Goal: Task Accomplishment & Management: Manage account settings

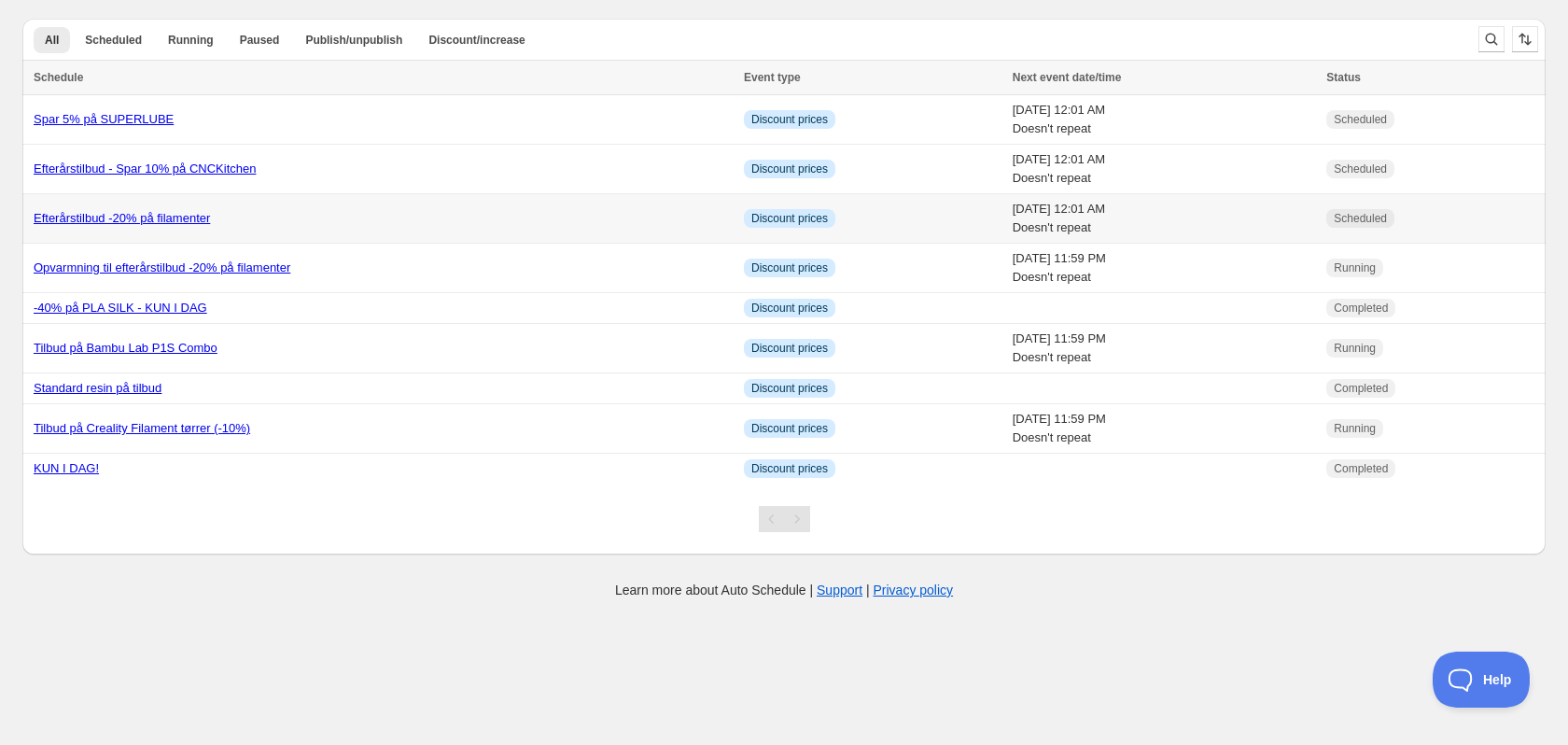
click at [172, 217] on link "Efterårstilbud -20% på filamenter" at bounding box center [122, 218] width 177 height 14
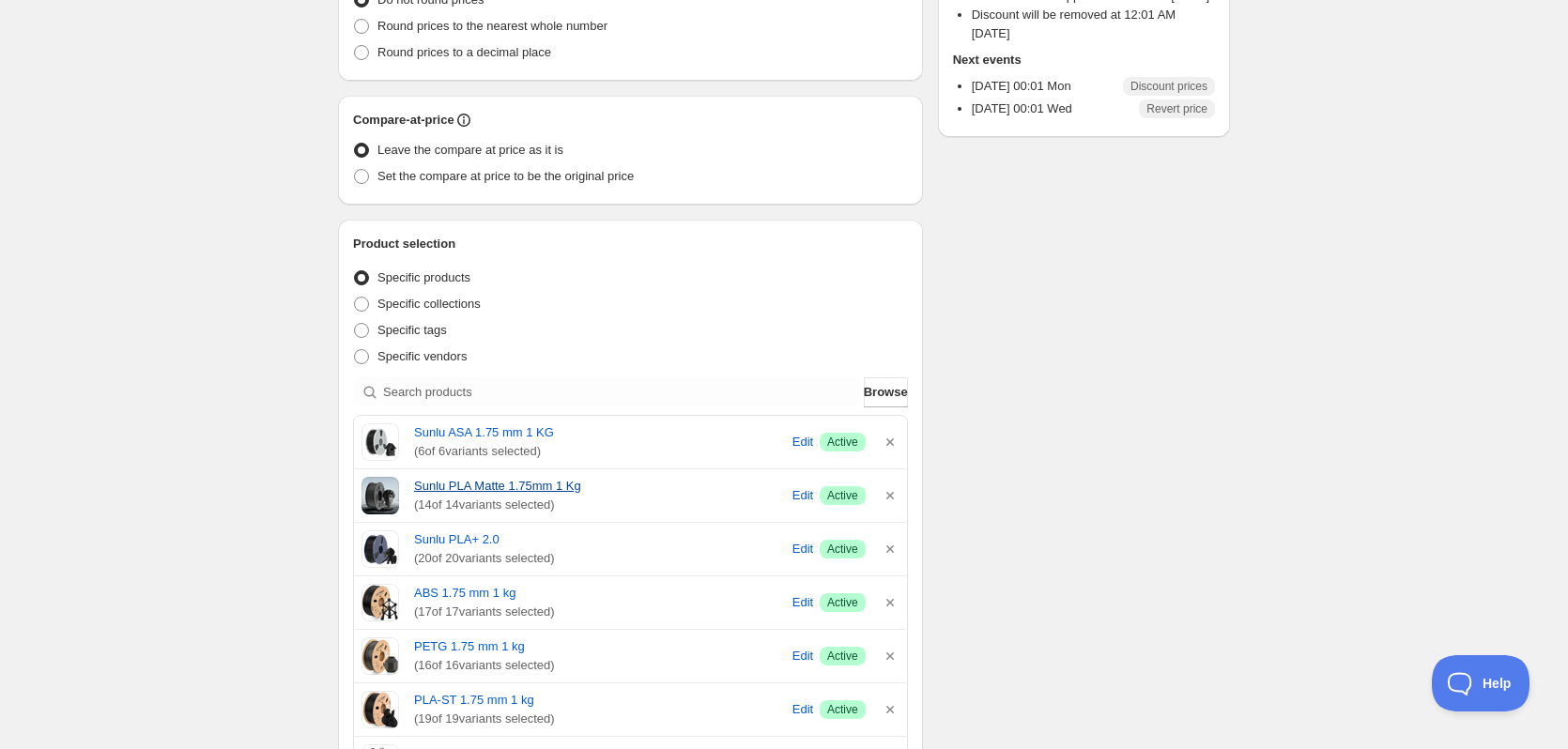
scroll to position [375, 0]
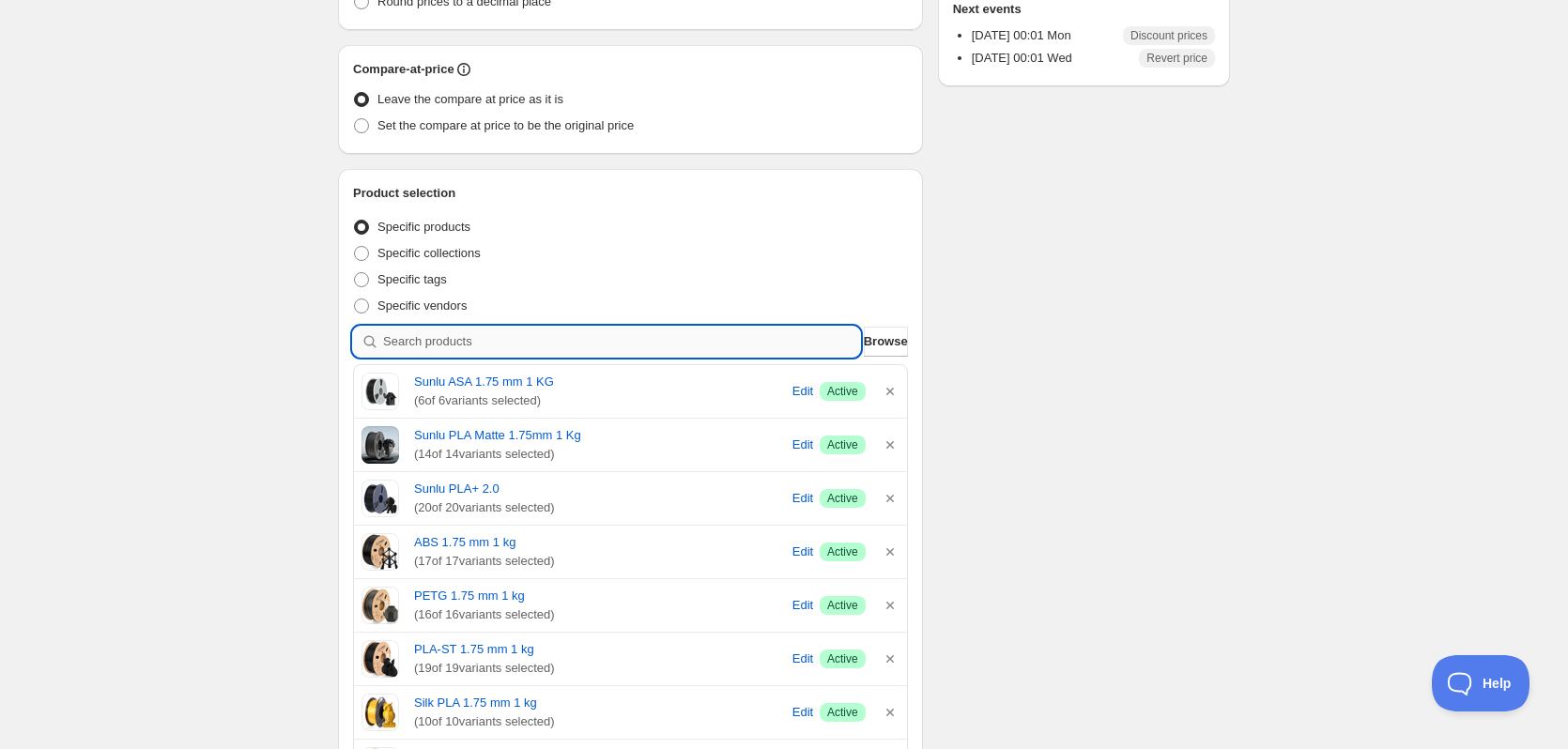
click at [604, 335] on input "search" at bounding box center [621, 341] width 477 height 30
type input "P"
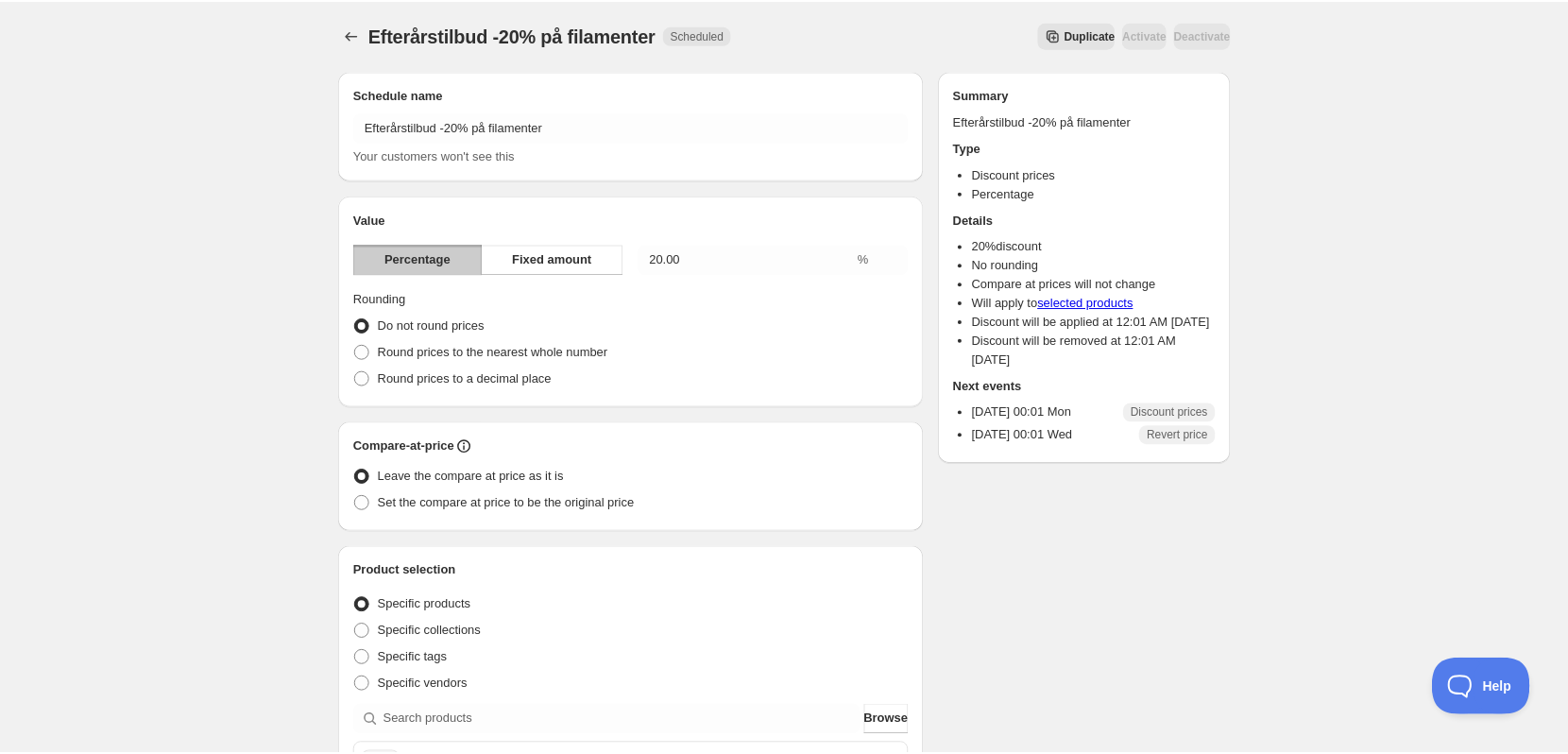
scroll to position [0, 0]
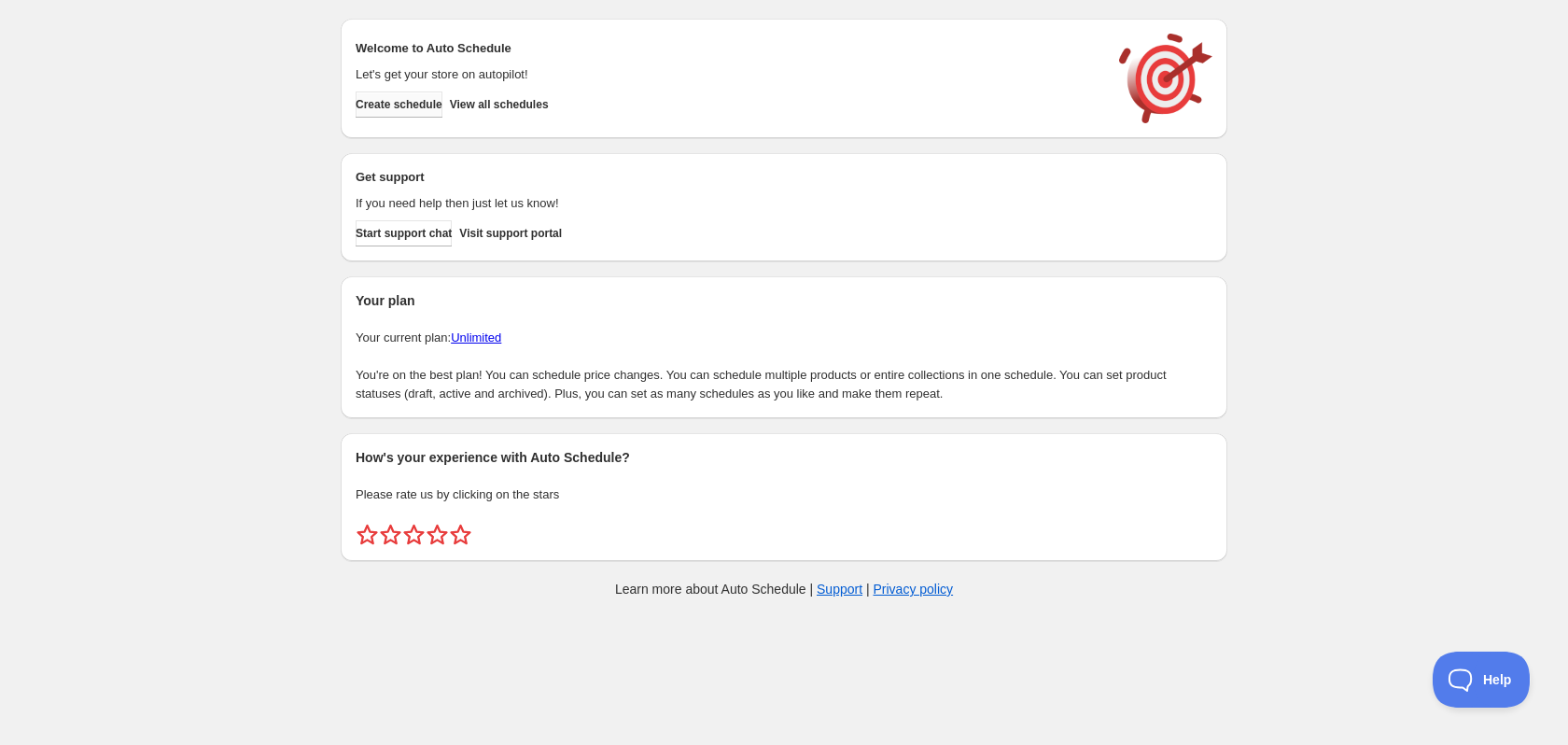
click at [401, 112] on button "Create schedule" at bounding box center [398, 104] width 86 height 26
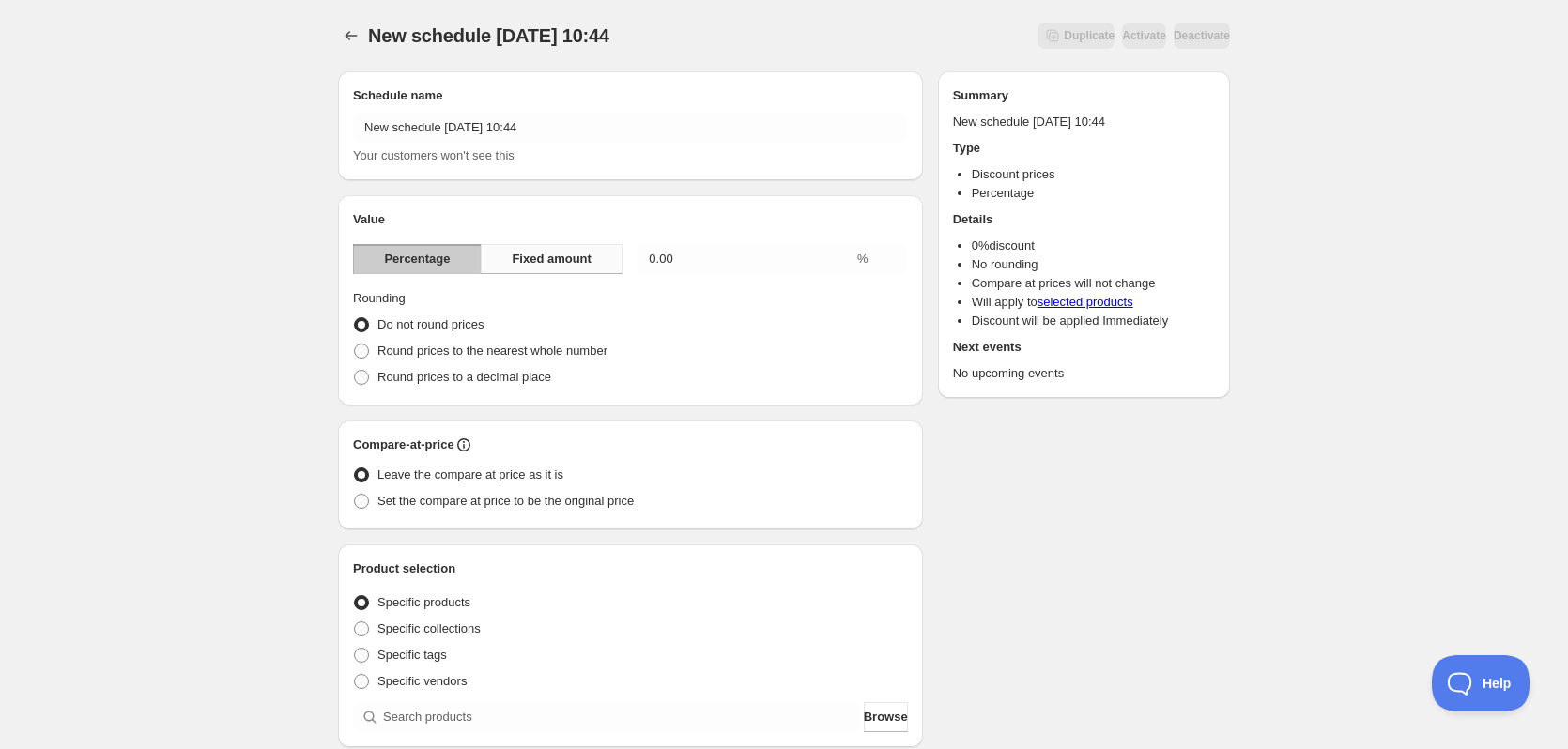
click at [519, 263] on span "Fixed amount" at bounding box center [552, 259] width 80 height 19
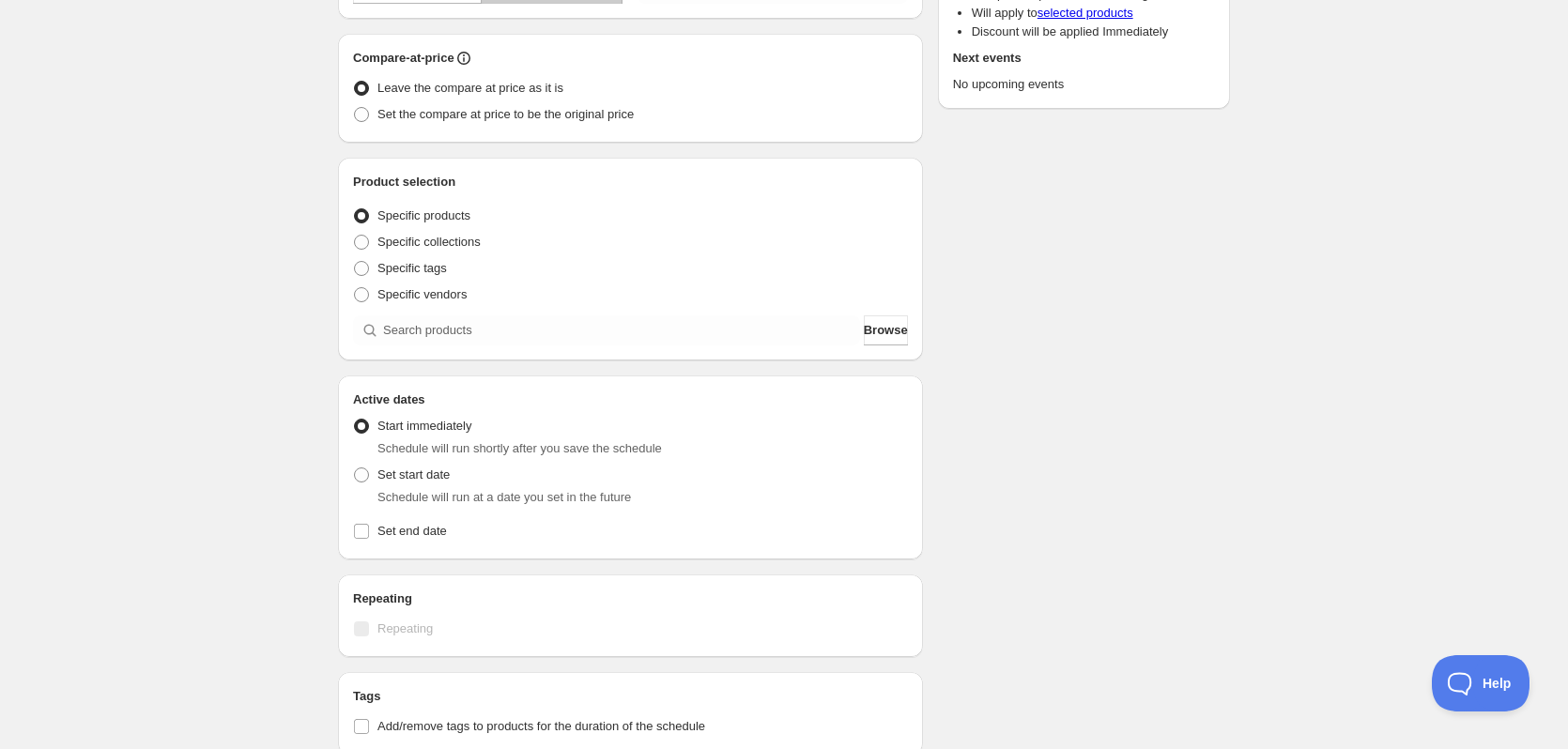
scroll to position [281, 0]
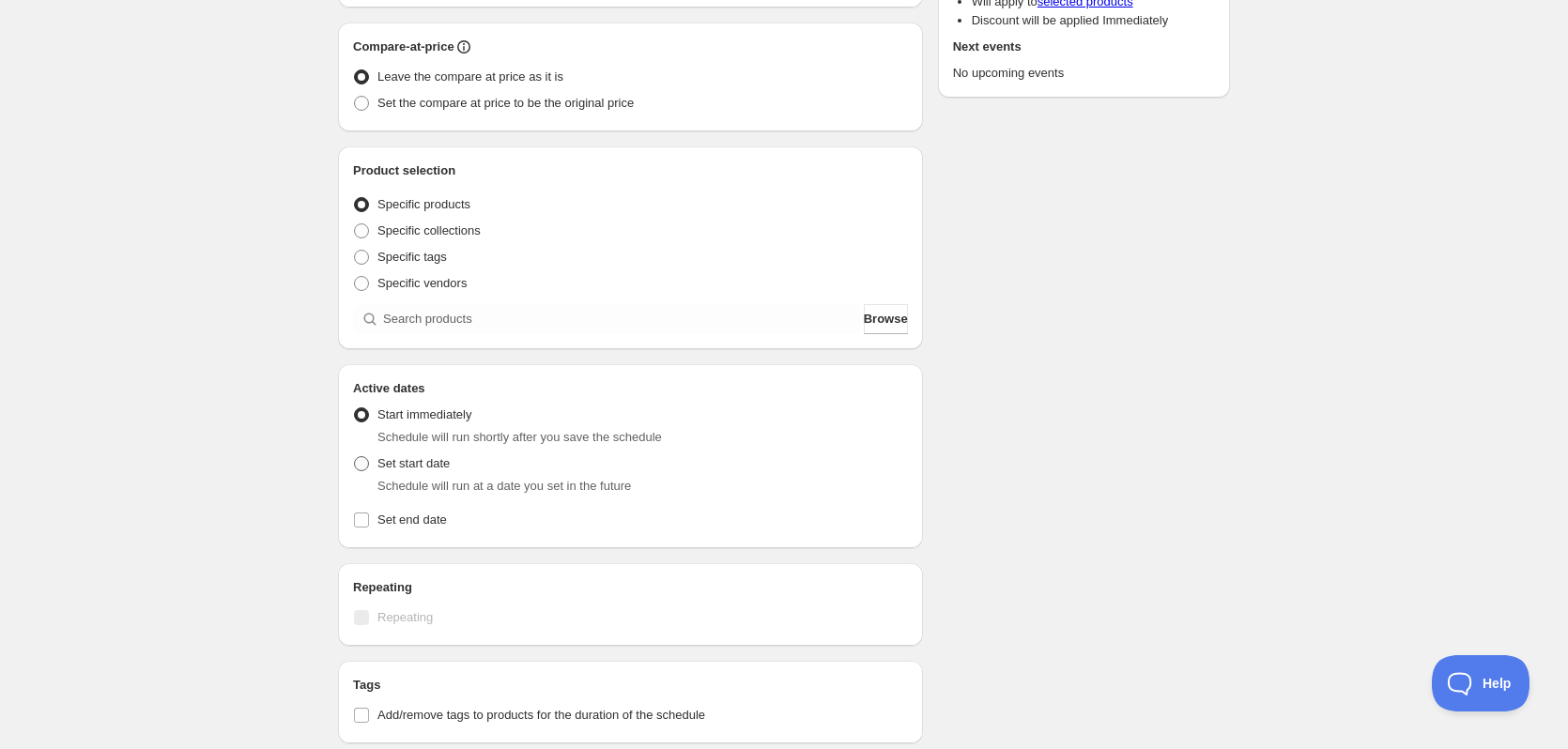
click at [365, 463] on span at bounding box center [360, 463] width 15 height 15
click at [355, 457] on input "Set start date" at bounding box center [354, 456] width 1 height 1
radio input "true"
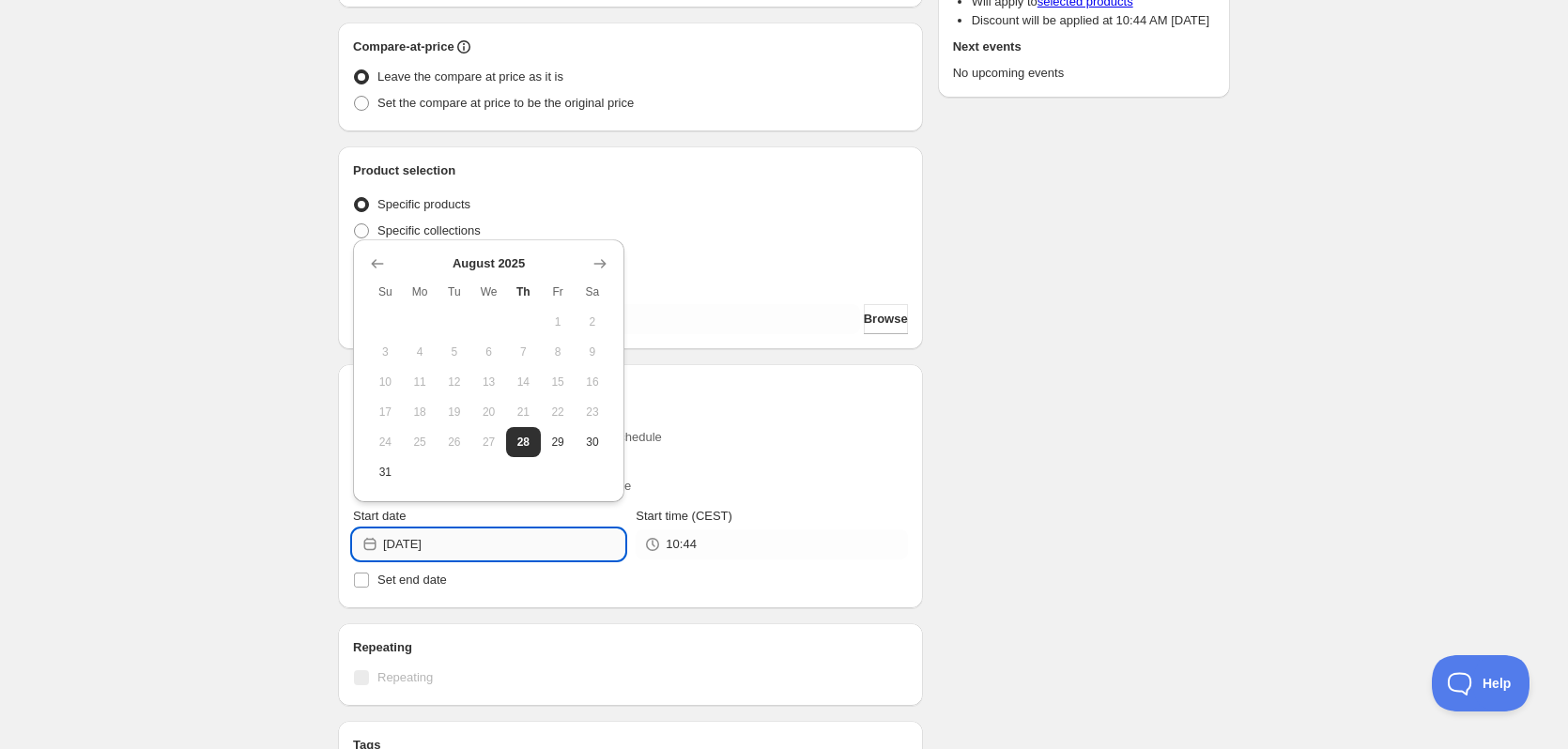
click at [445, 532] on input "2025-08-28" at bounding box center [503, 544] width 241 height 30
click at [595, 260] on icon "Show next month, September 2025" at bounding box center [600, 263] width 19 height 19
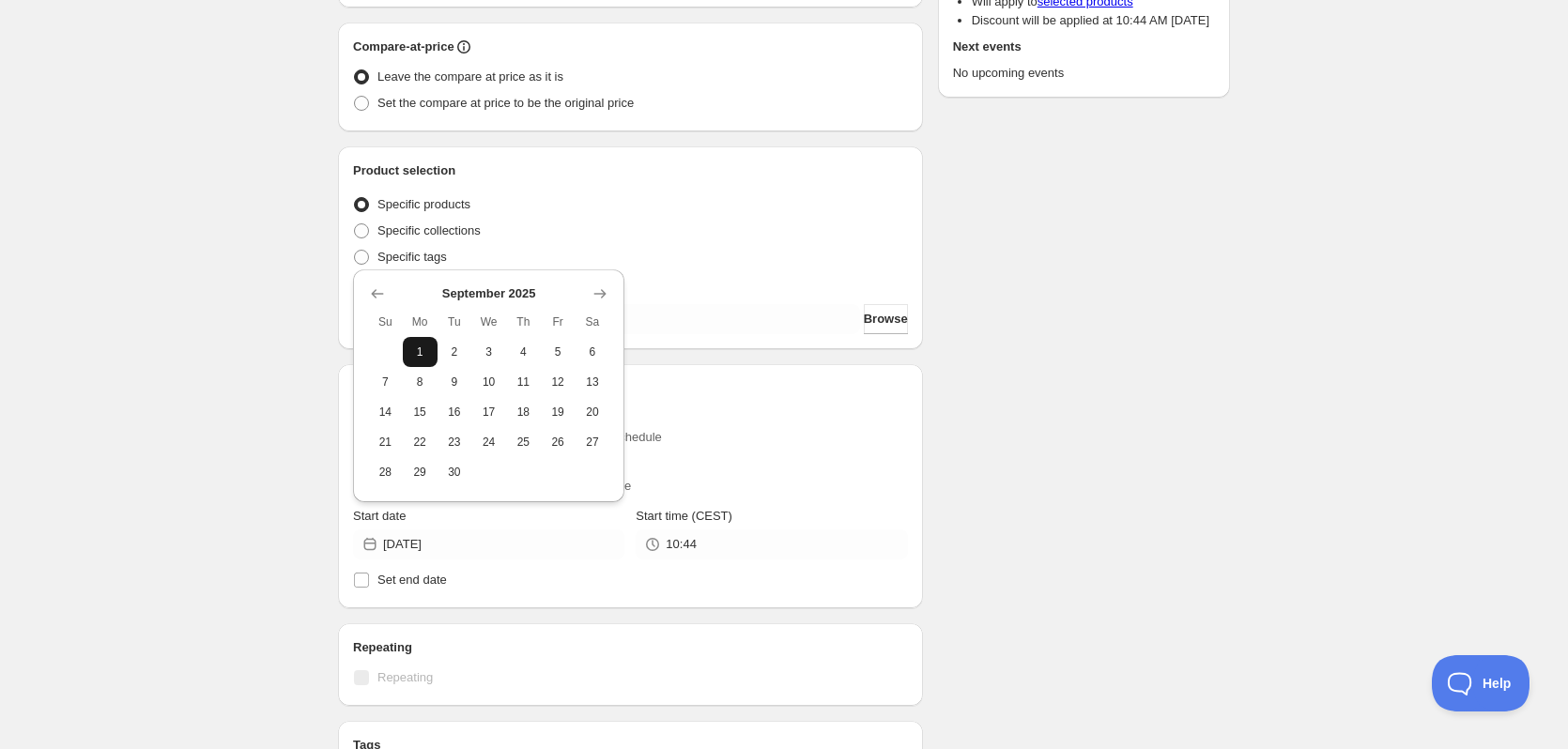
click at [428, 356] on span "1" at bounding box center [420, 352] width 20 height 15
type input "2025-09-01"
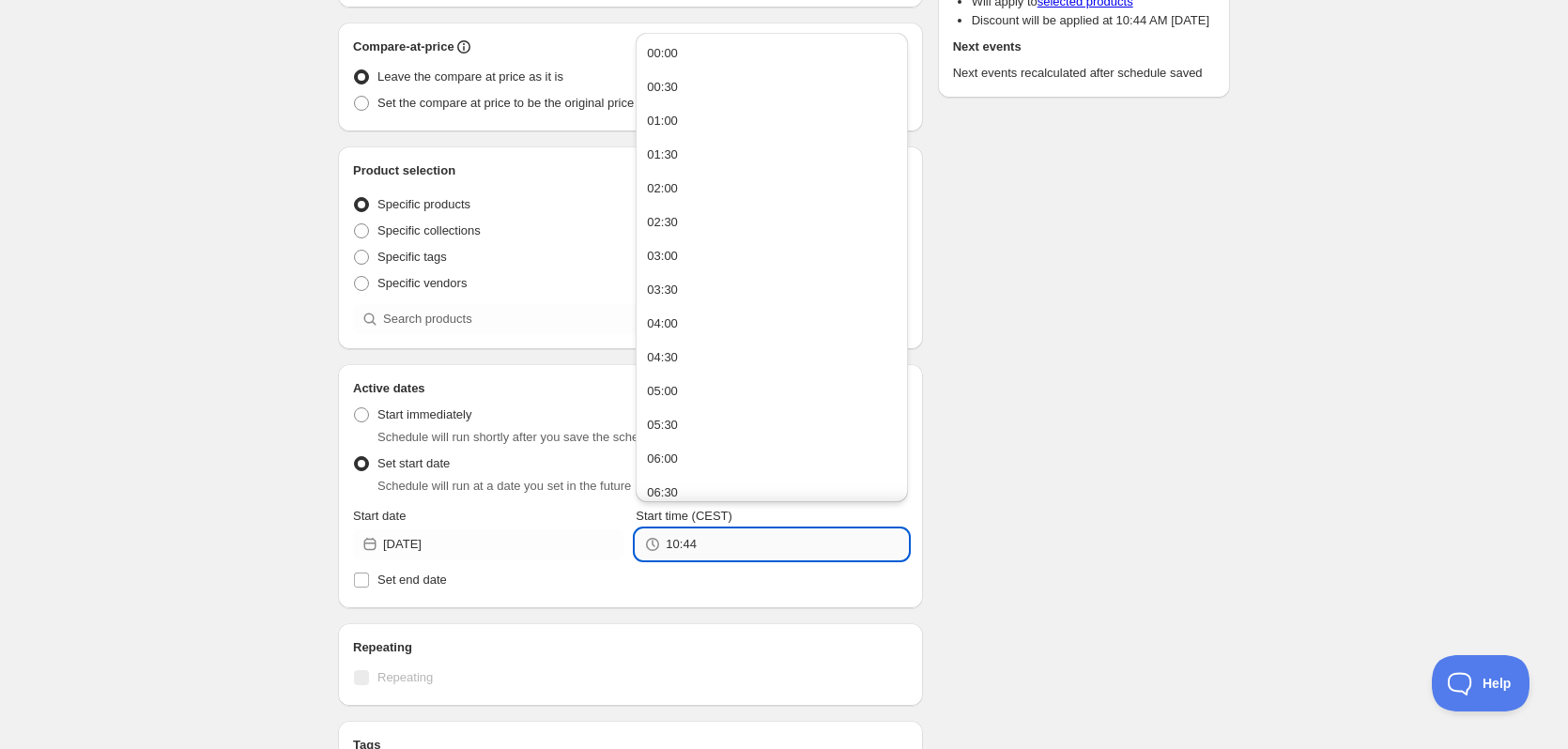
click at [746, 547] on input "10:44" at bounding box center [785, 544] width 241 height 30
type input "00:01"
click at [374, 587] on label "Set end date" at bounding box center [630, 579] width 555 height 26
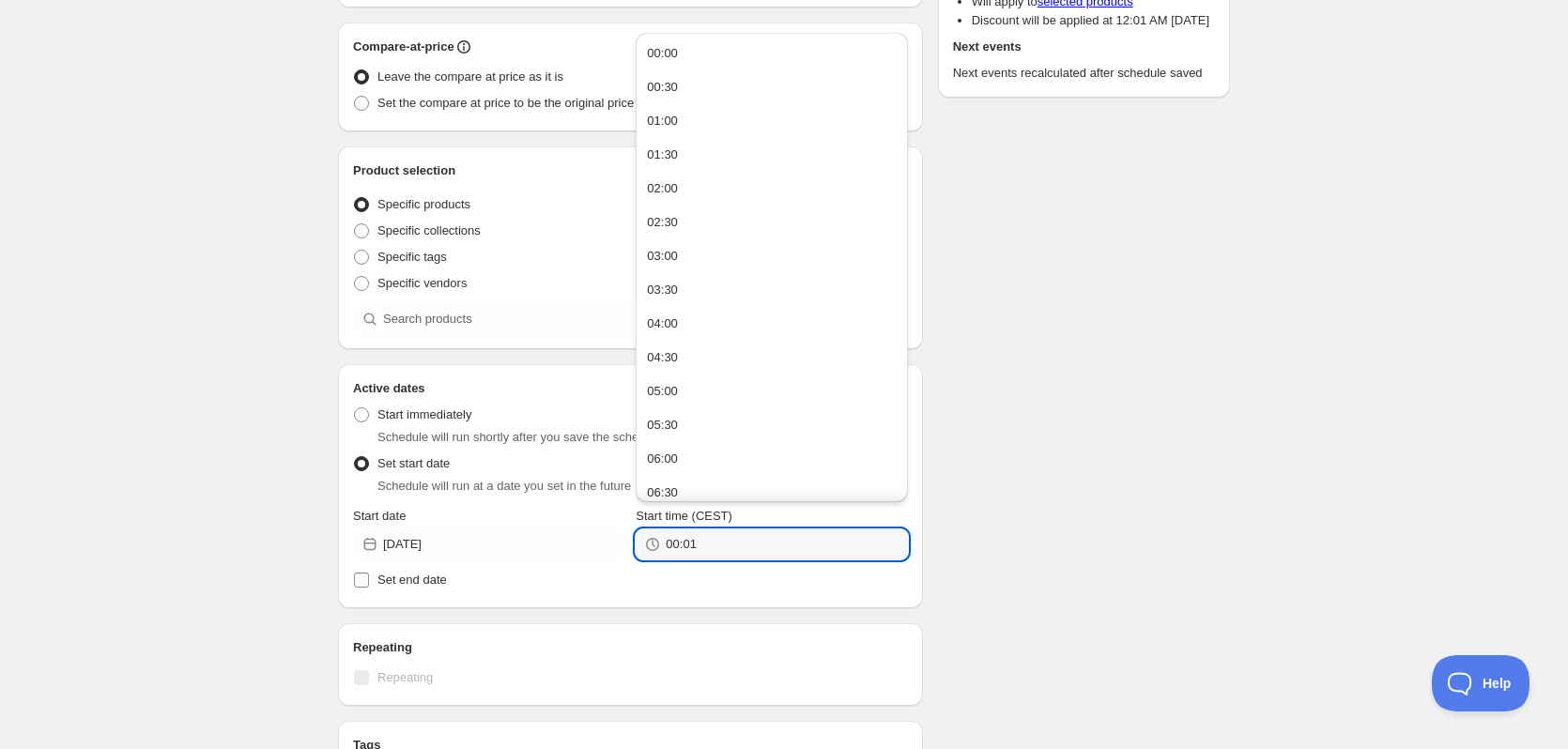
click at [369, 587] on input "Set end date" at bounding box center [360, 579] width 15 height 15
checkbox input "true"
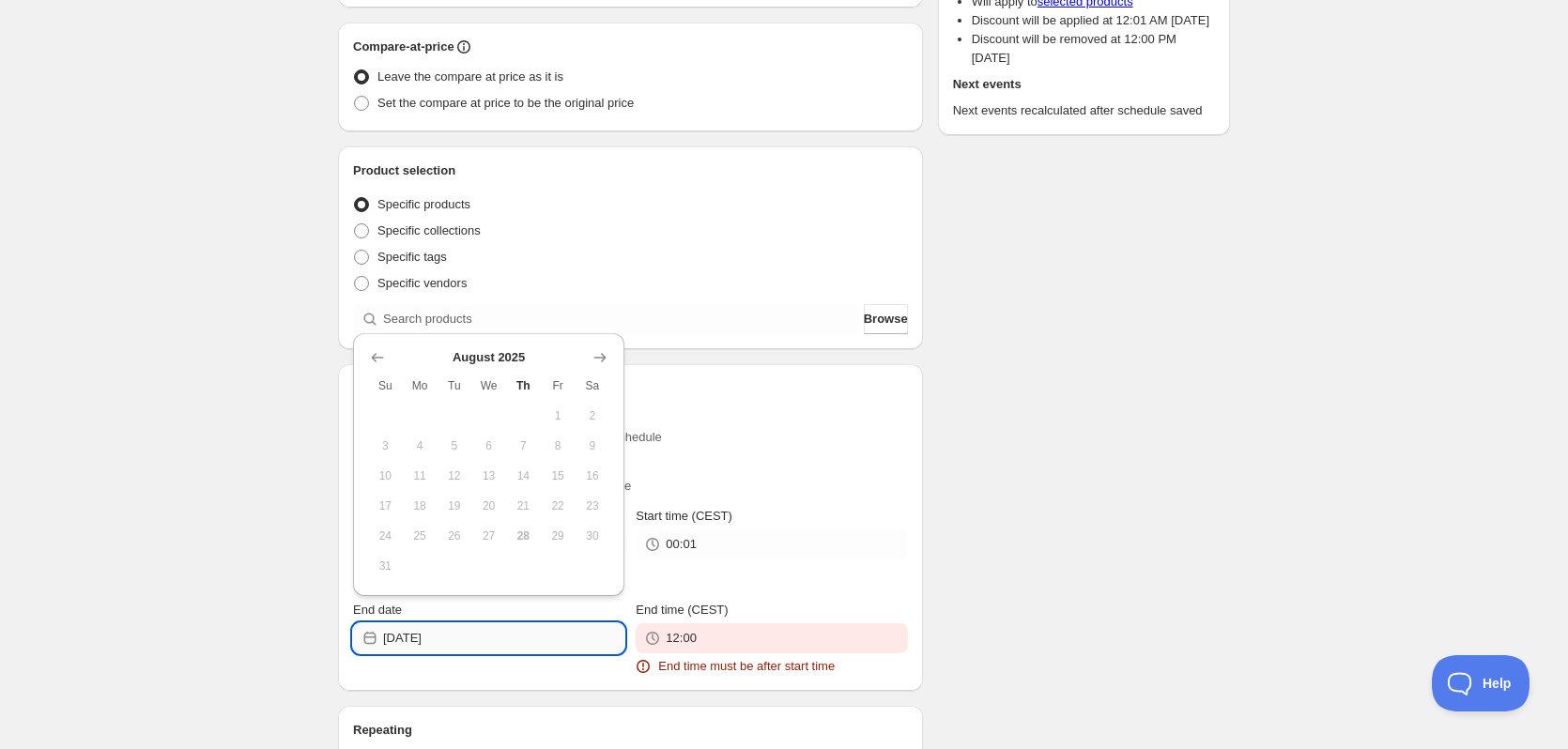
click at [547, 641] on input "2025-08-28" at bounding box center [503, 638] width 241 height 30
click at [602, 354] on icon "Show next month, September 2025" at bounding box center [600, 357] width 12 height 10
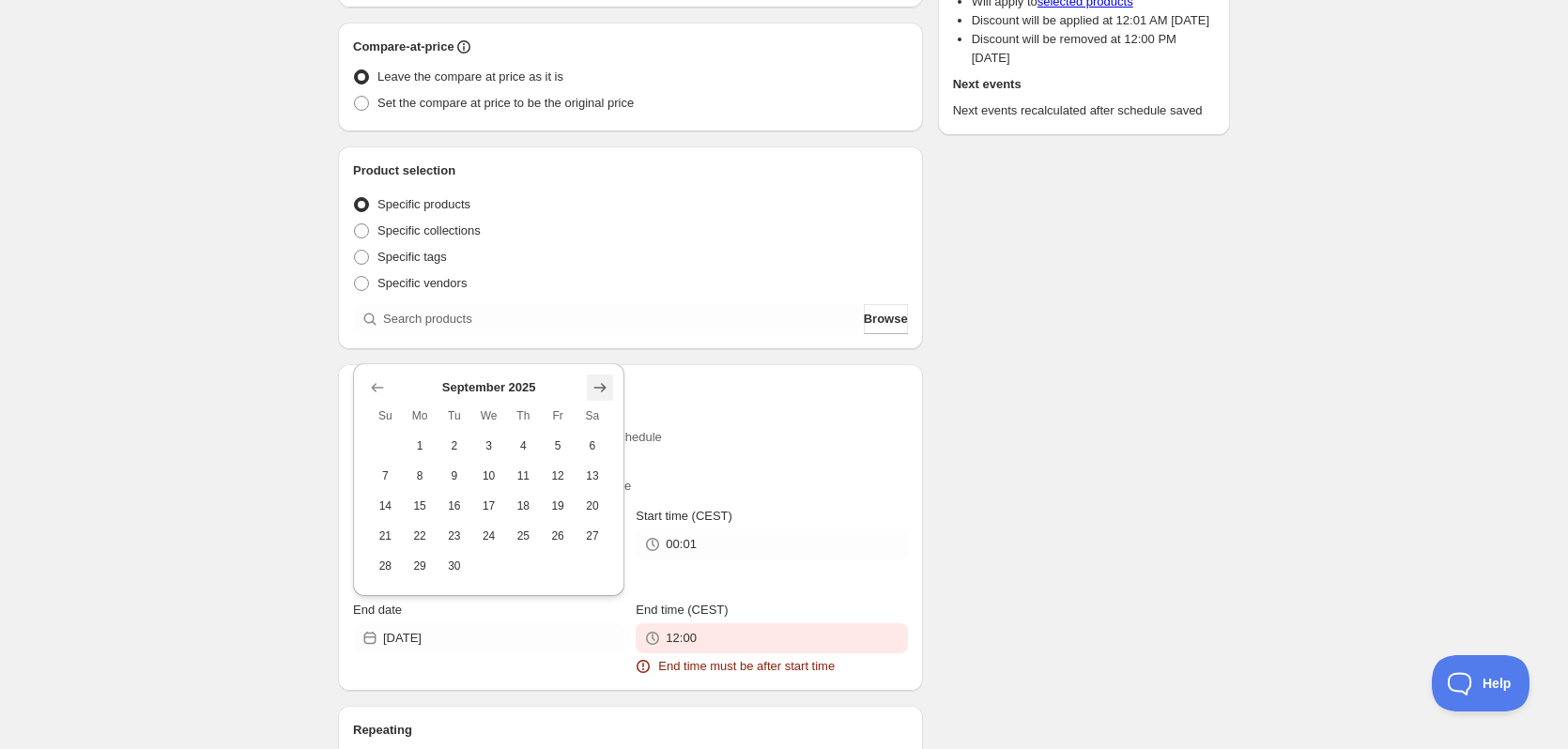
click at [602, 385] on icon "Show next month, October 2025" at bounding box center [600, 387] width 19 height 19
click at [487, 504] on span "15" at bounding box center [488, 505] width 20 height 15
type input "2025-10-15"
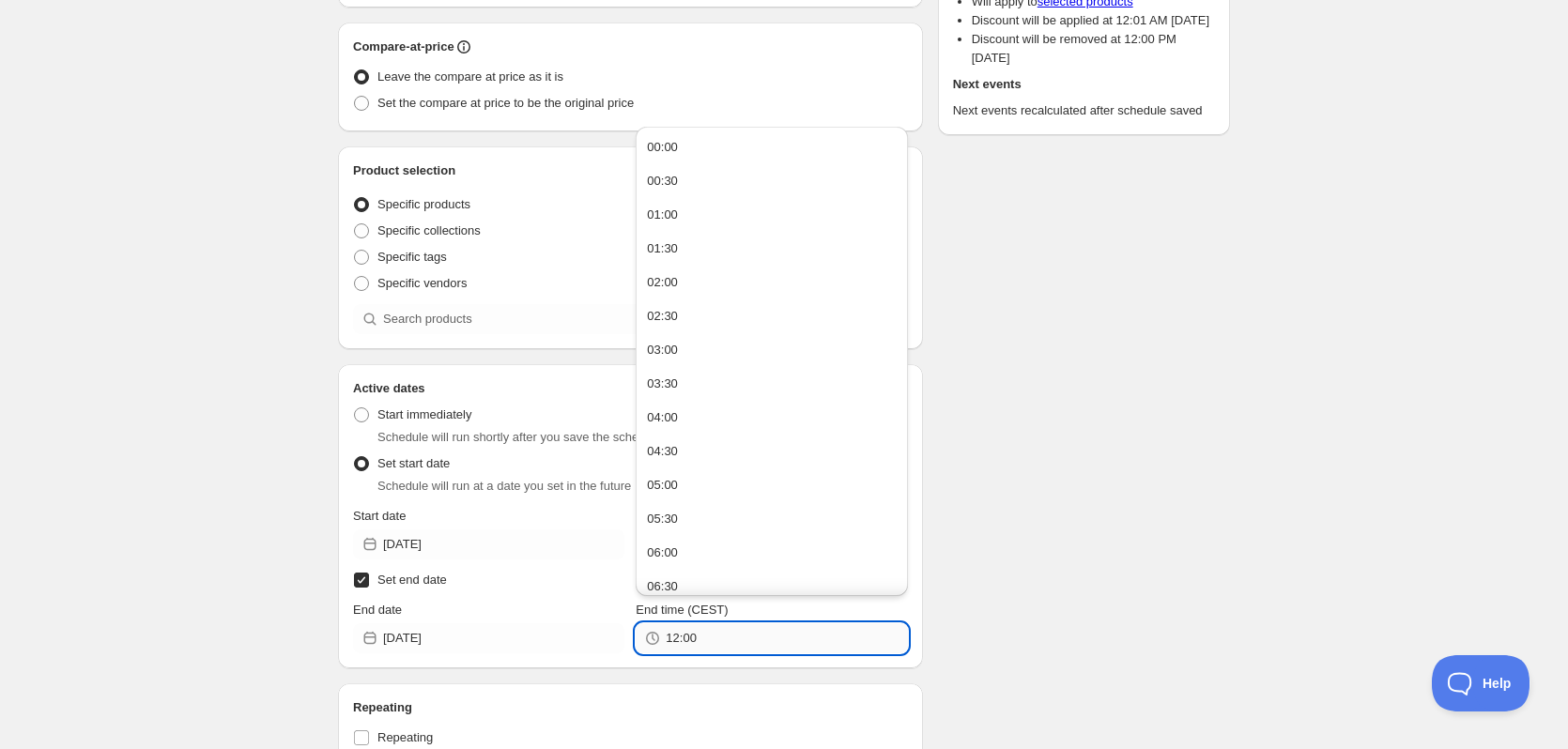
click at [746, 638] on input "12:00" at bounding box center [785, 638] width 241 height 30
type input "23:59"
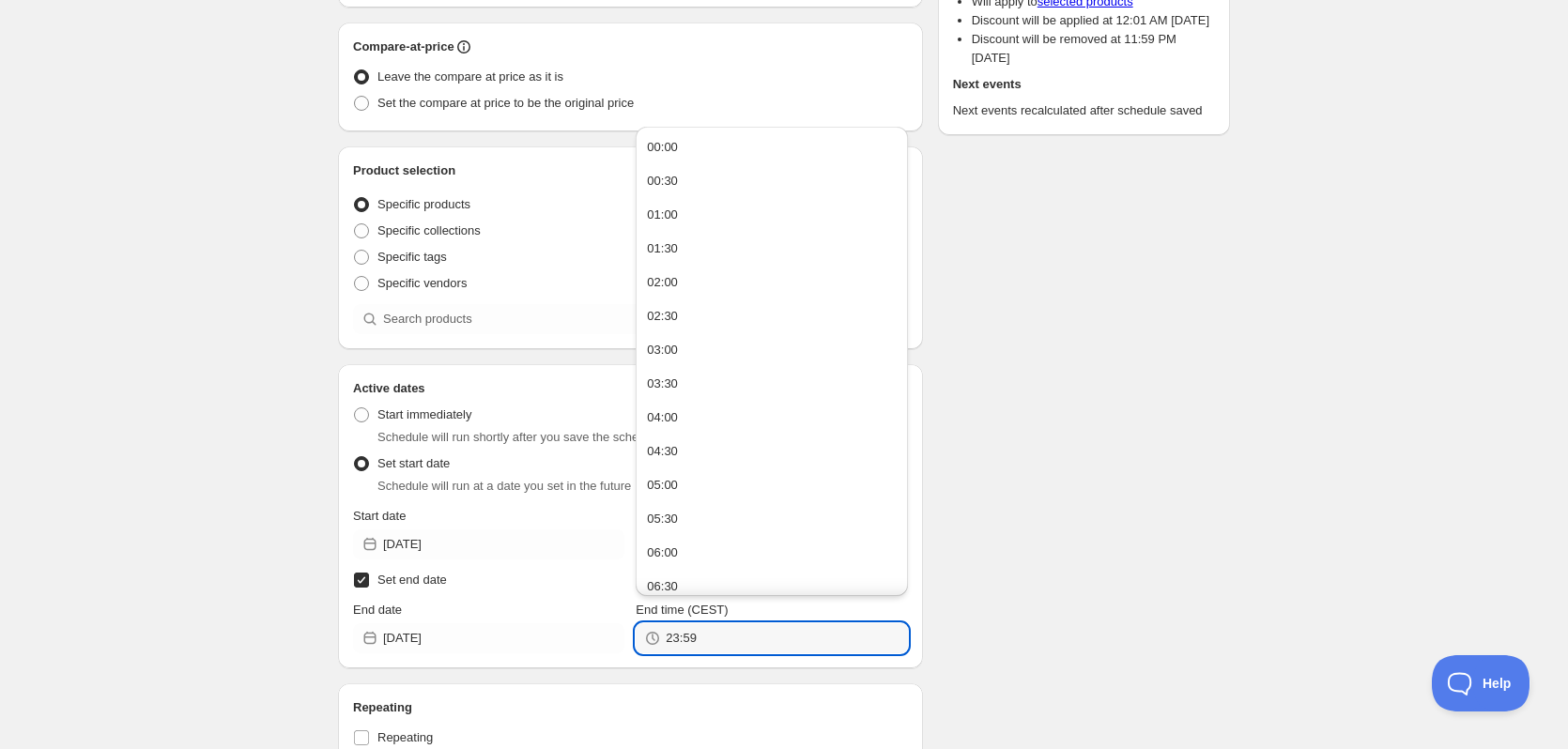
click at [1057, 520] on div "Schedule name New schedule Aug 28 2025 10:44 Your customers won't see this Valu…" at bounding box center [777, 424] width 907 height 1299
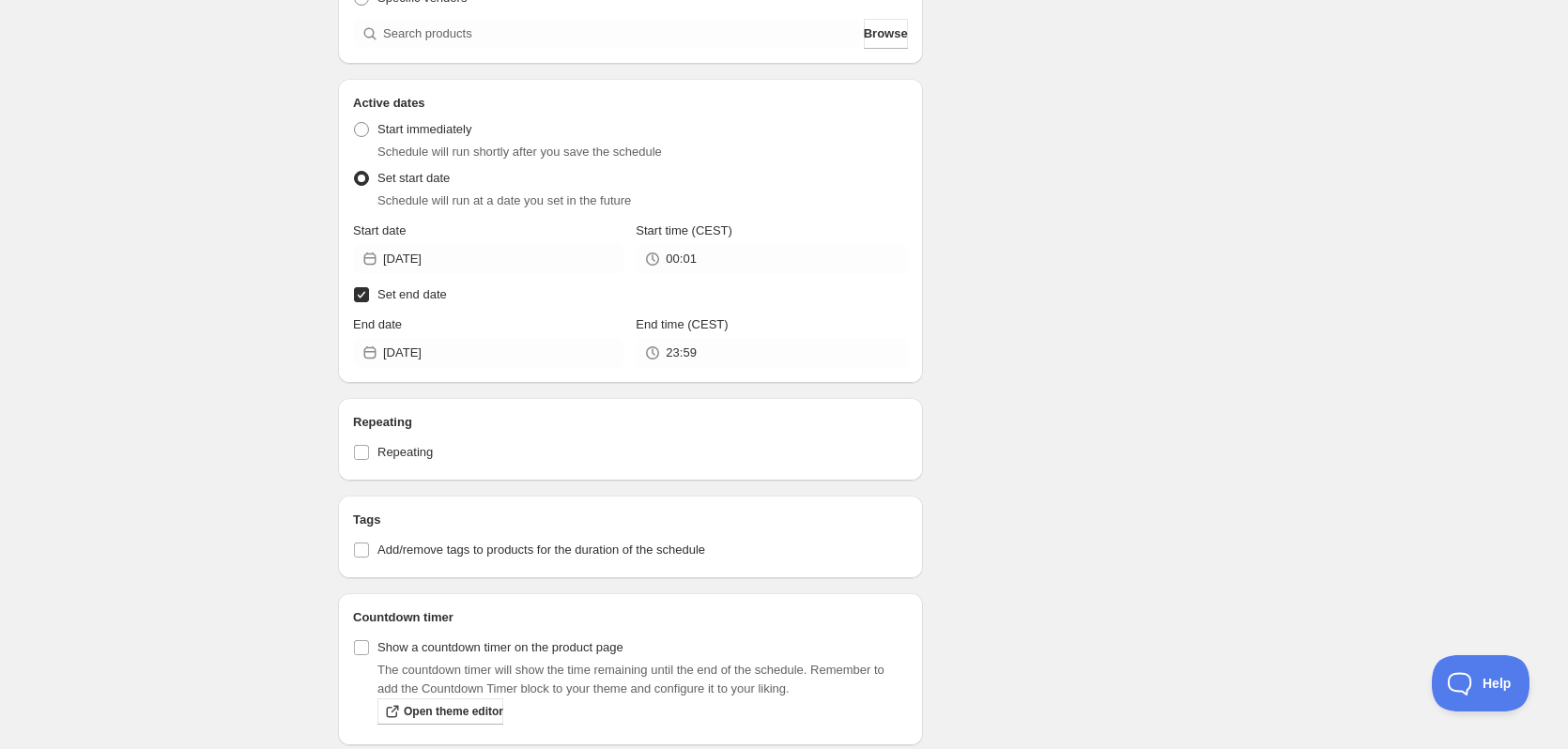
scroll to position [642, 0]
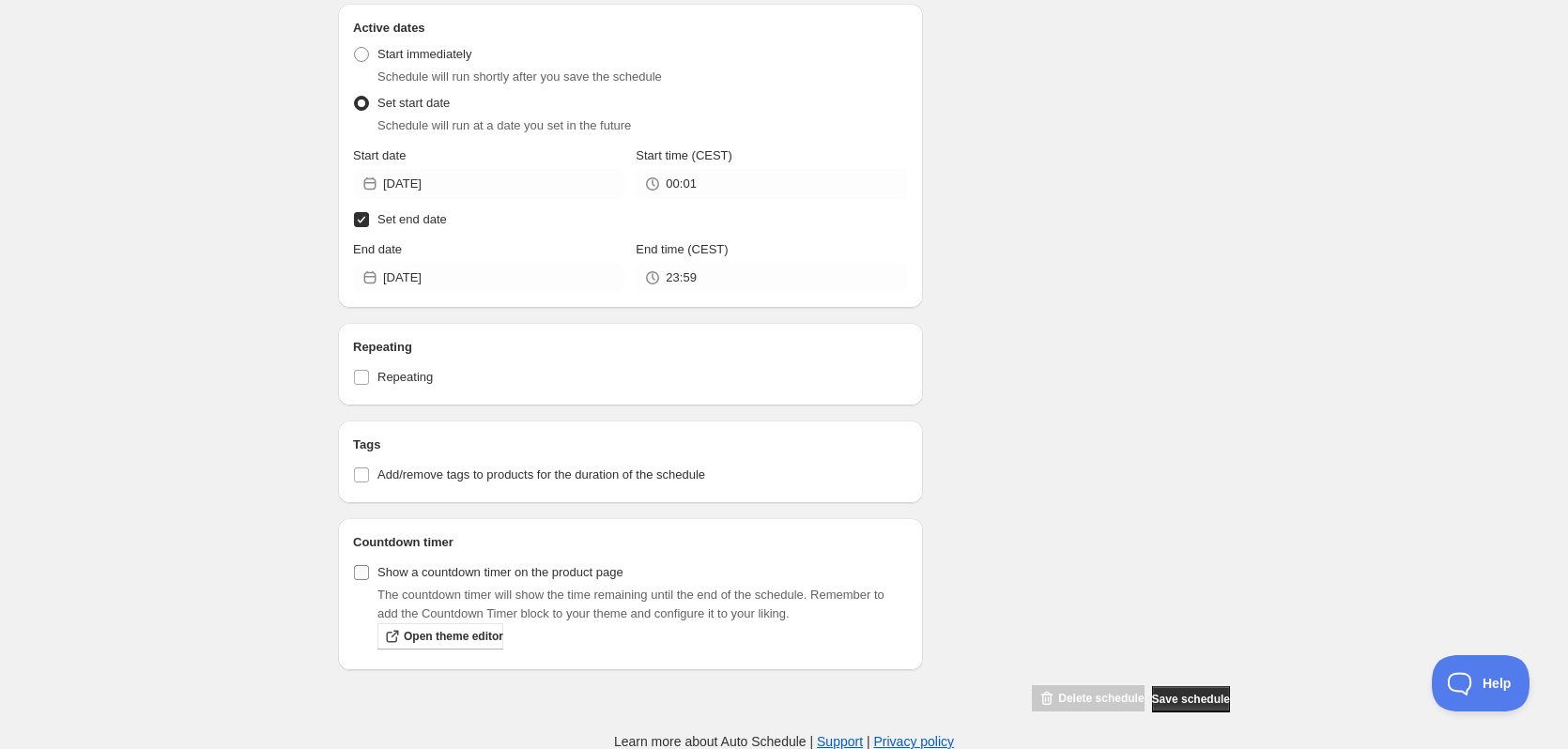
click at [363, 569] on input "Show a countdown timer on the product page" at bounding box center [360, 572] width 15 height 15
checkbox input "true"
click at [1075, 320] on div "Schedule name New schedule Aug 28 2025 10:44 Your customers won't see this Valu…" at bounding box center [777, 63] width 907 height 1299
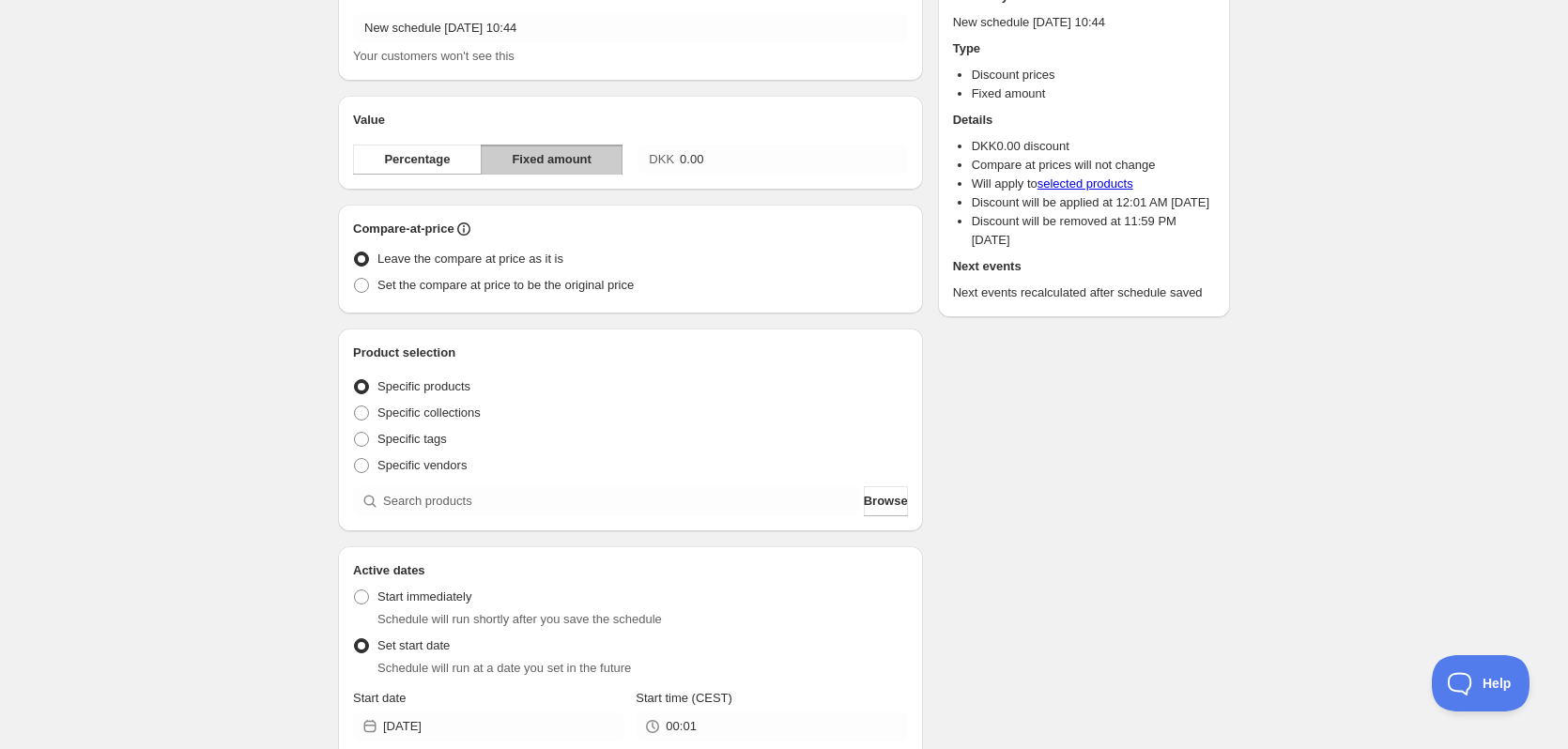
scroll to position [79, 0]
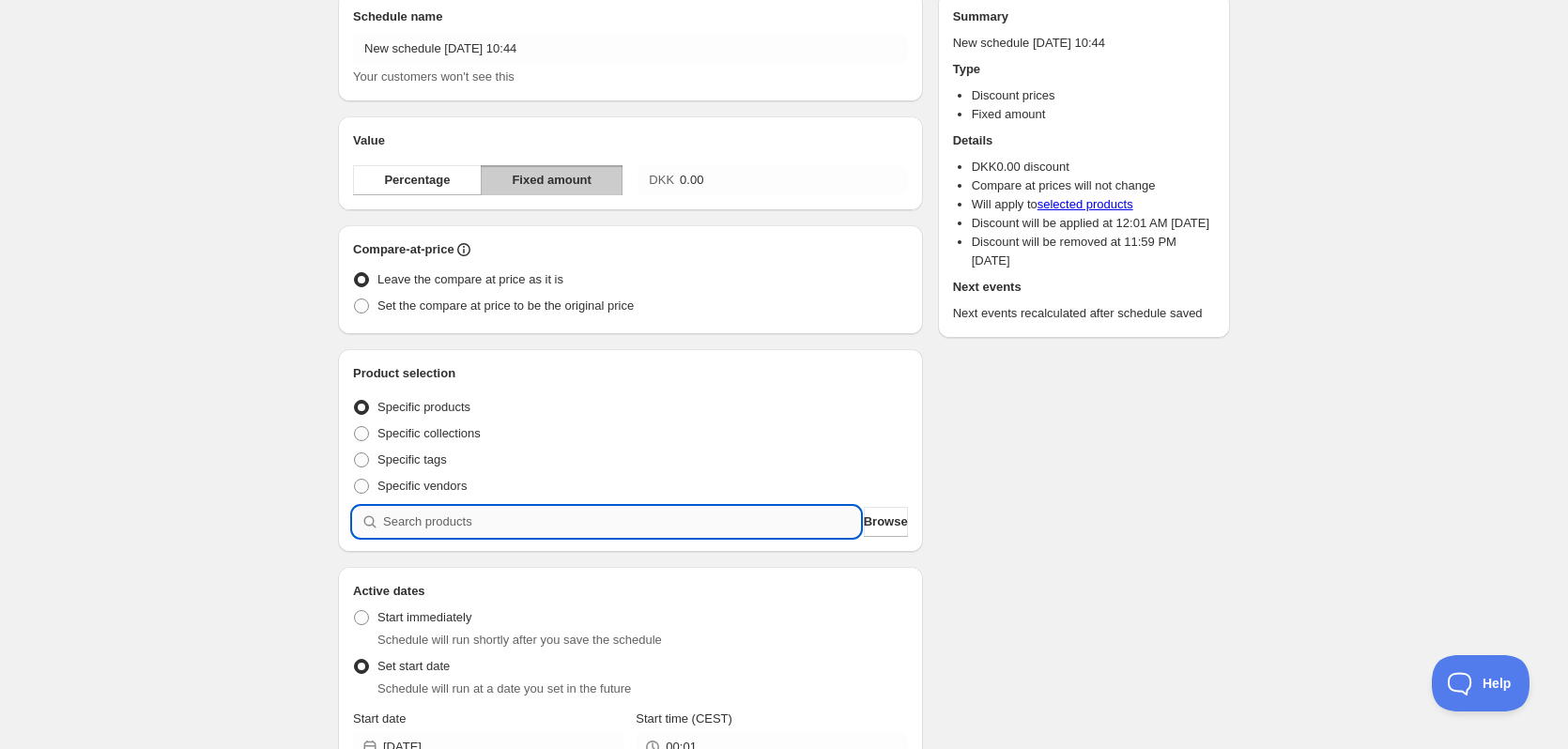
click at [608, 512] on input "search" at bounding box center [621, 521] width 477 height 30
type input "K"
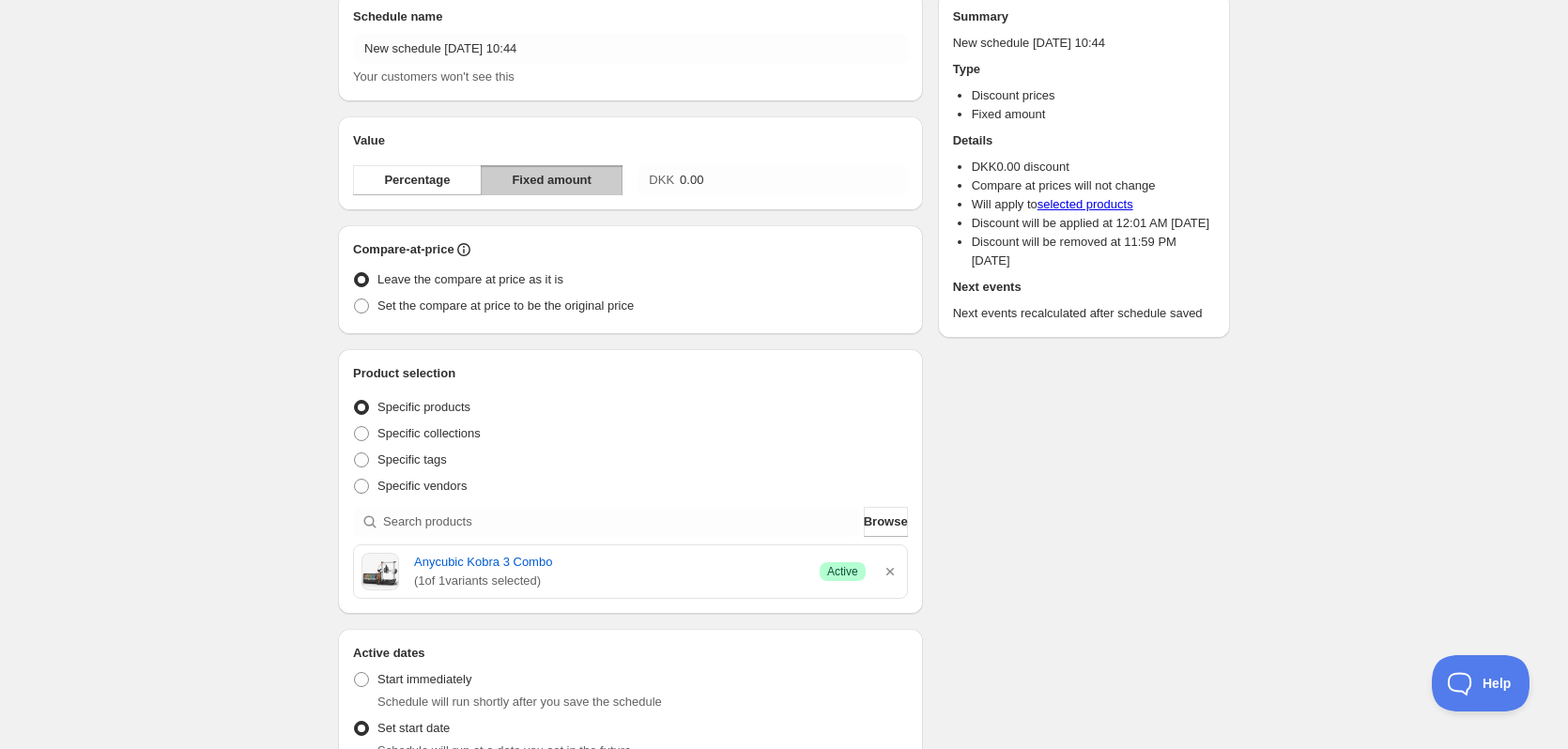
drag, startPoint x: 495, startPoint y: 562, endPoint x: 1059, endPoint y: 572, distance: 564.1
click at [1109, 577] on div "Schedule name New schedule Aug 28 2025 10:44 Your customers won't see this Valu…" at bounding box center [777, 658] width 907 height 1361
click at [892, 571] on icon "button" at bounding box center [889, 571] width 19 height 19
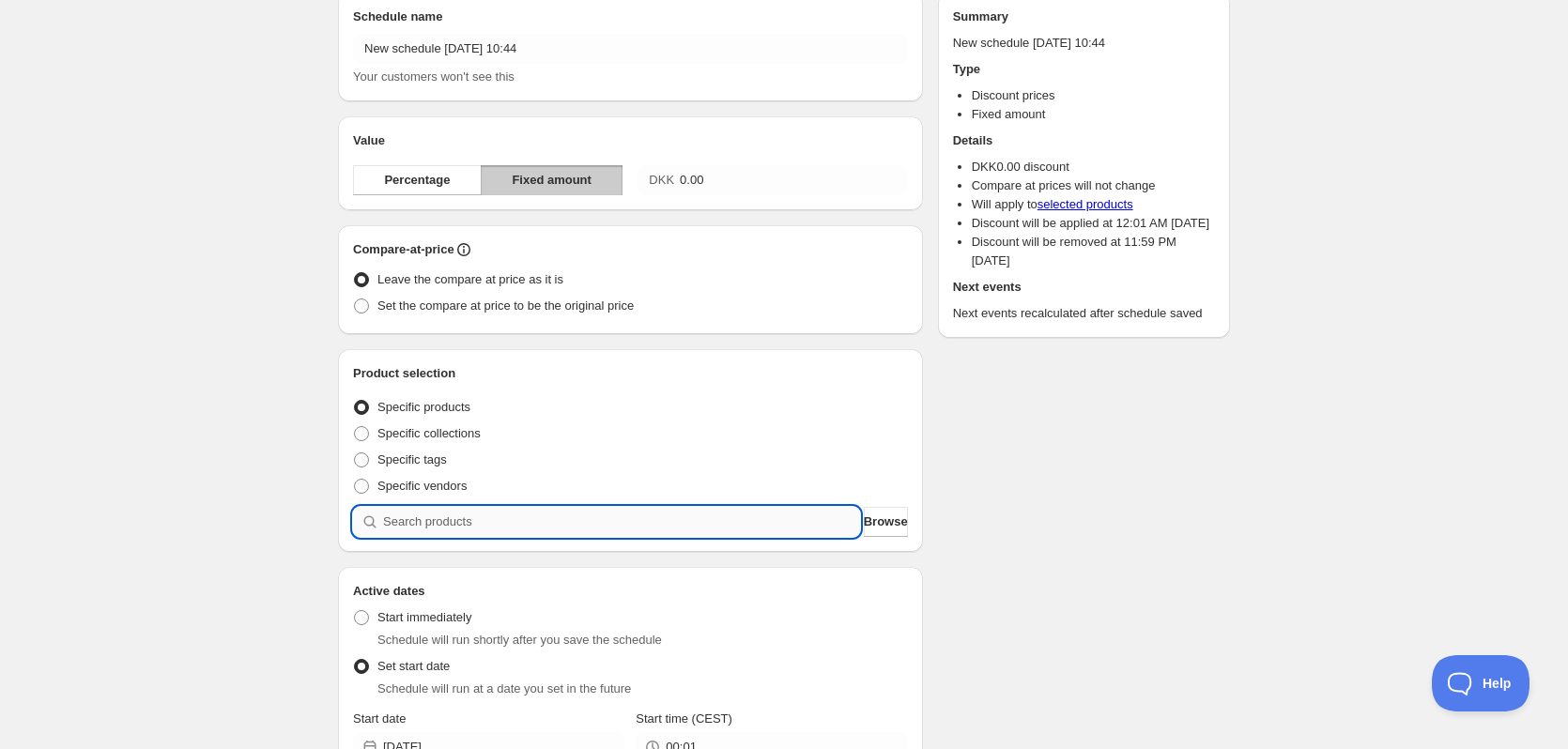
click at [533, 521] on input "search" at bounding box center [621, 521] width 477 height 30
type input "K"
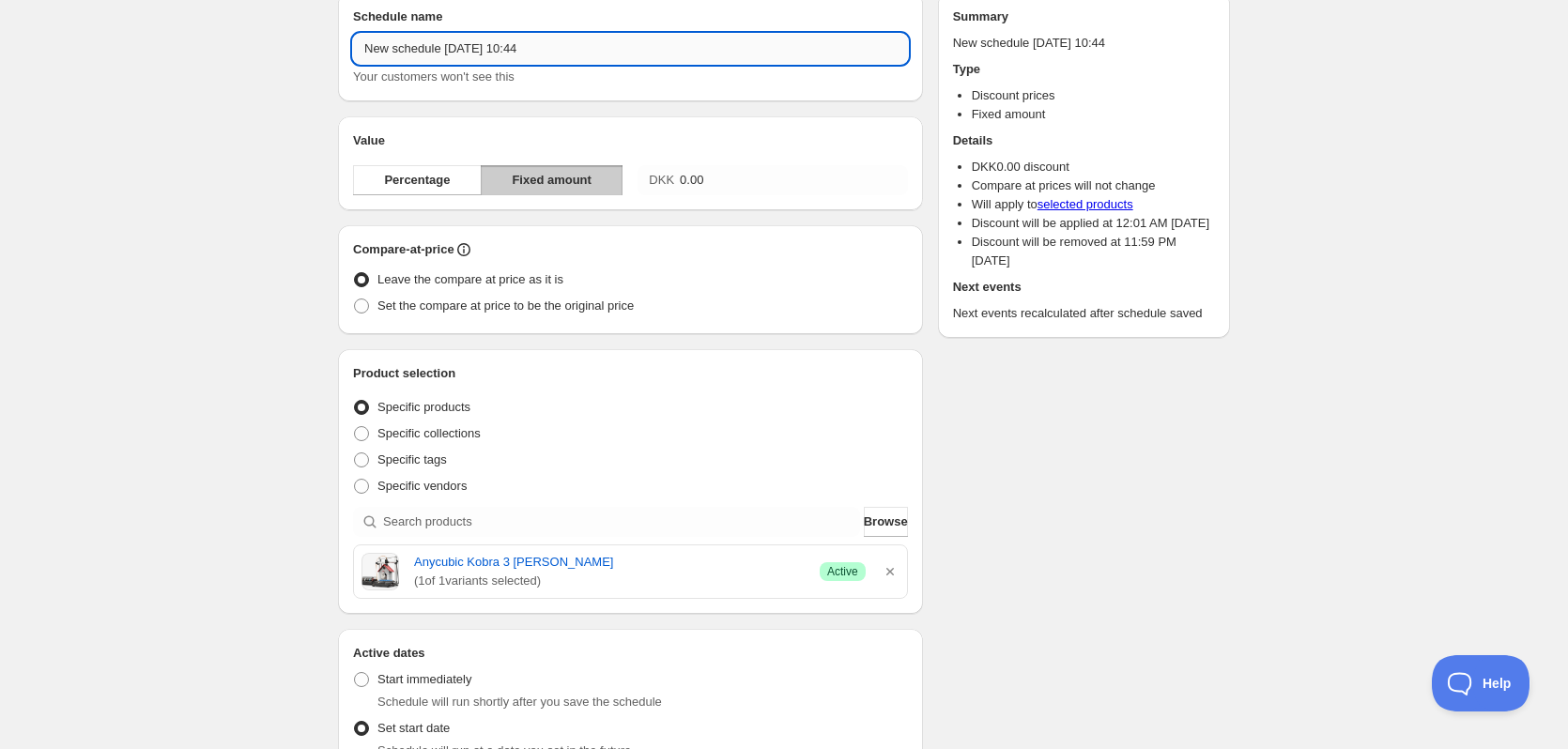
click at [561, 48] on input "New schedule Aug 28 2025 10:44" at bounding box center [630, 49] width 555 height 30
type input "Anycubic Kobra 3 Max Combo"
click at [1200, 503] on div "Schedule name Anycubic Kobra 3 Max Combo Your customers won't see this Value Pe…" at bounding box center [777, 658] width 907 height 1361
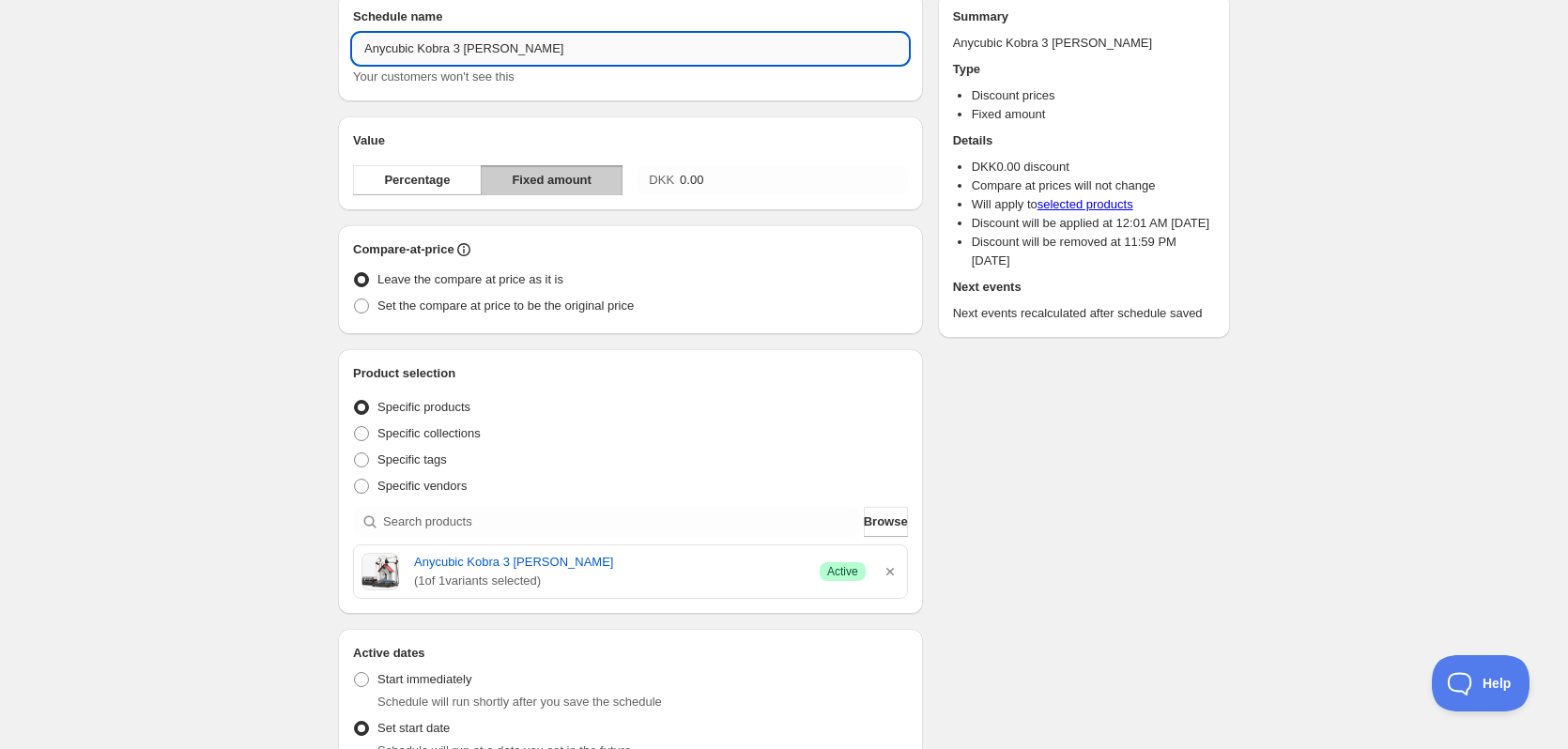
click at [647, 56] on input "Anycubic Kobra 3 Max Combo" at bounding box center [630, 49] width 555 height 30
click at [1140, 454] on div "Schedule name Anycubic Kobra 3 Max Combo Your customers won't see this Value Pe…" at bounding box center [777, 658] width 907 height 1361
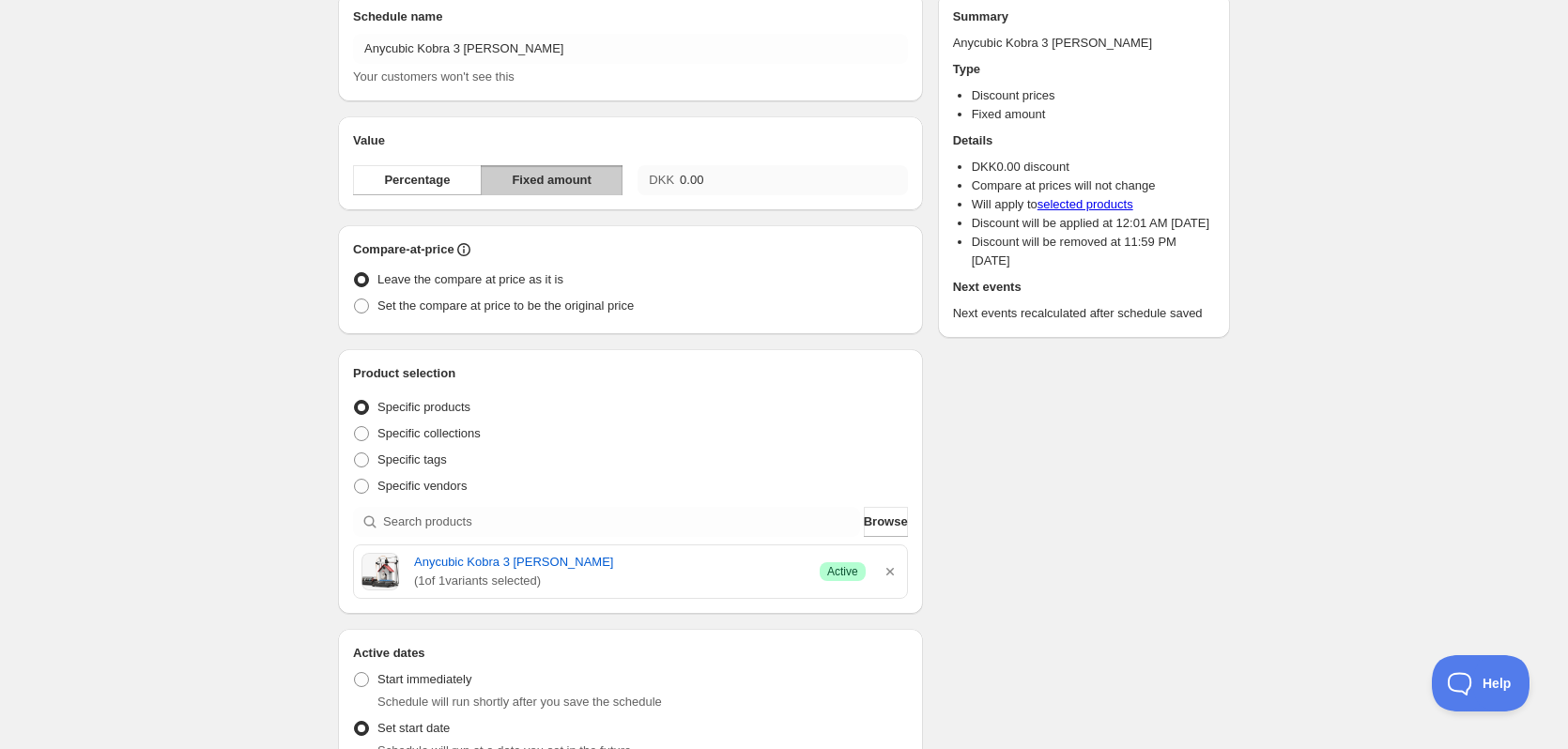
click at [773, 194] on div "Value Percentage Fixed amount DKK 0.00" at bounding box center [630, 163] width 585 height 94
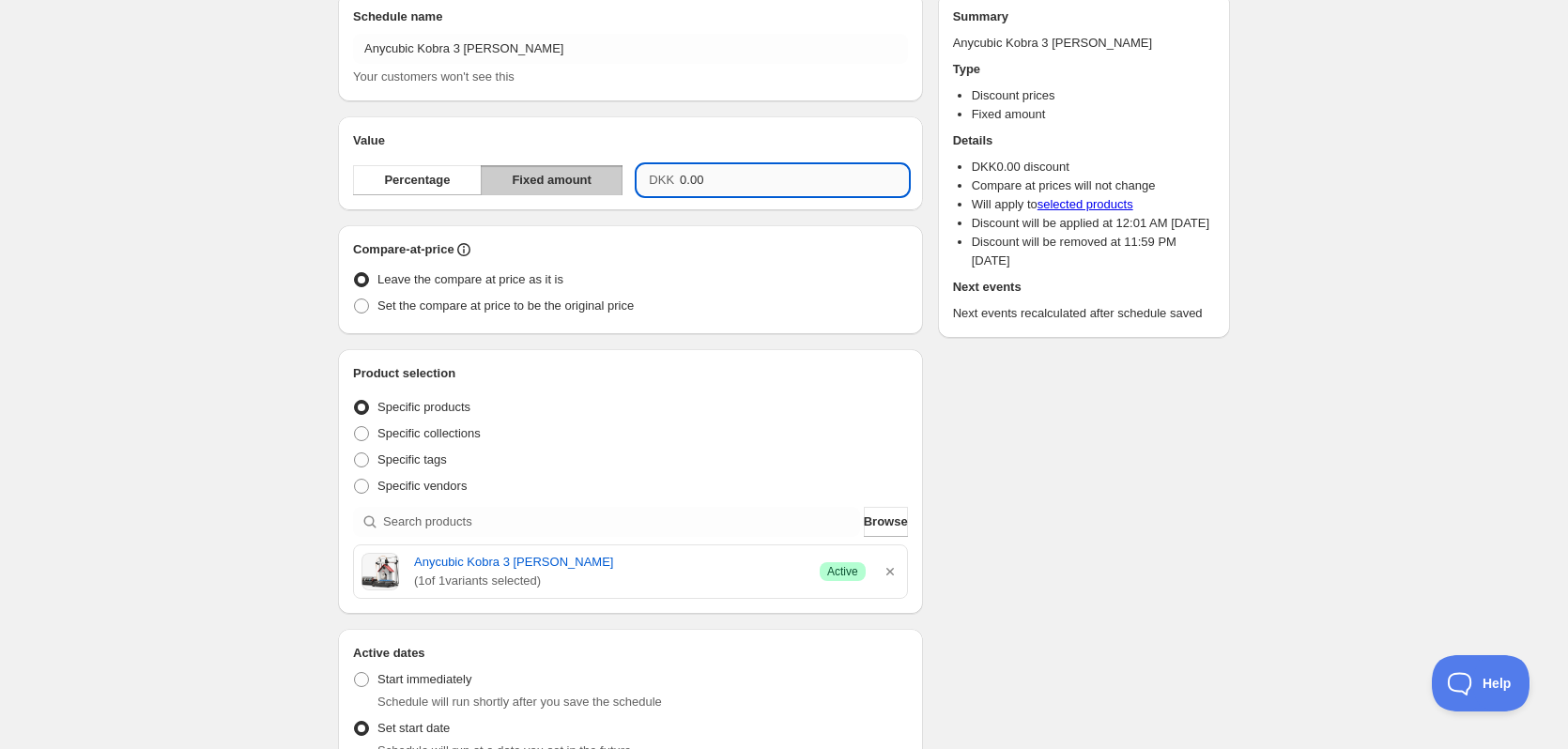
click at [763, 184] on input "0.00" at bounding box center [794, 180] width 229 height 30
type input "1796.00"
click at [1332, 129] on div "Anycubic Kobra 3 Max Combo. This page is ready Anycubic Kobra 3 Max Combo Dupli…" at bounding box center [784, 648] width 1568 height 1455
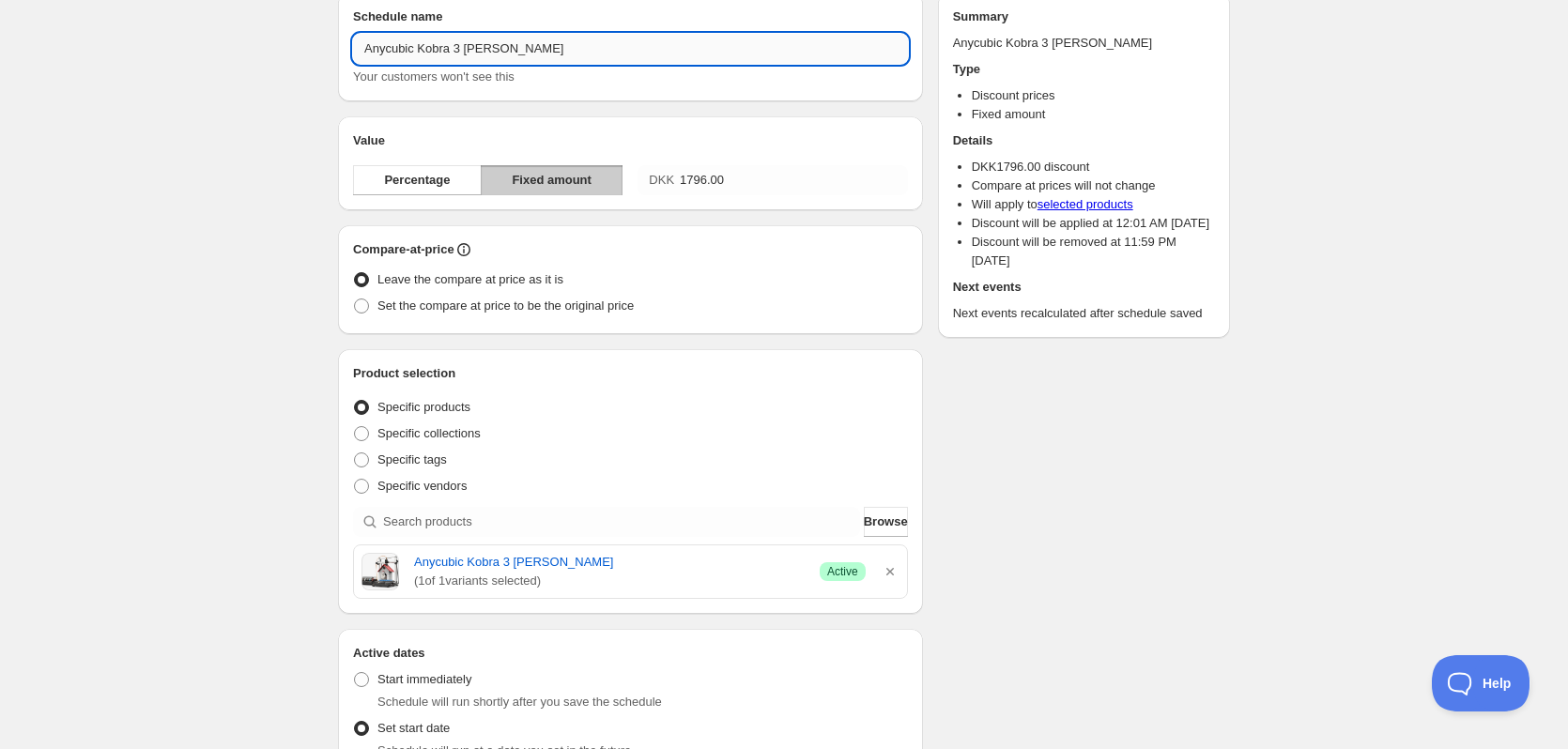
click at [364, 50] on input "Anycubic Kobra 3 Max Combo" at bounding box center [630, 49] width 555 height 30
click at [622, 52] on input "Anycubic Kobra 3 Max Combo" at bounding box center [630, 49] width 555 height 30
type input "Anycubic Kobra 3 Max Combo til 4.399,-"
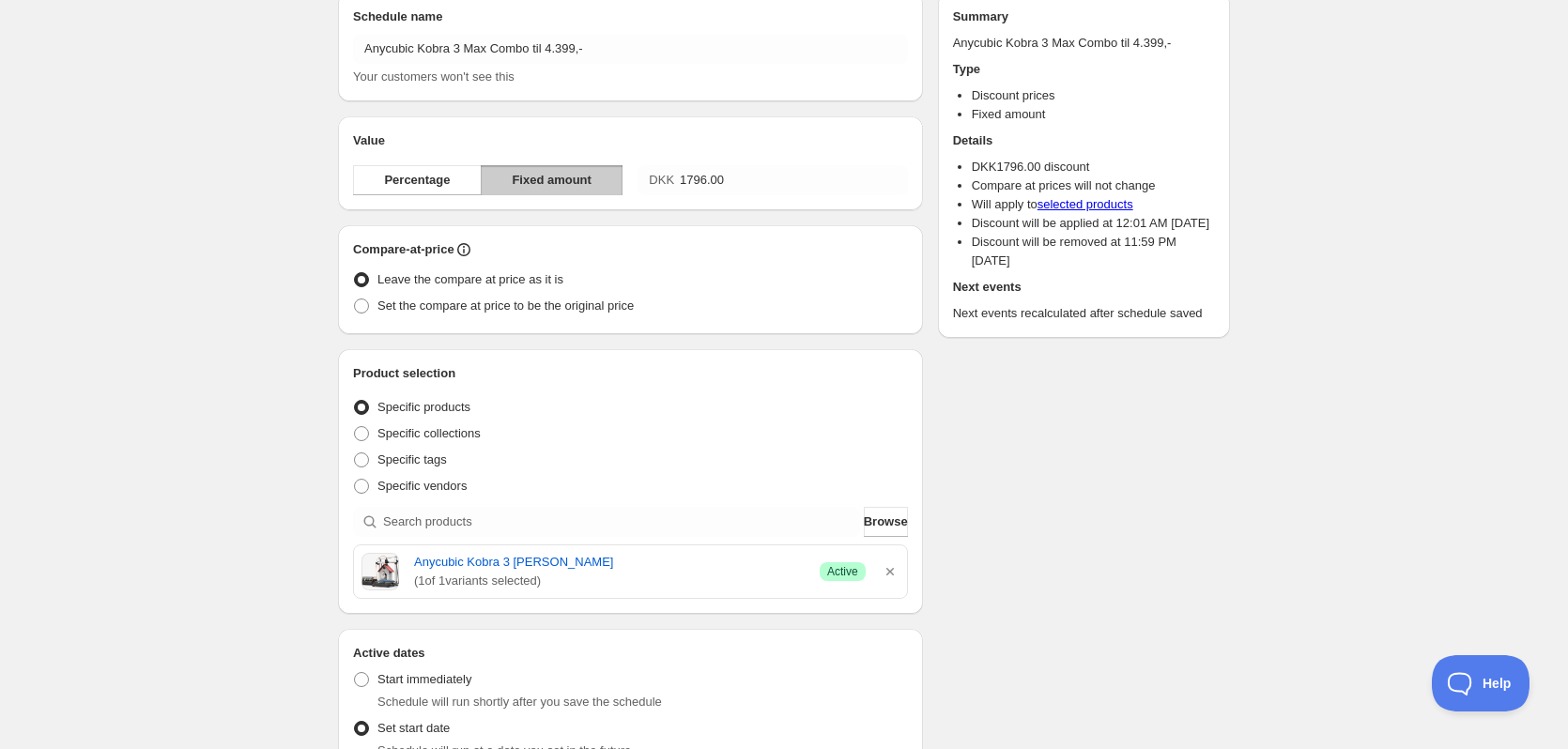
click at [1311, 170] on div "Anycubic Kobra 3 Max Combo til 4.399,-. This page is ready Anycubic Kobra 3 Max…" at bounding box center [784, 648] width 1568 height 1455
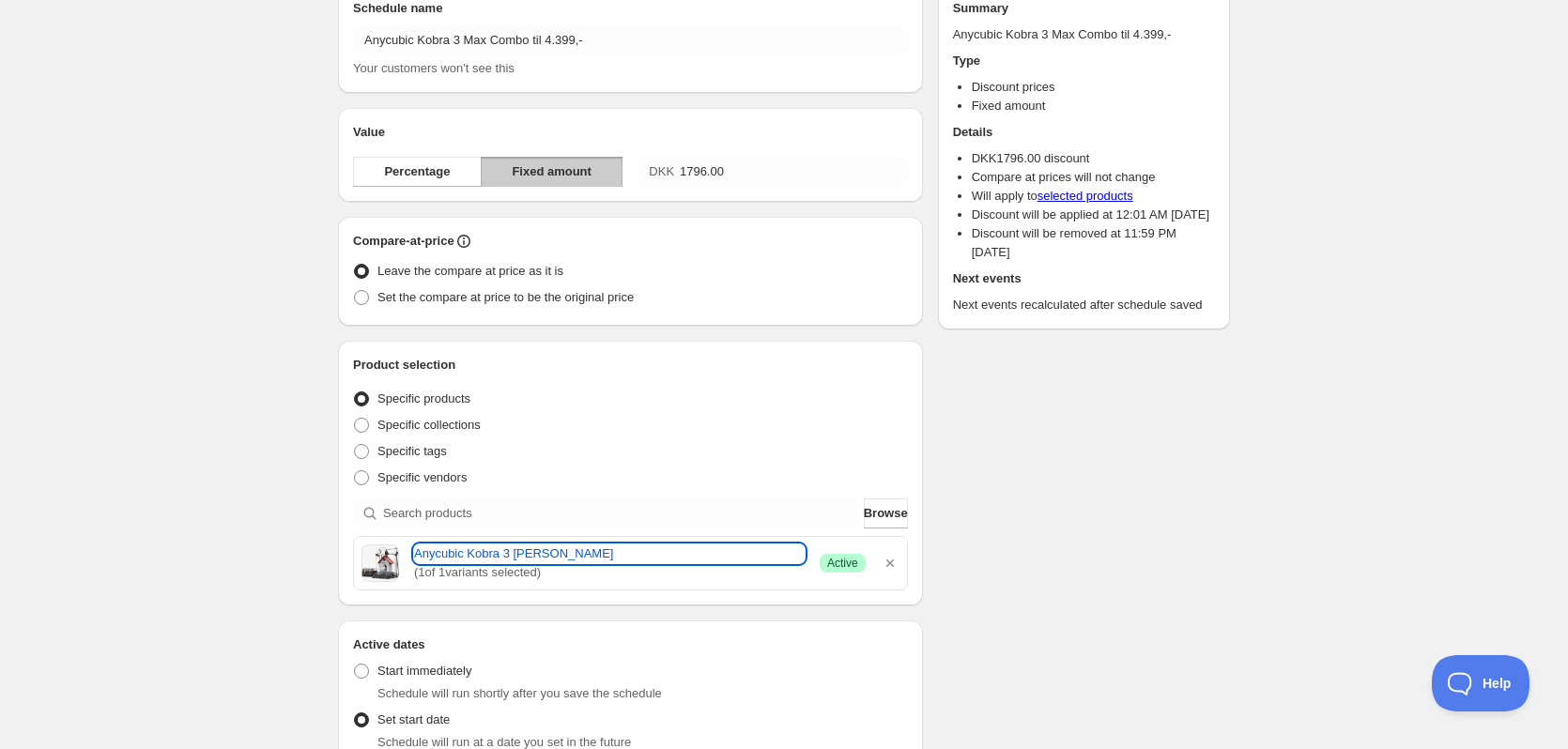
scroll to position [0, 0]
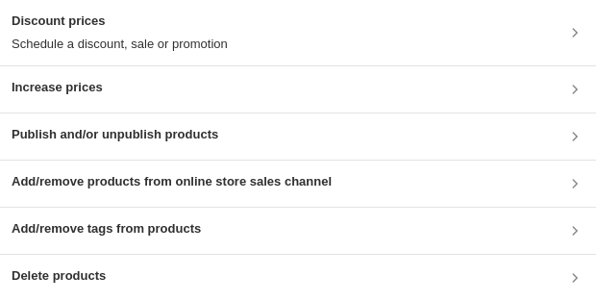
click at [335, 31] on div "Discount prices Schedule a discount, sale or promotion" at bounding box center [298, 33] width 573 height 42
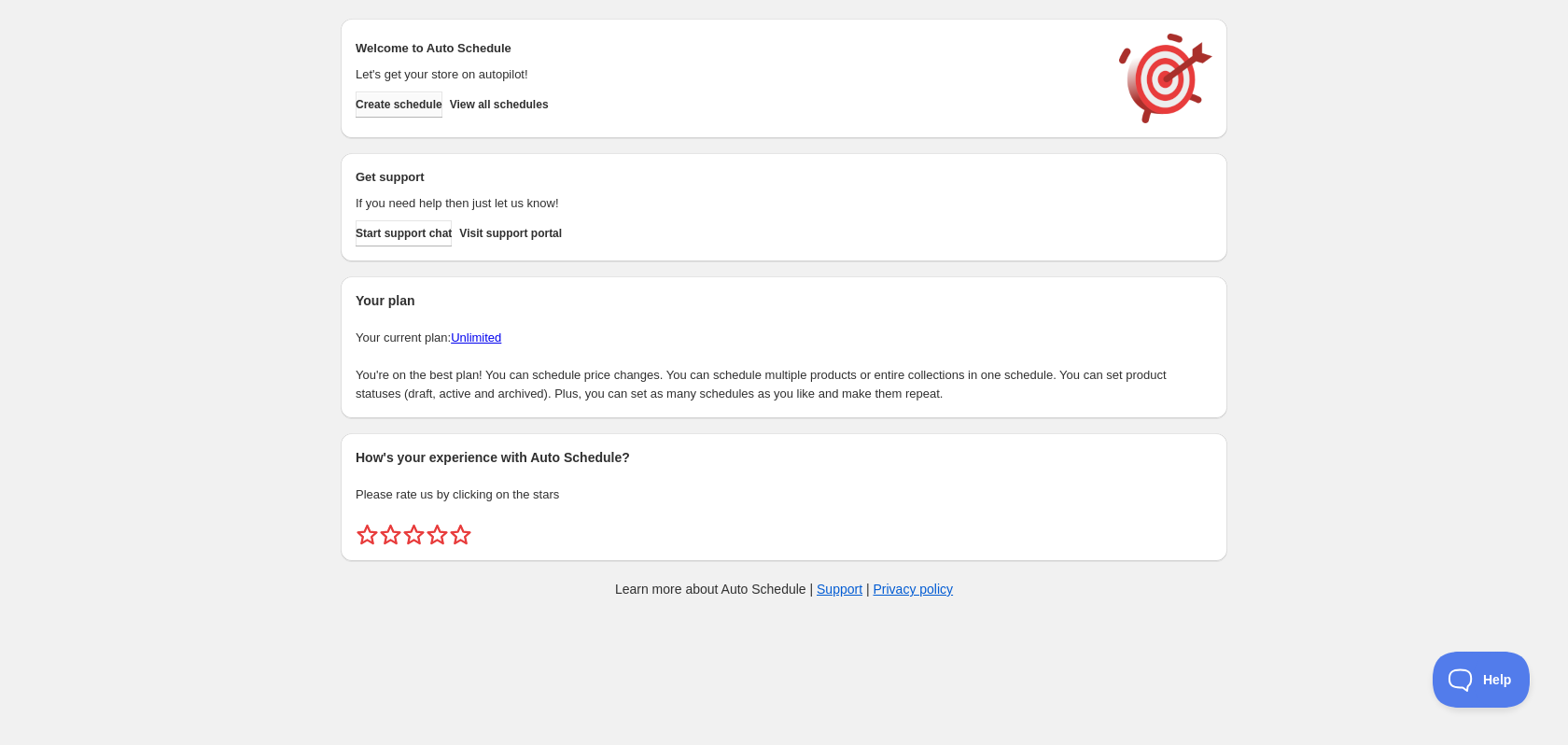
click at [409, 104] on span "Create schedule" at bounding box center [398, 104] width 86 height 15
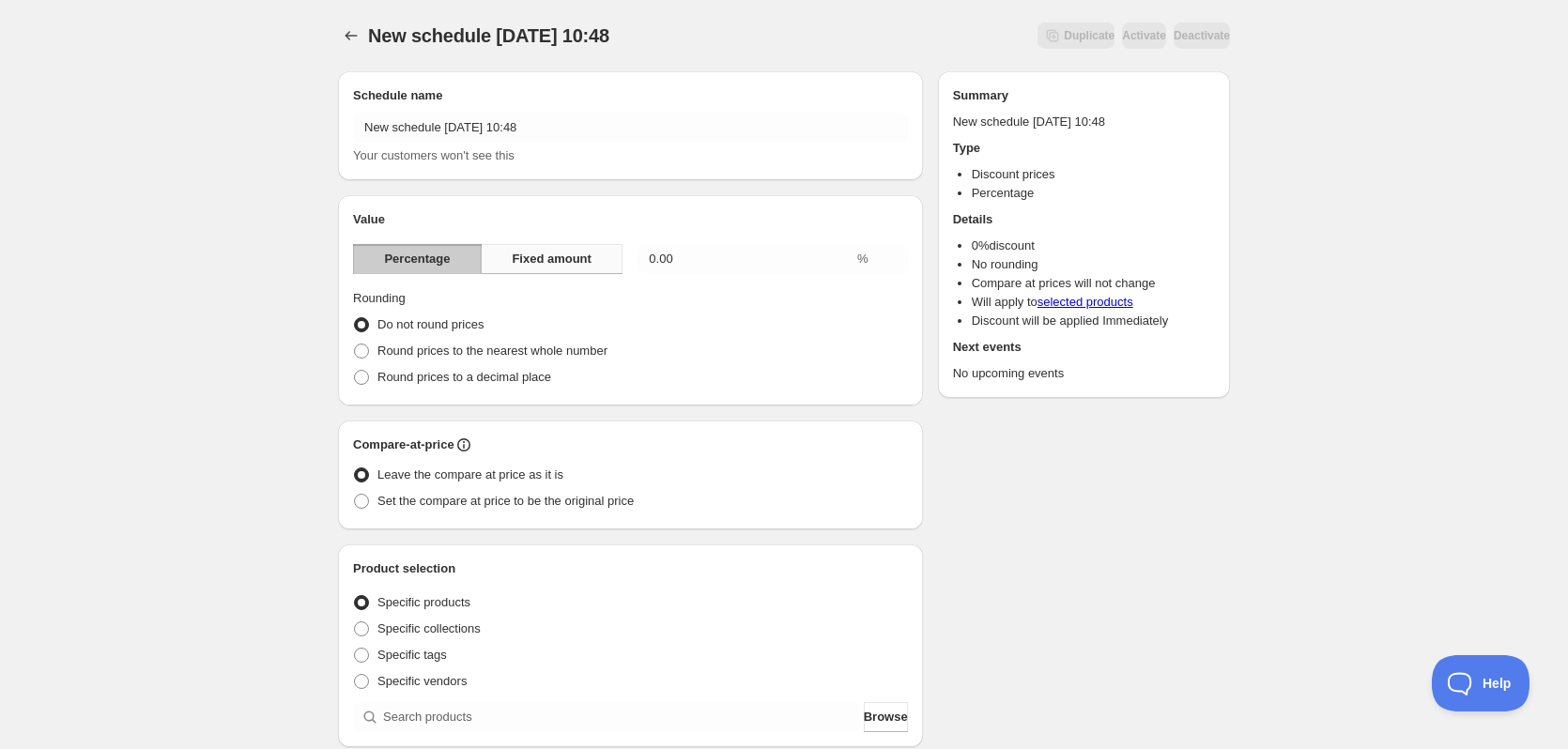
click at [588, 253] on span "Fixed amount" at bounding box center [552, 259] width 80 height 19
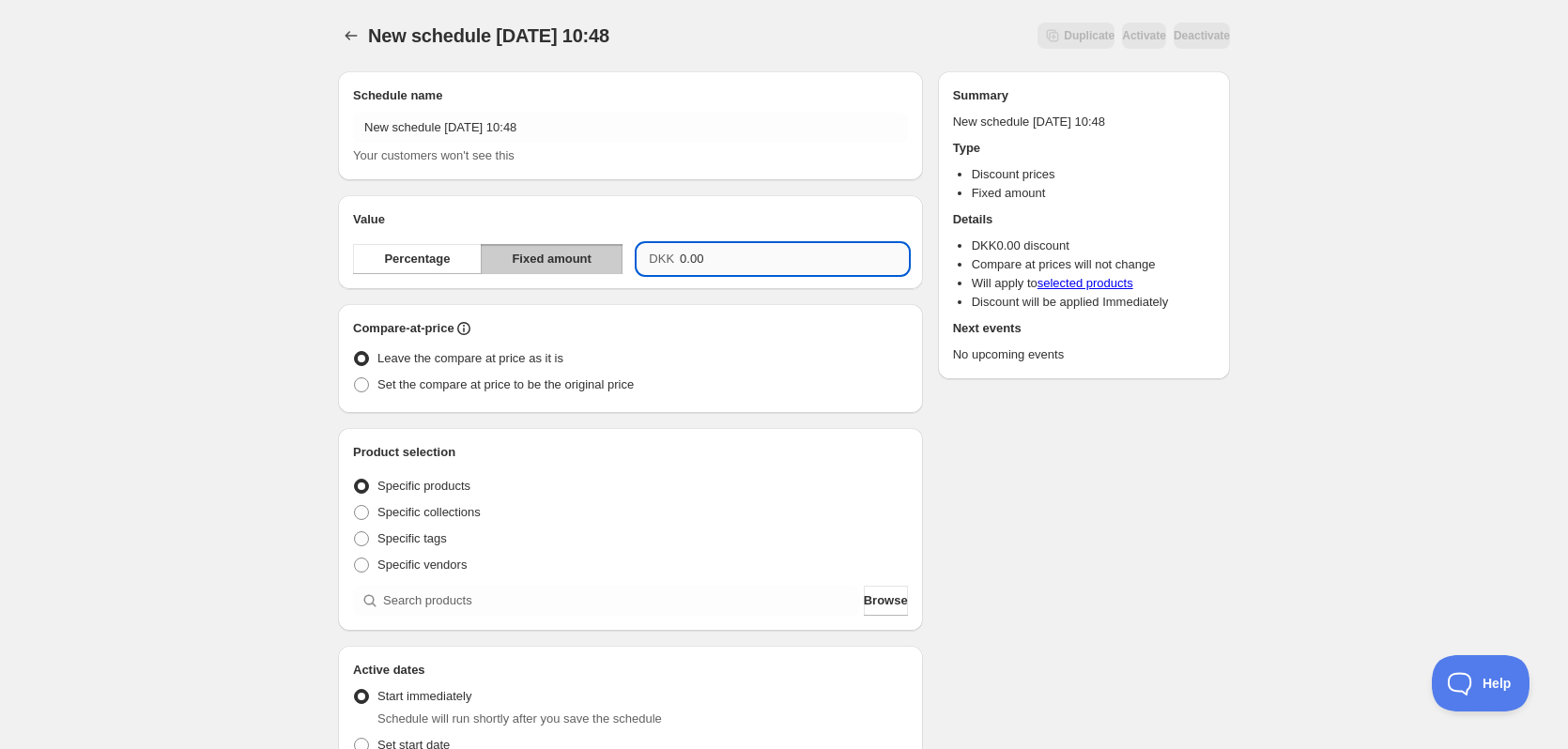
click at [704, 263] on input "0.00" at bounding box center [794, 259] width 229 height 30
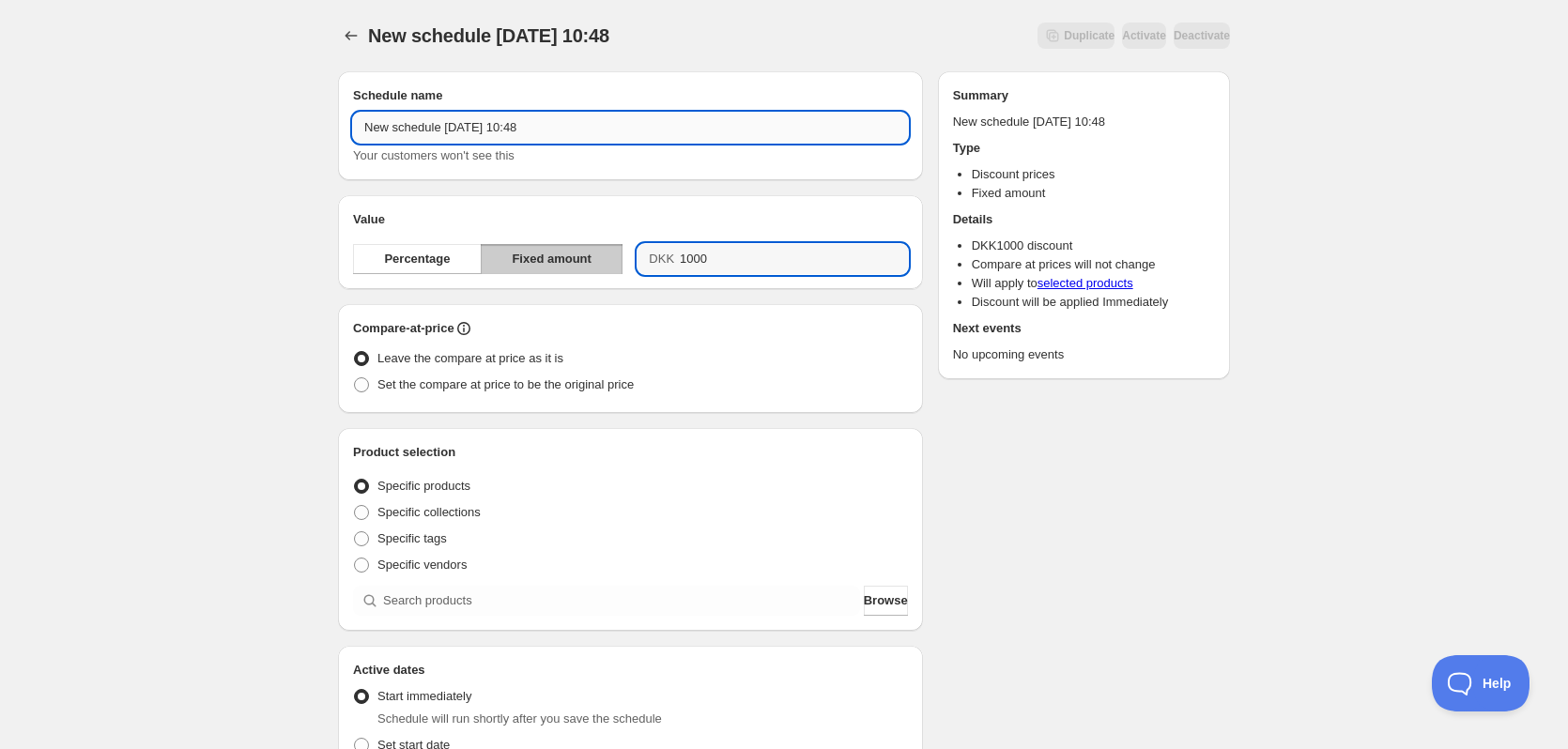
type input "1000.00"
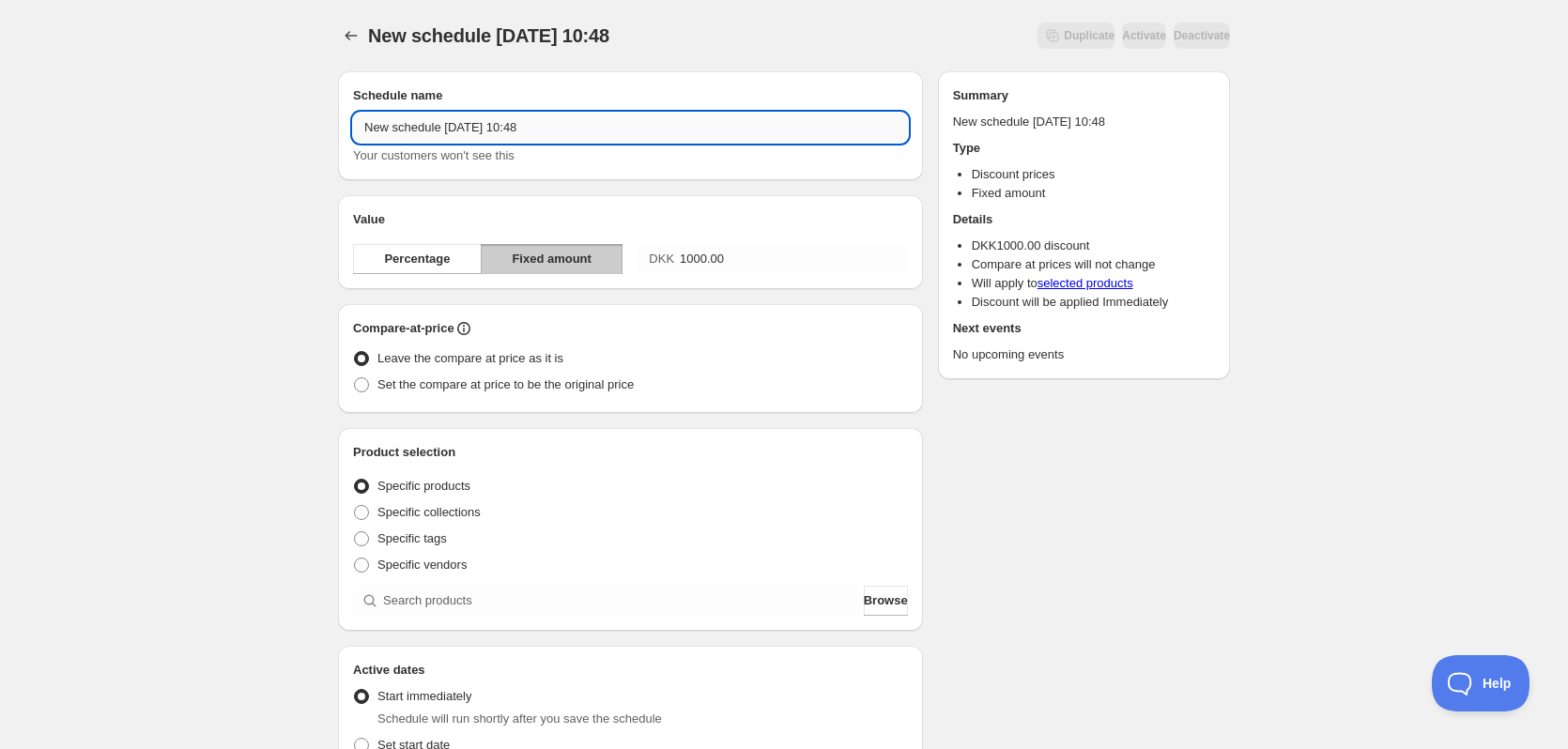
click at [498, 121] on input "New schedule Aug 28 2025 10:48" at bounding box center [630, 127] width 555 height 30
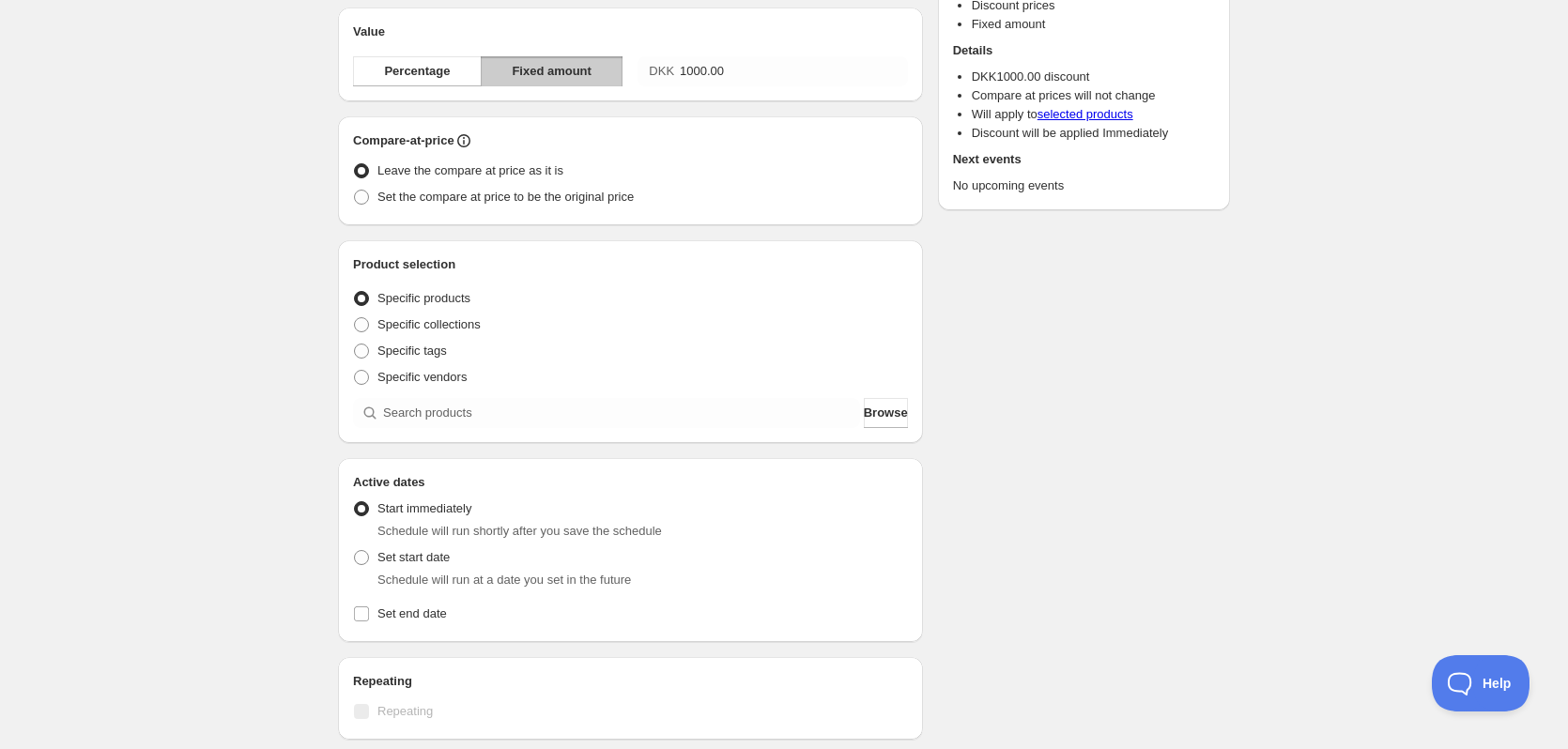
scroll to position [281, 0]
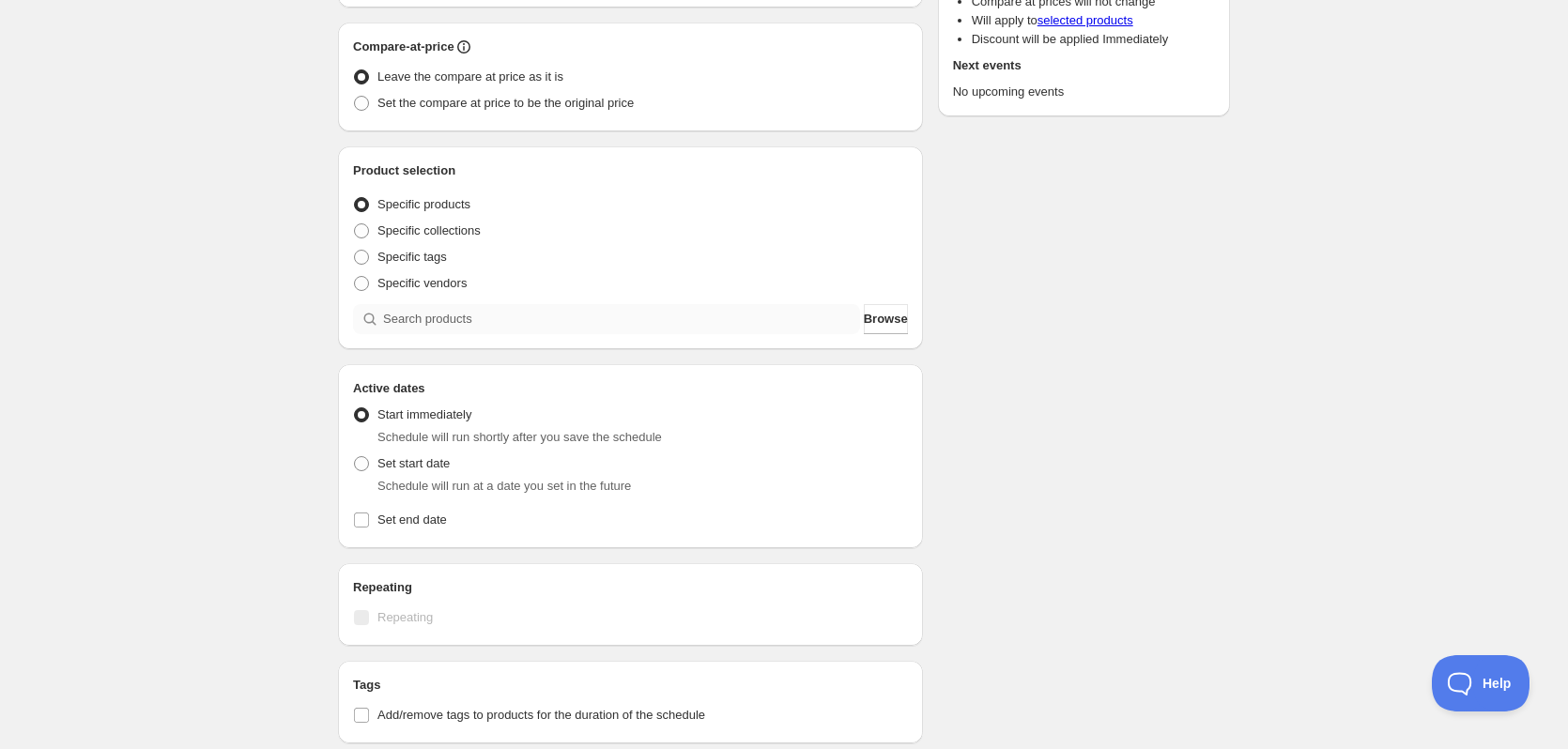
type input "Anycubic Kobra 3 [PERSON_NAME] sat [PERSON_NAME] med 1000,-"
click at [476, 318] on input "search" at bounding box center [621, 318] width 477 height 30
type input "A"
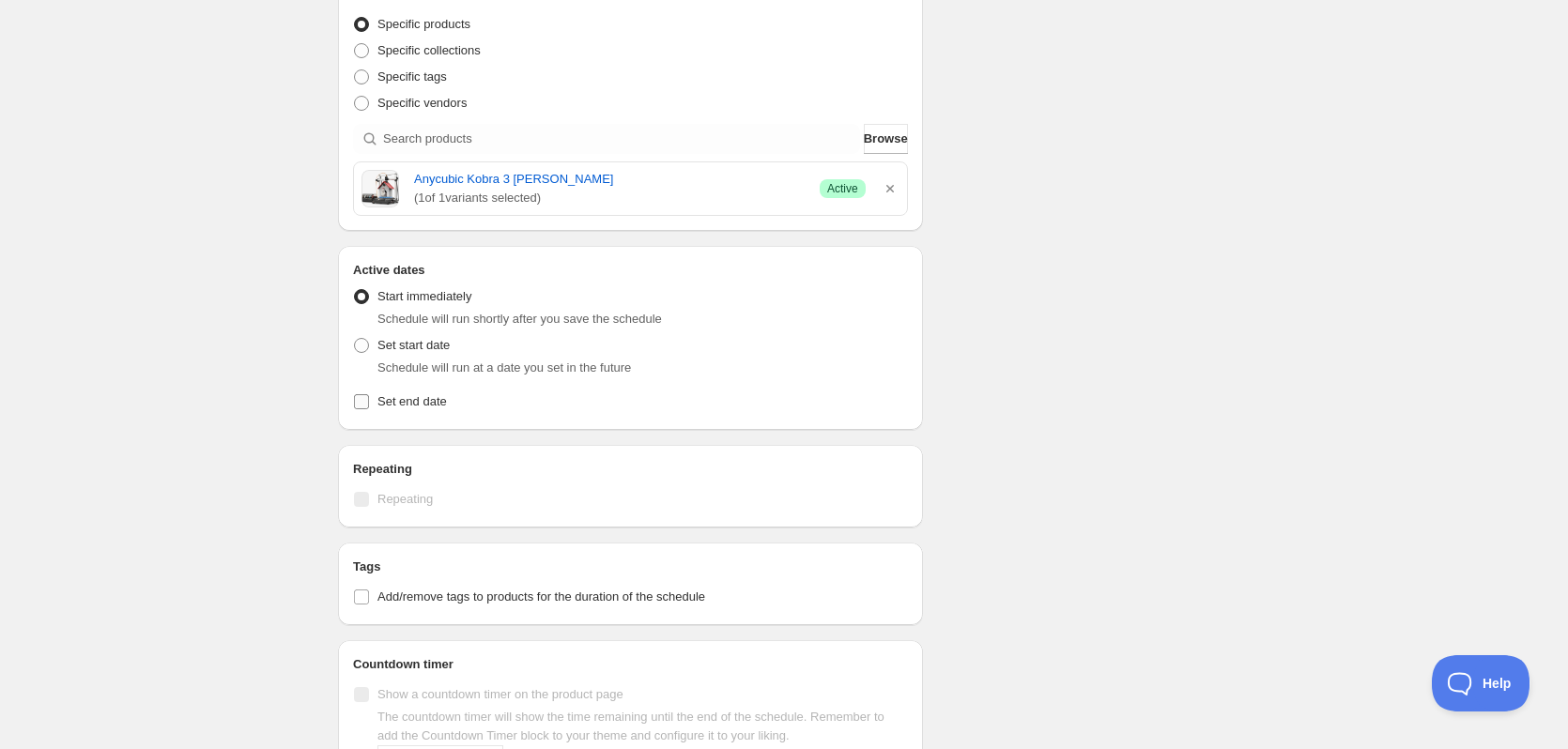
scroll to position [470, 0]
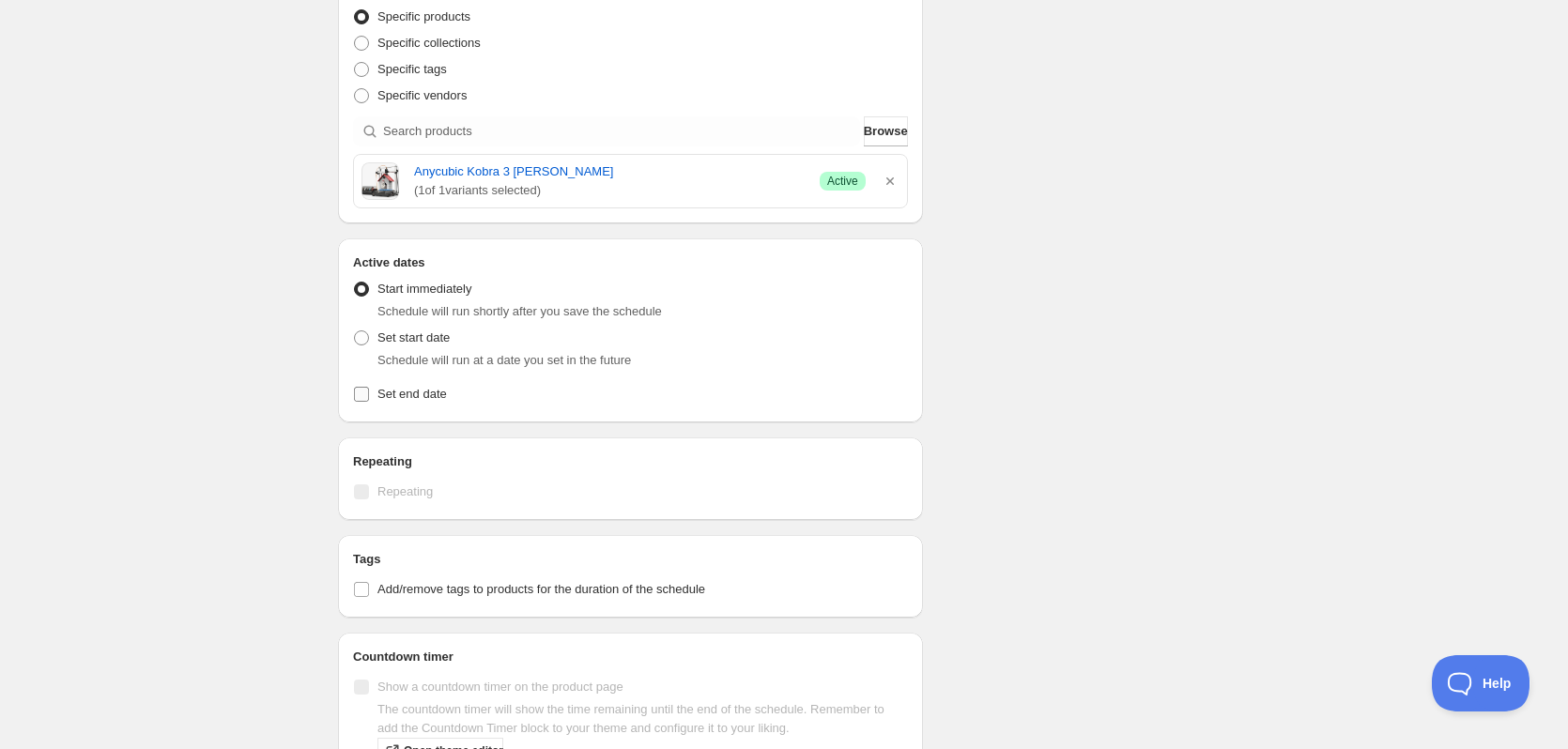
click at [360, 395] on input "Set end date" at bounding box center [360, 394] width 15 height 15
checkbox input "true"
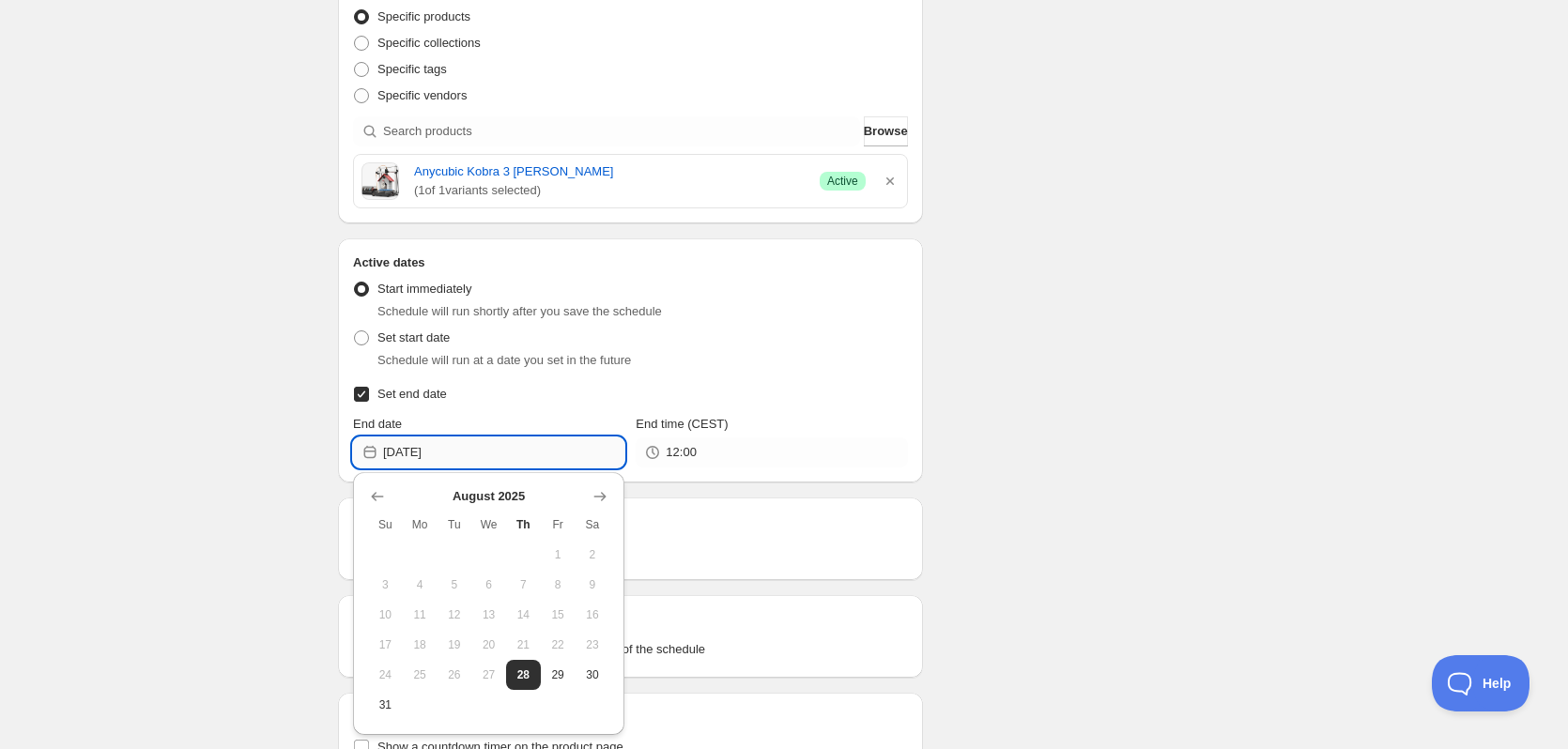
click at [507, 459] on input "2025-08-28" at bounding box center [503, 452] width 241 height 30
click at [390, 698] on span "31" at bounding box center [385, 704] width 20 height 15
type input "2025-08-31"
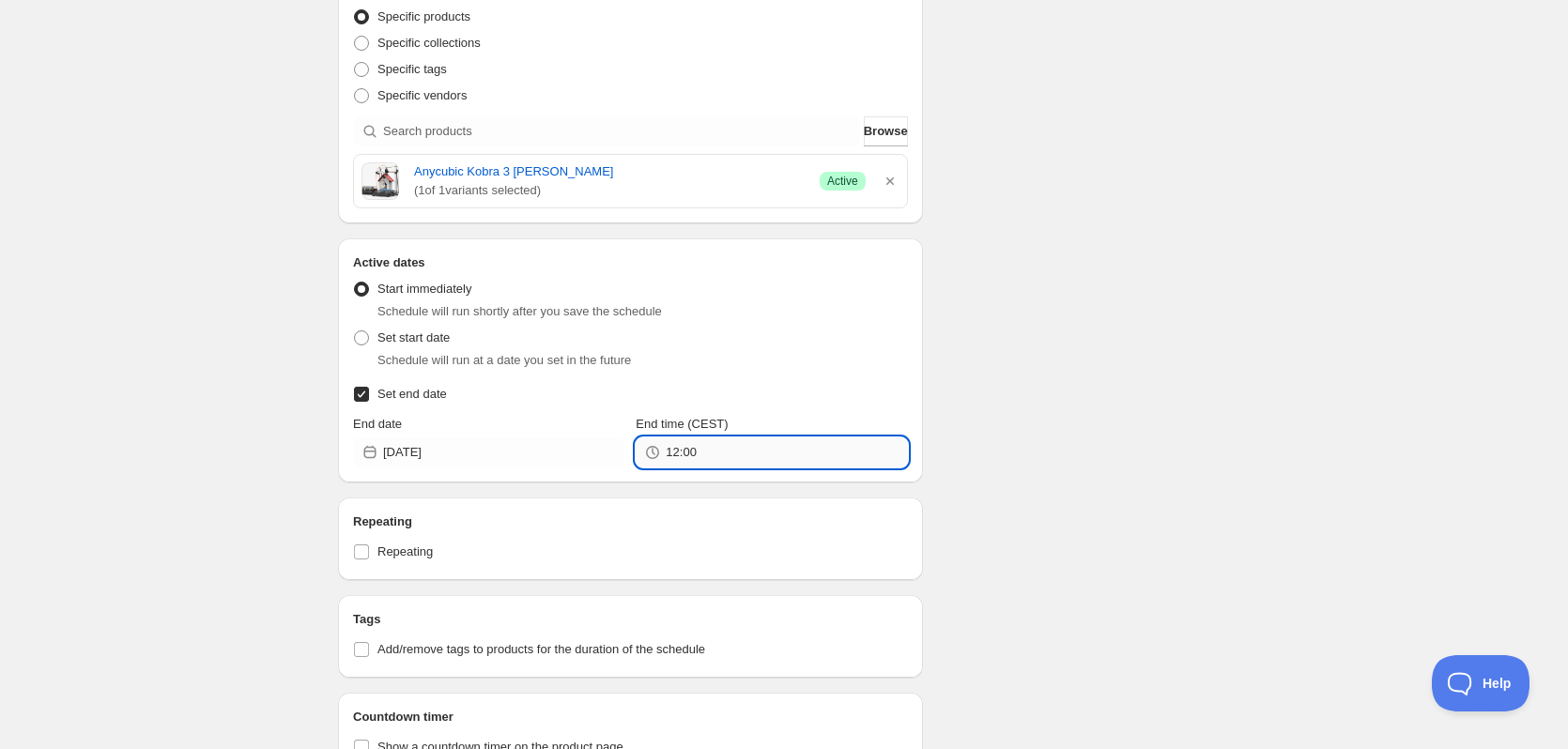
click at [736, 449] on input "12:00" at bounding box center [785, 452] width 241 height 30
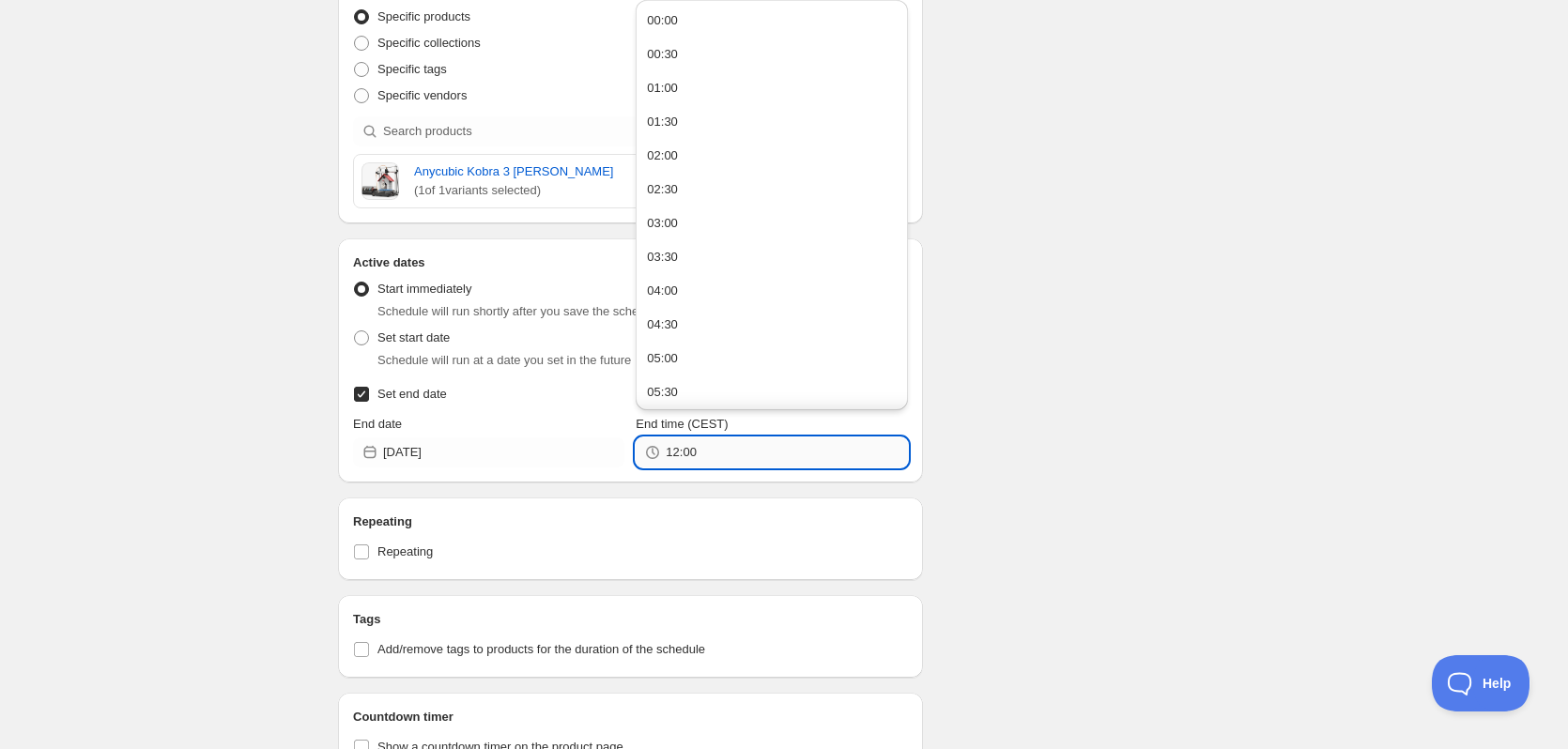
click at [736, 449] on input "12:00" at bounding box center [785, 452] width 241 height 30
type input "23:59"
click at [1110, 312] on div "Schedule name Anycubic Kobra 3 Max Combo sat ned med 1000,- Your customers won'…" at bounding box center [777, 237] width 907 height 1301
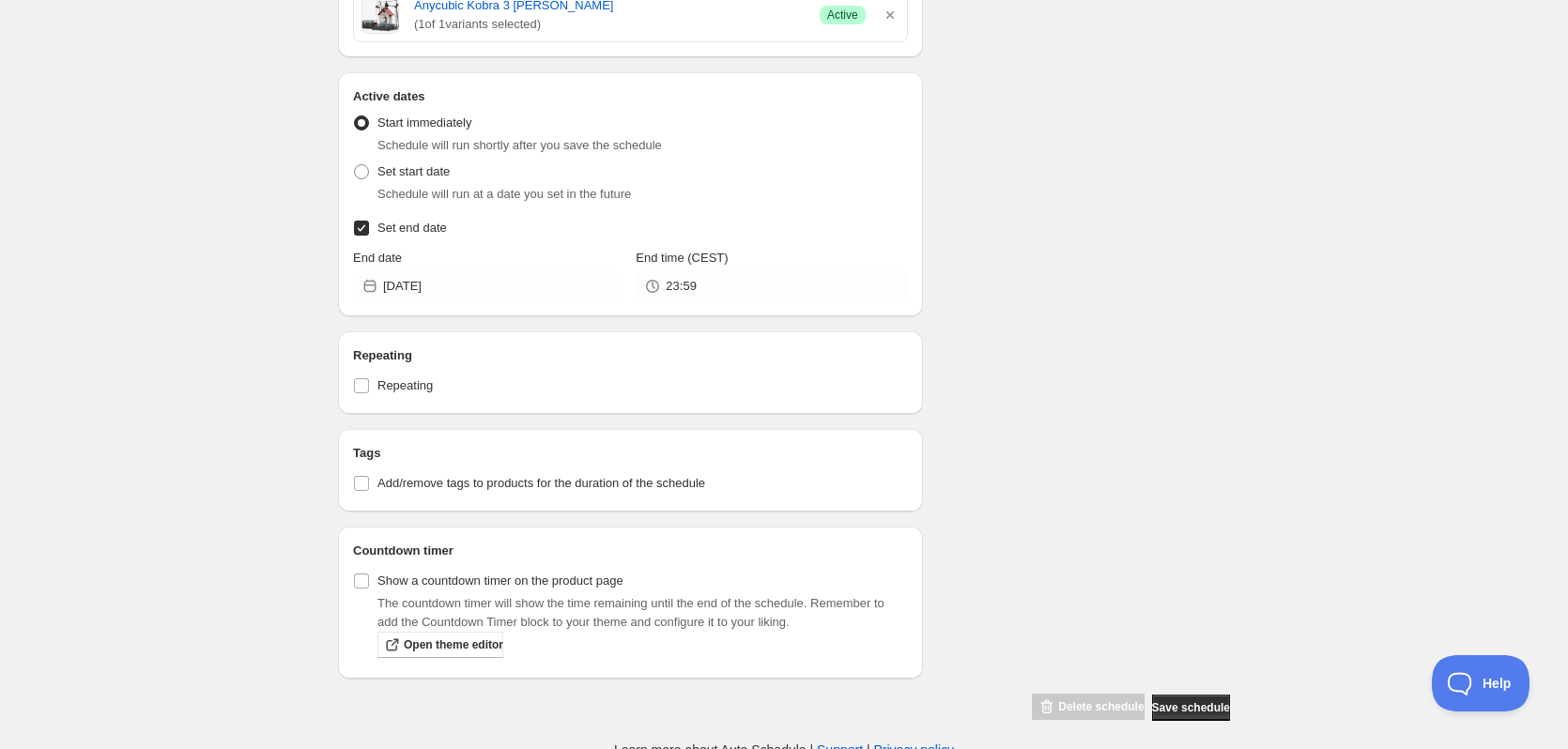
scroll to position [644, 0]
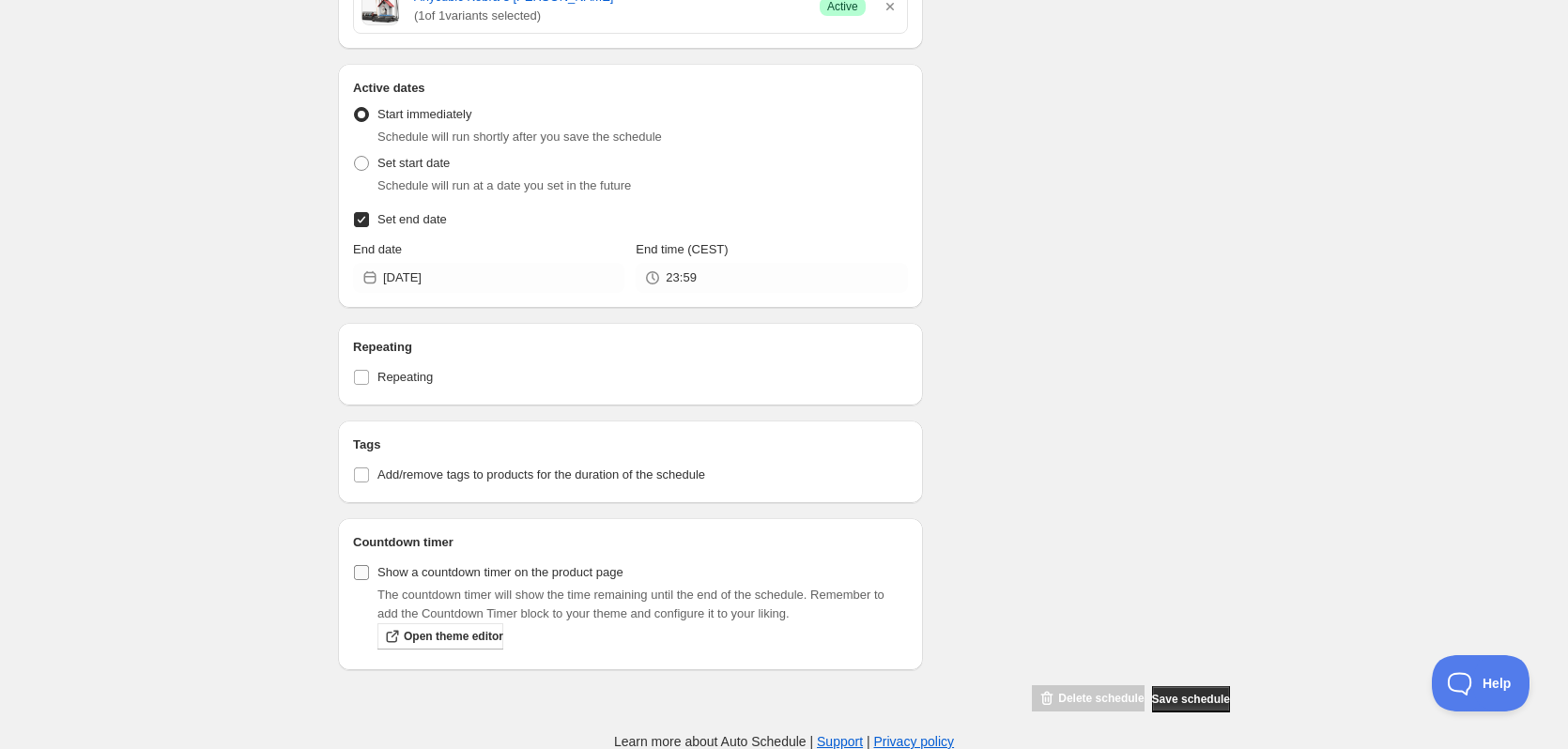
click at [364, 576] on input "Show a countdown timer on the product page" at bounding box center [360, 572] width 15 height 15
click at [366, 574] on input "Show a countdown timer on the product page" at bounding box center [360, 572] width 15 height 15
checkbox input "false"
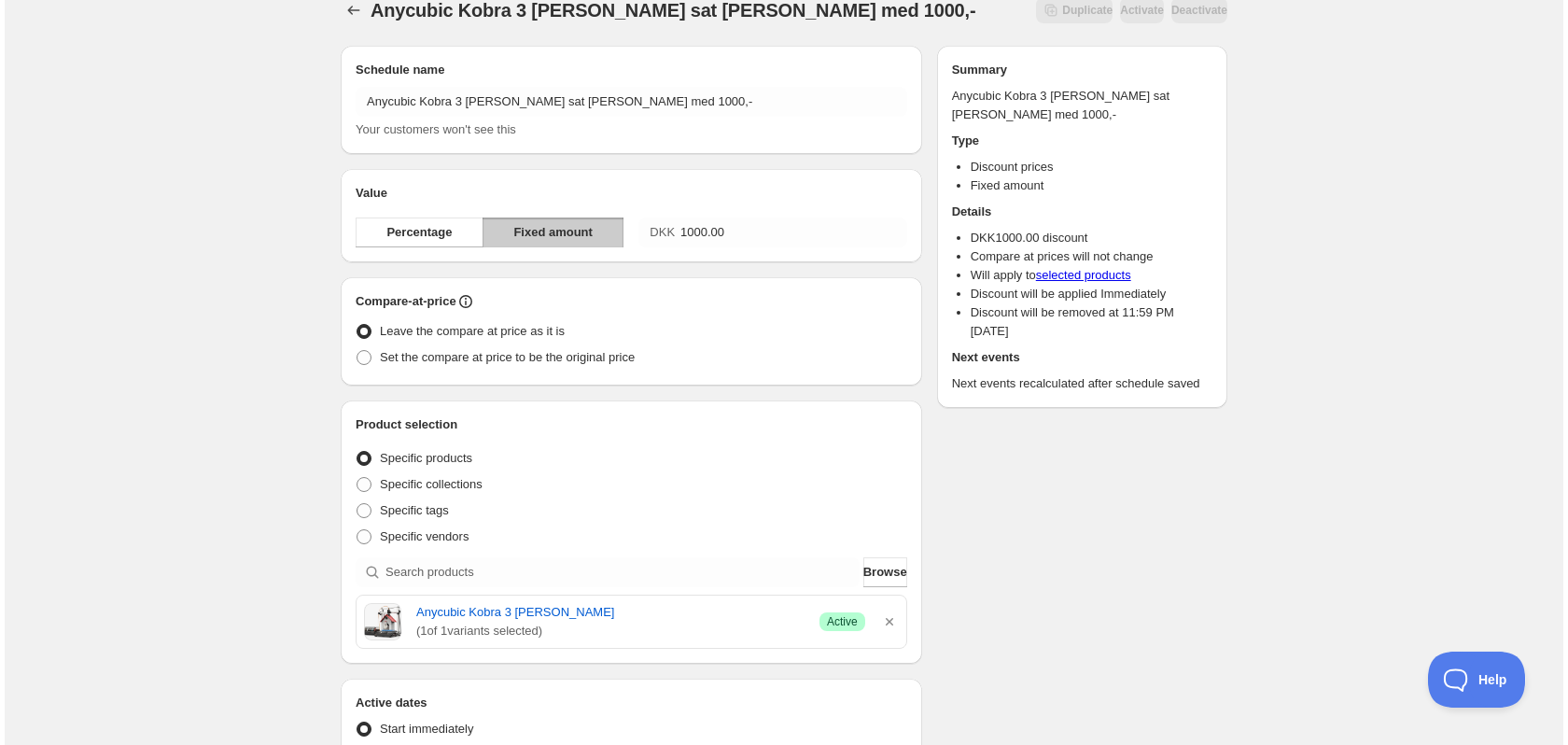
scroll to position [0, 0]
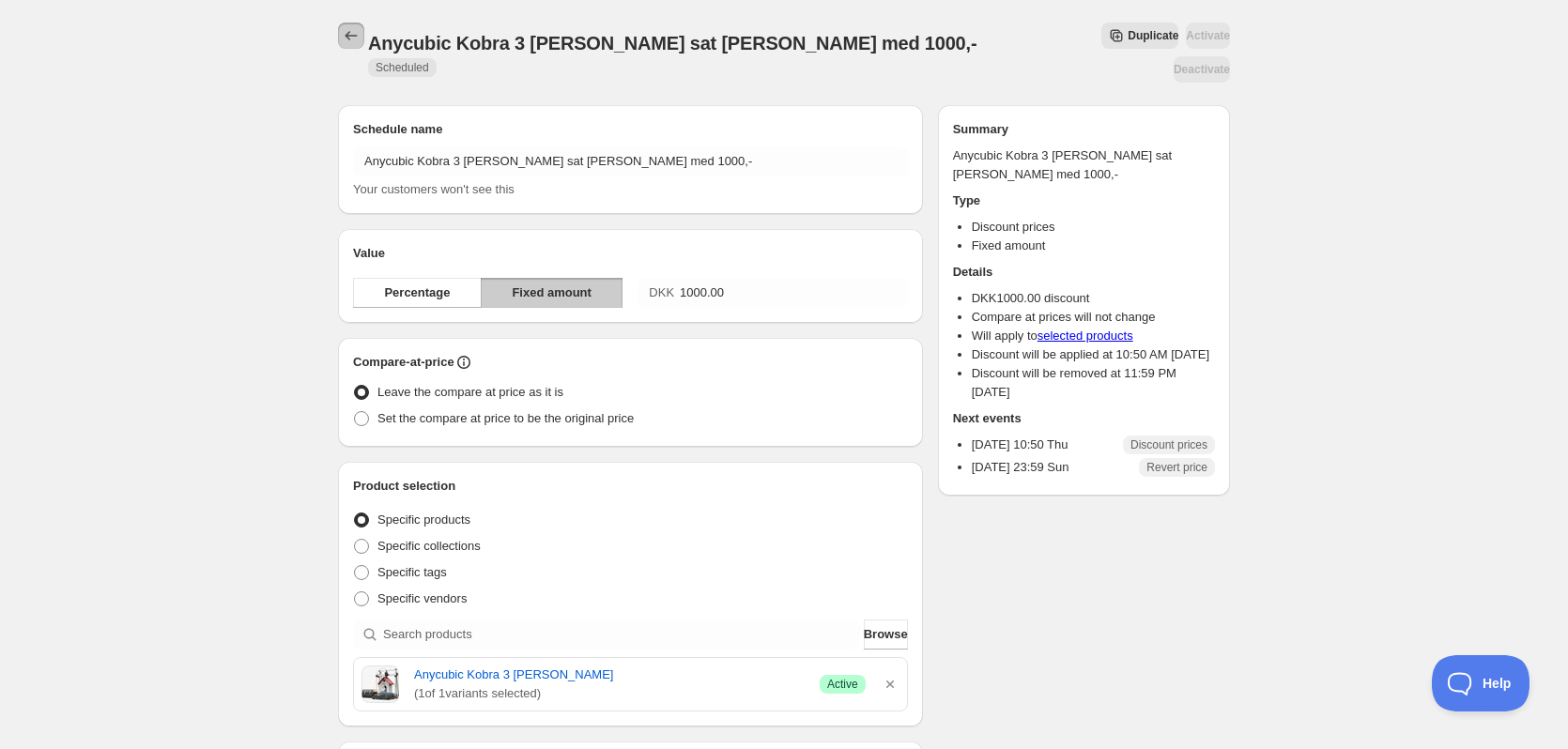
click at [352, 30] on icon "Schedules" at bounding box center [351, 35] width 19 height 19
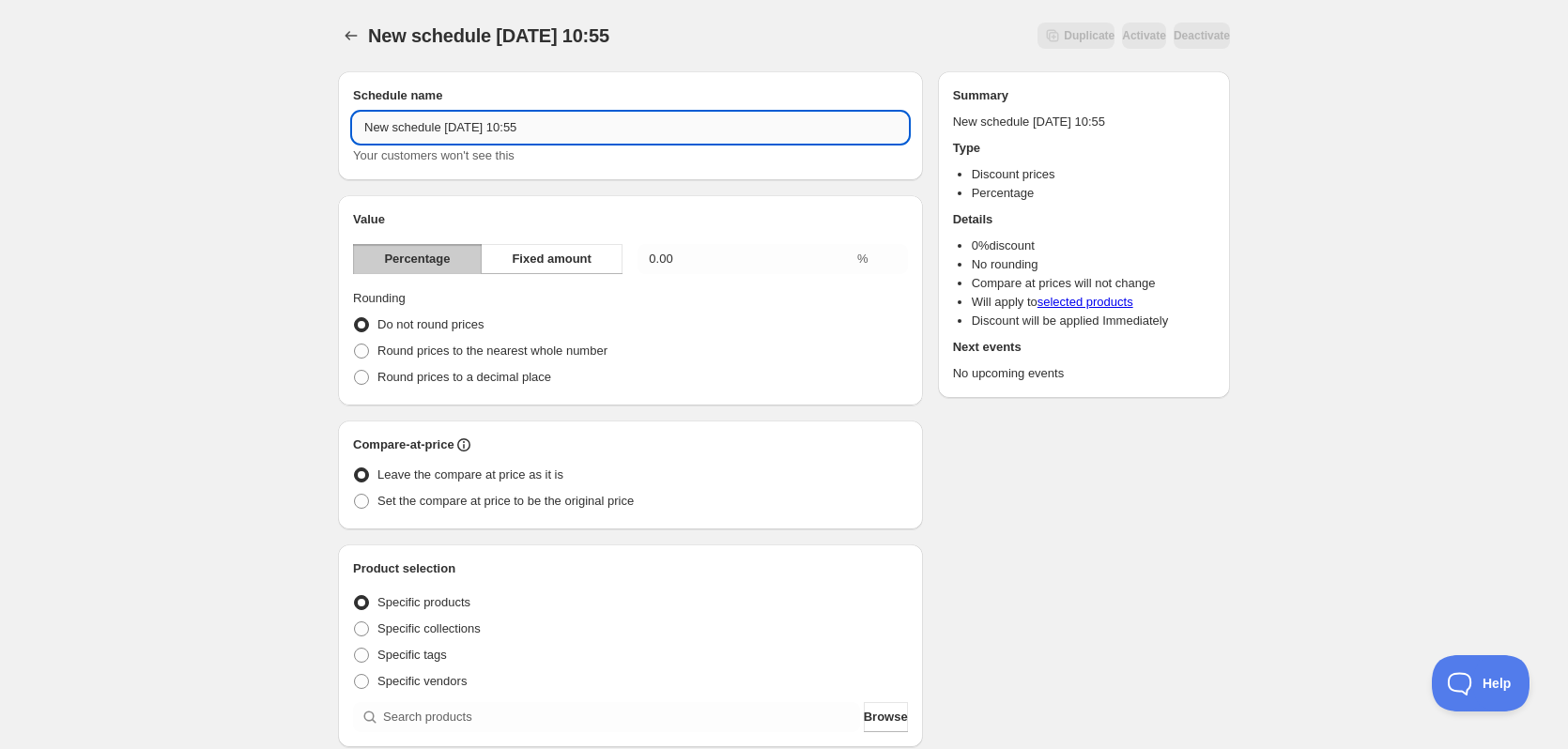
click at [614, 133] on input "New schedule Aug 28 2025 10:55" at bounding box center [630, 127] width 555 height 30
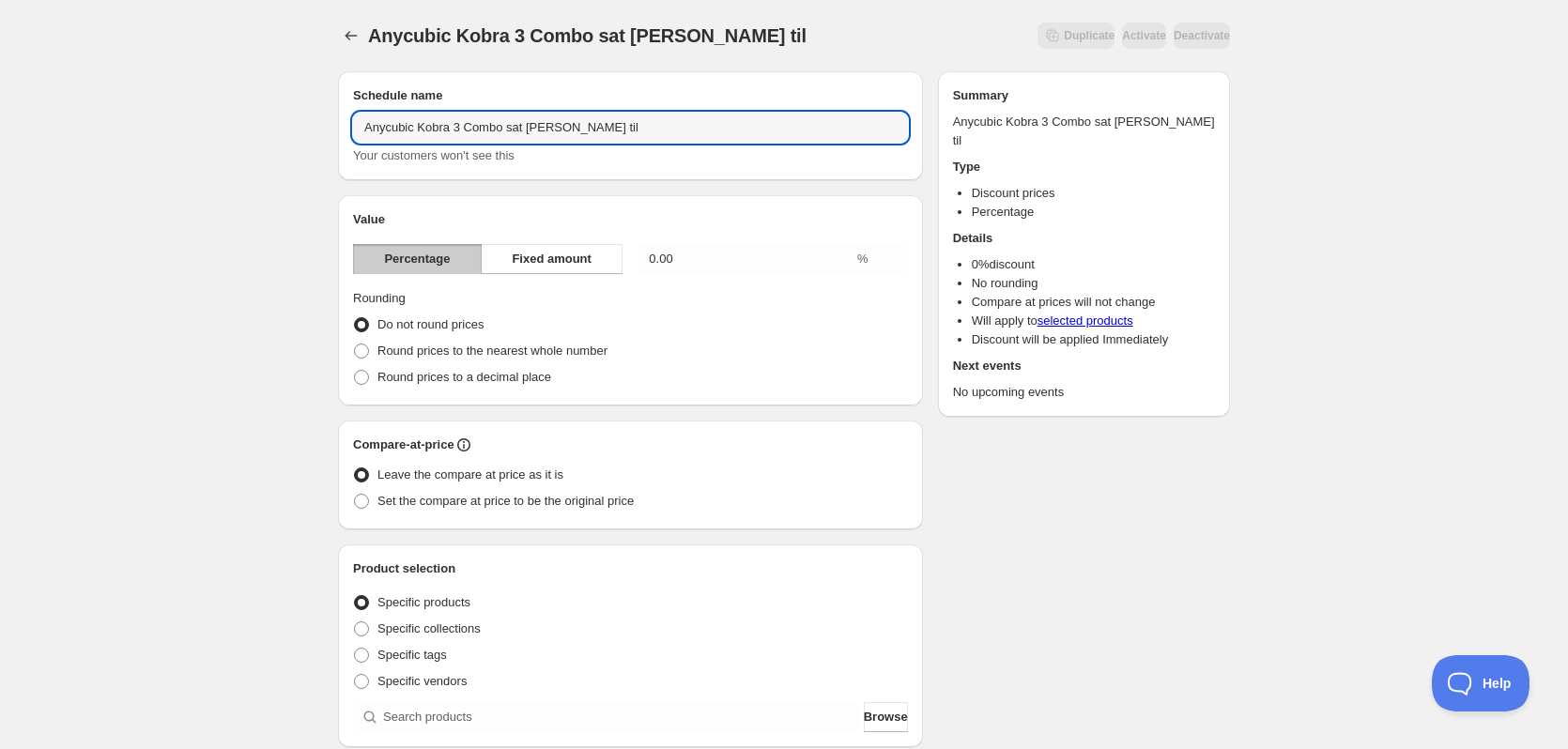
type input "Anycubic Kobra 3 Combo sat ned til"
click at [608, 119] on input "Anycubic Kobra 3 Combo sat ned til" at bounding box center [630, 127] width 555 height 30
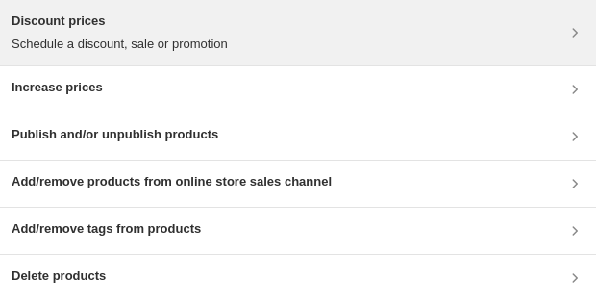
click at [272, 27] on div "Discount prices Schedule a discount, sale or promotion" at bounding box center [298, 33] width 573 height 42
click at [284, 14] on div "Discount prices Schedule a discount, sale or promotion" at bounding box center [298, 33] width 573 height 42
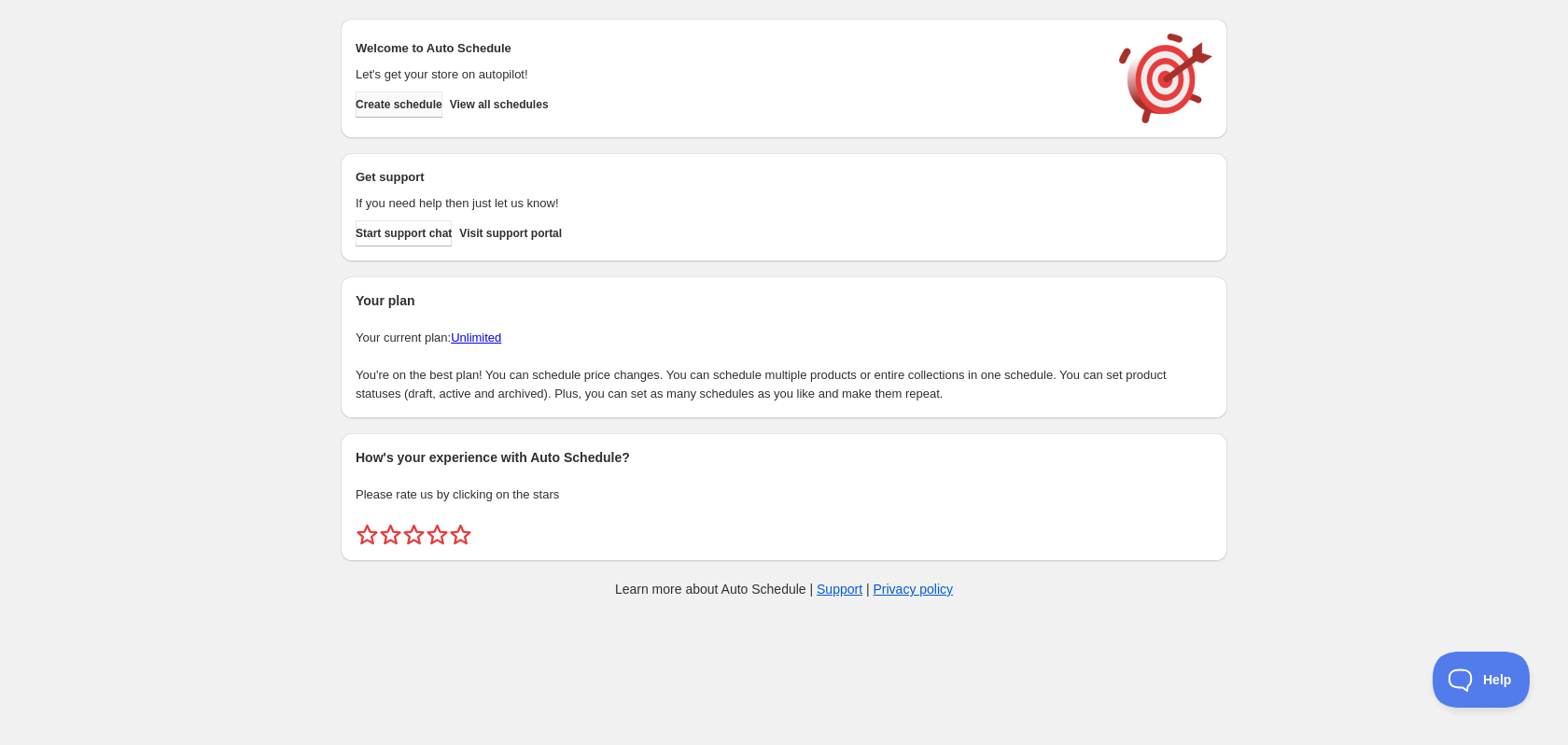
click at [420, 108] on span "Create schedule" at bounding box center [398, 104] width 86 height 15
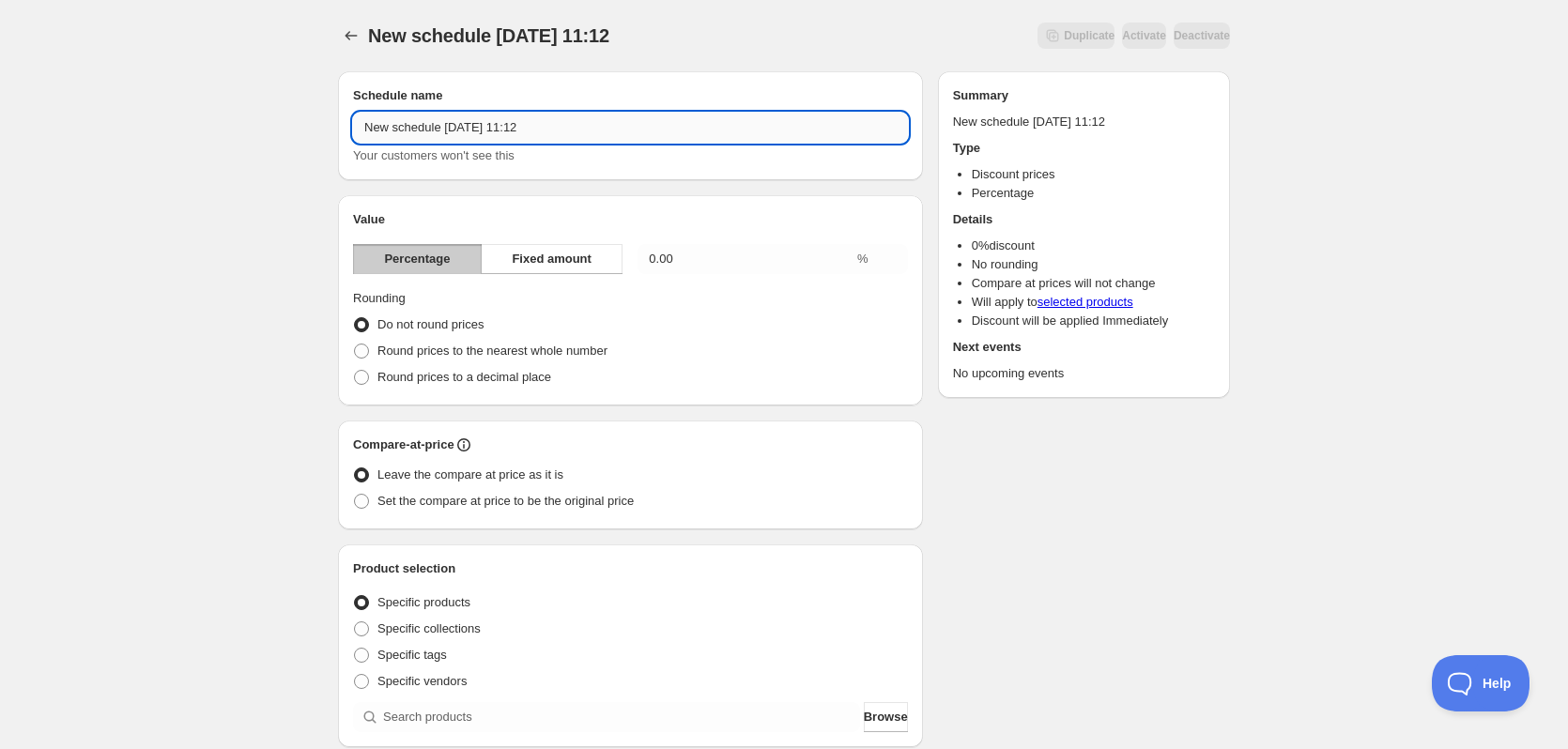
click at [474, 130] on input "New schedule Aug 28 2025 11:12" at bounding box center [630, 127] width 555 height 30
type input "CENTAURI CARBON BUNDLE (Don't change)"
click at [546, 262] on span "Fixed amount" at bounding box center [552, 259] width 80 height 19
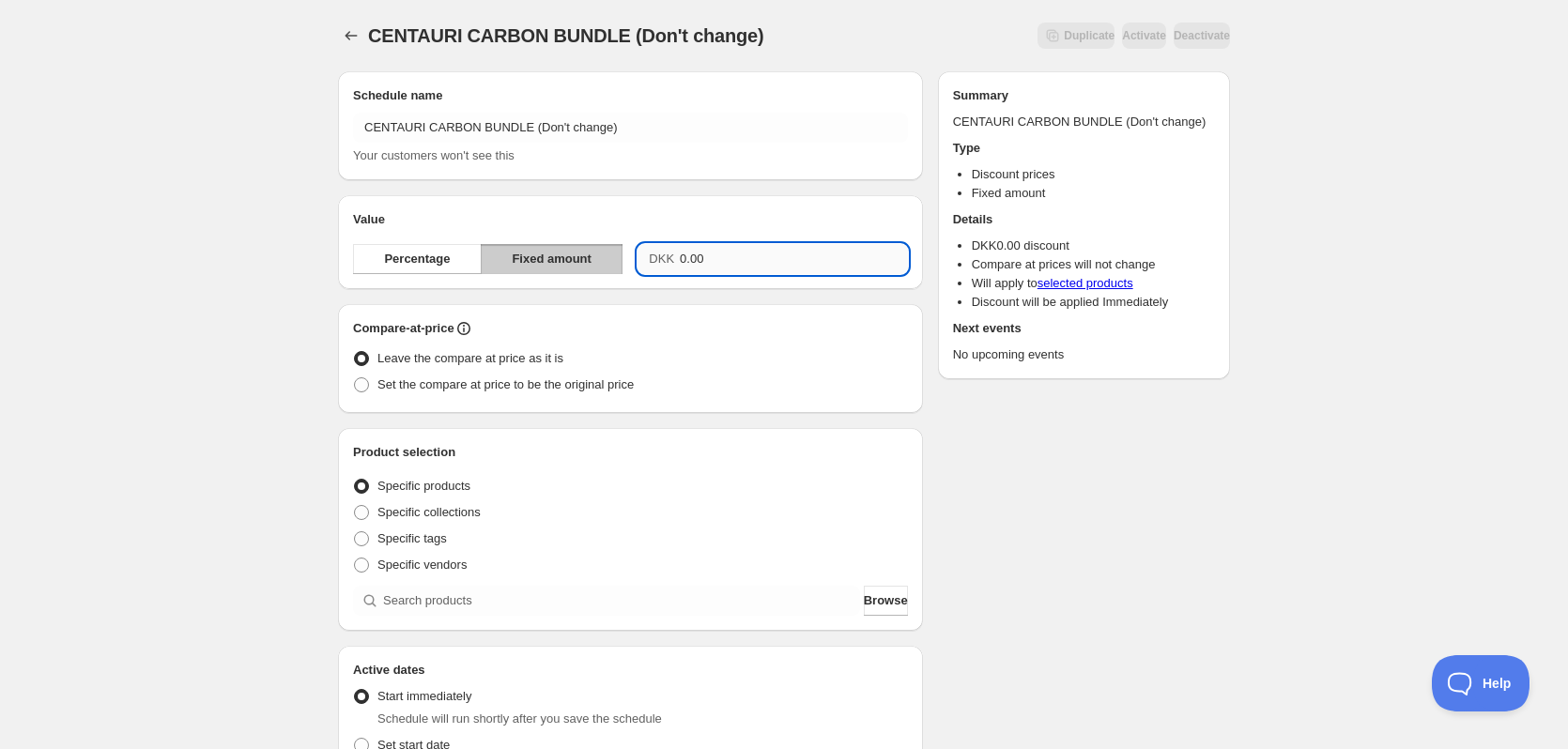
click at [724, 256] on input "0.00" at bounding box center [794, 259] width 229 height 30
type input "1"
type input "222.00"
click at [1152, 513] on div "Schedule name CENTAURI CARBON BUNDLE (Don't change) Your customers won't see th…" at bounding box center [777, 645] width 907 height 1179
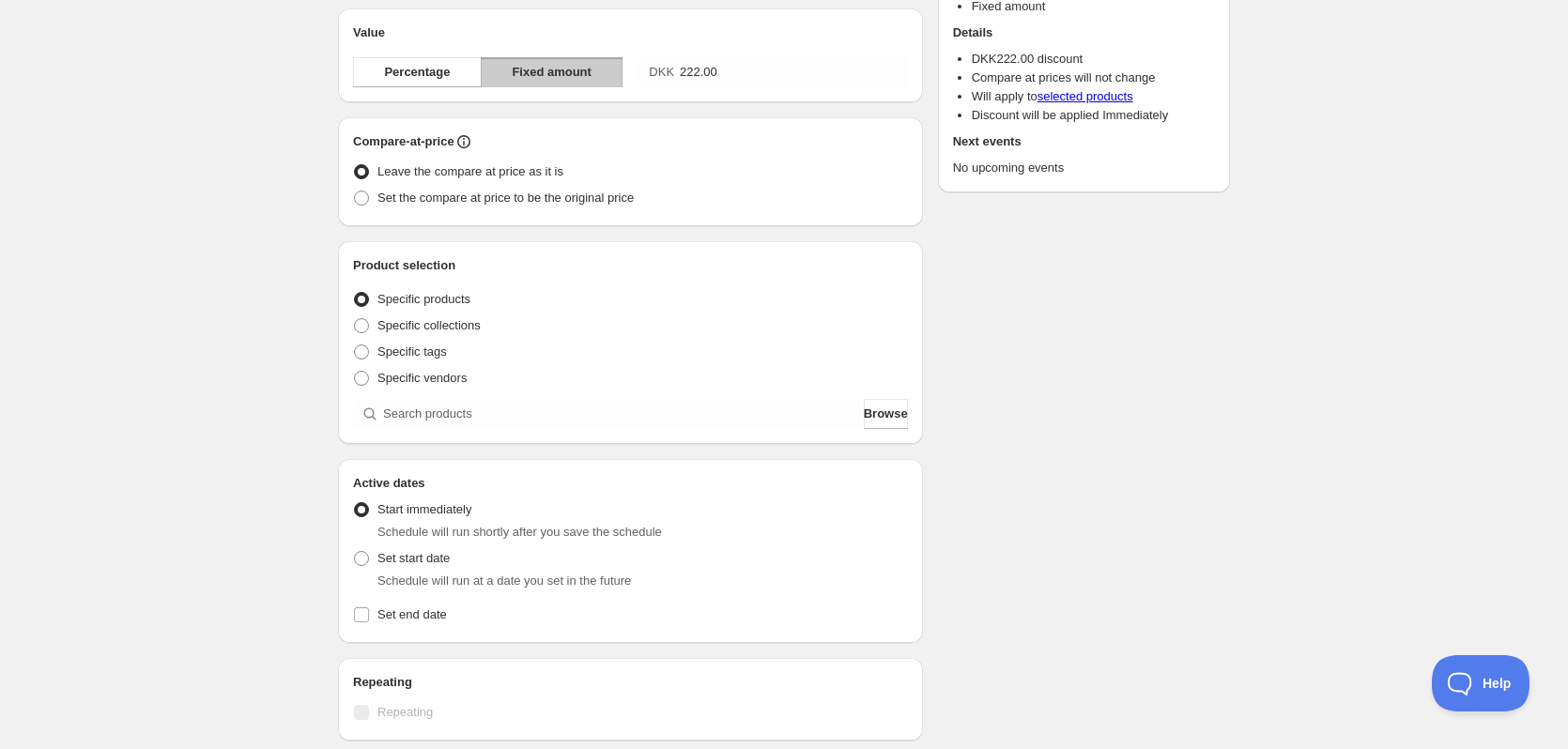
scroll to position [187, 0]
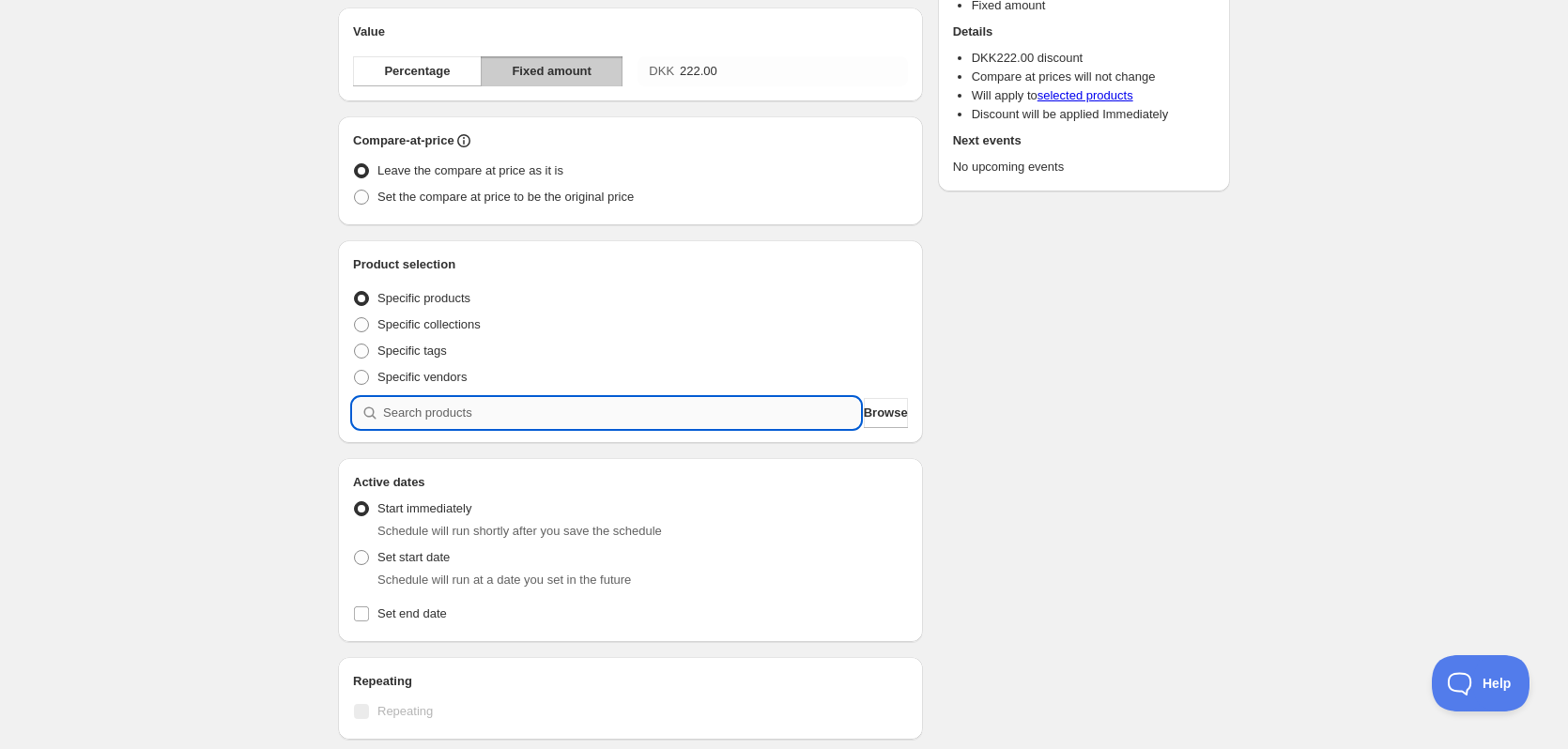
click at [512, 416] on input "search" at bounding box center [621, 412] width 477 height 30
type input "c"
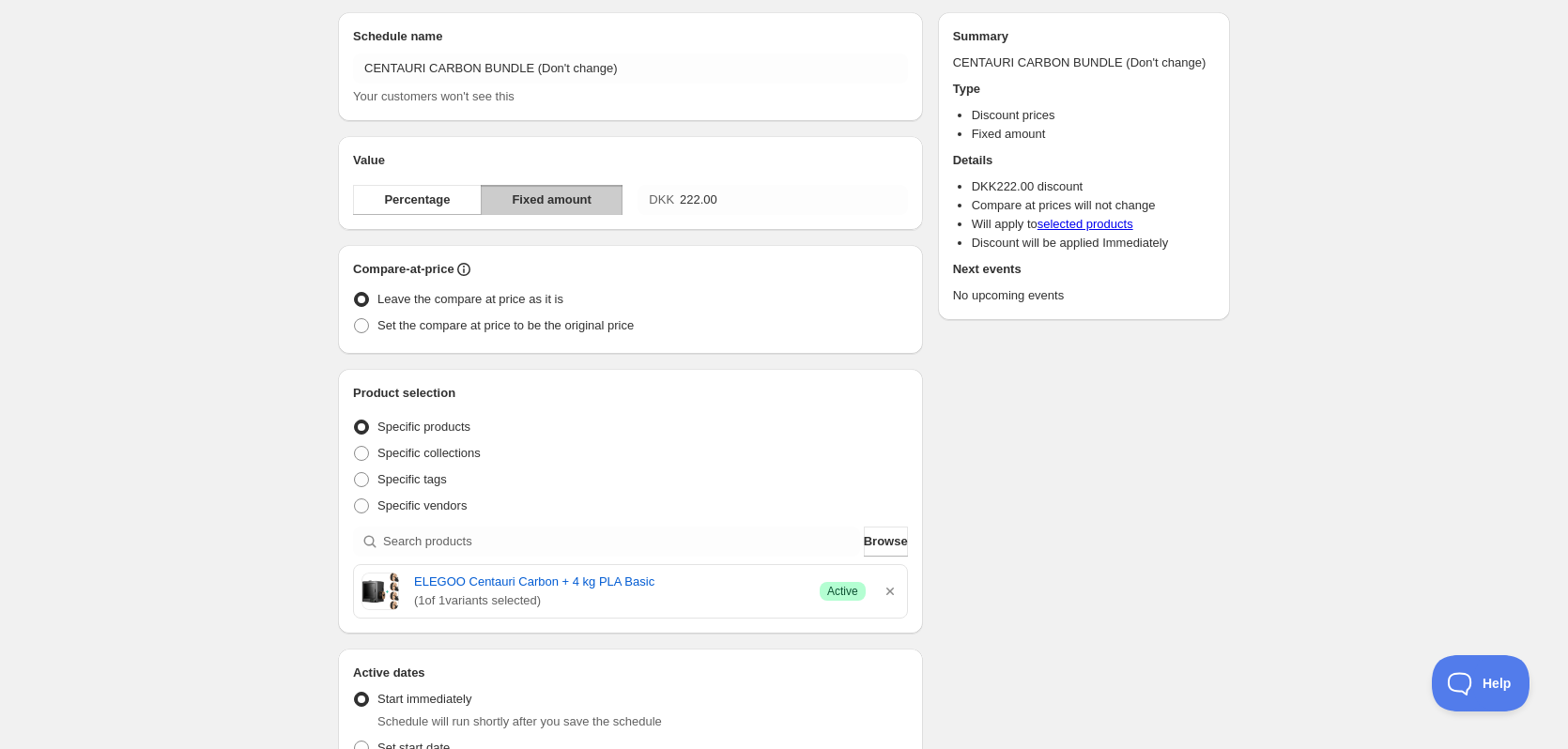
scroll to position [0, 0]
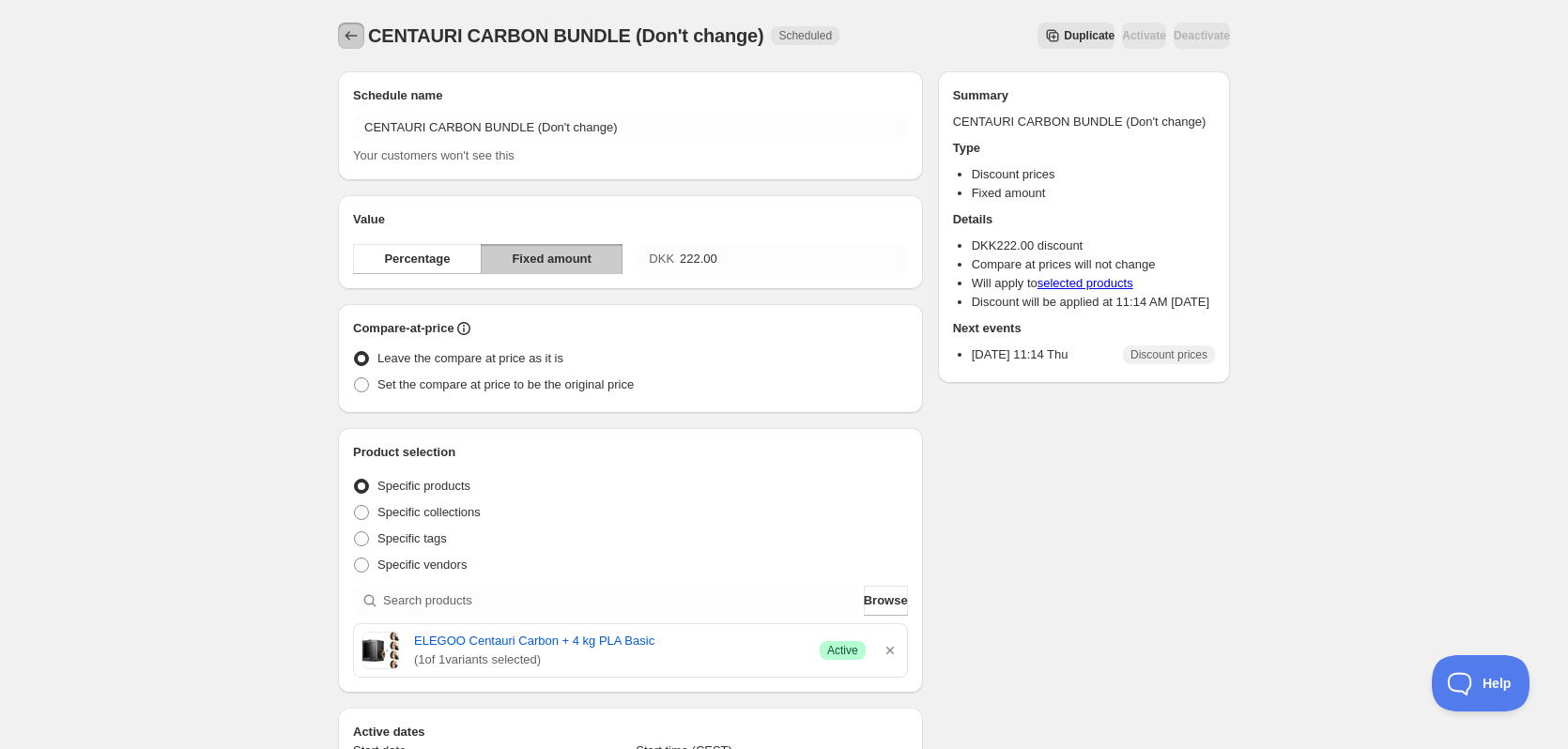
click at [350, 44] on icon "Schedules" at bounding box center [351, 35] width 19 height 19
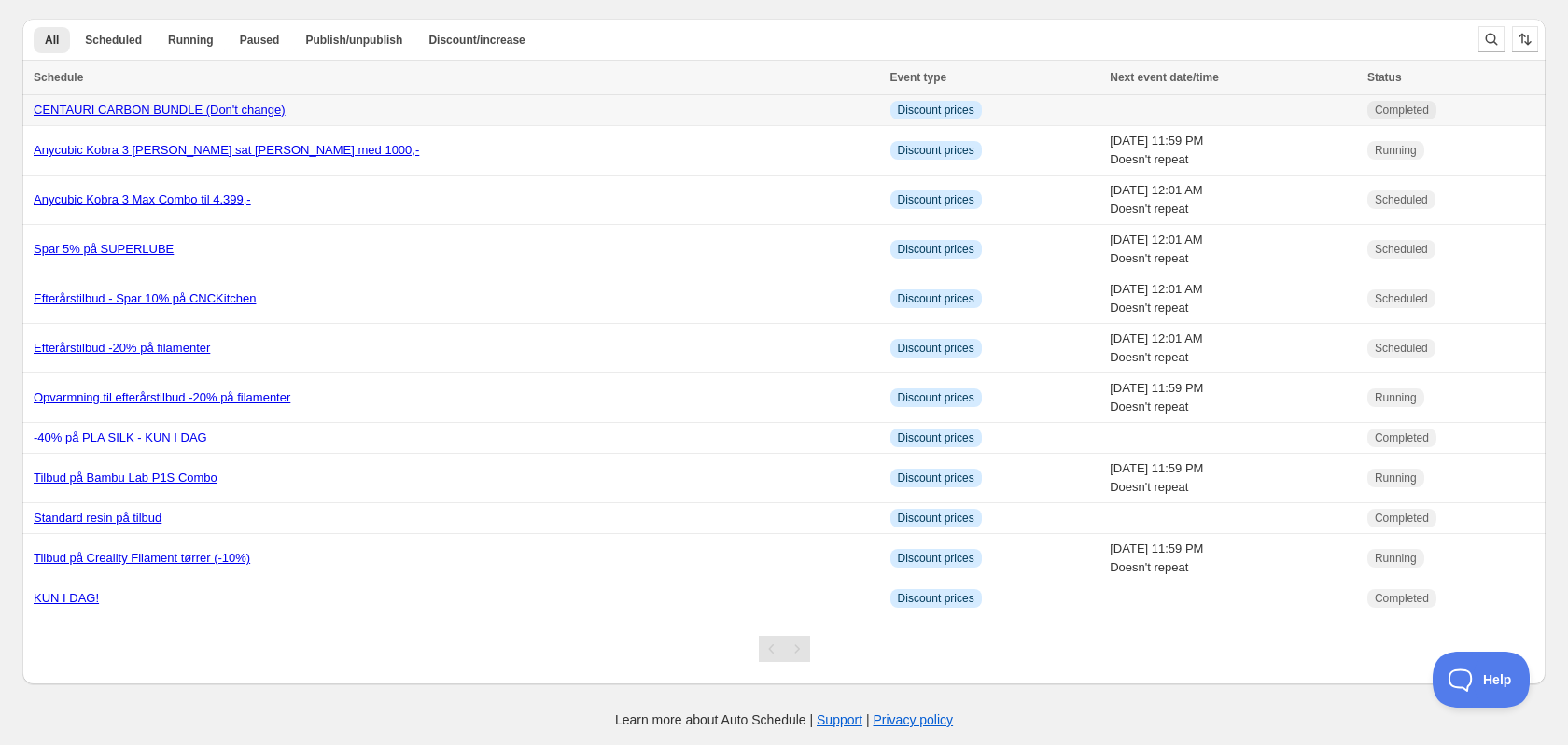
click at [141, 103] on link "CENTAURI CARBON BUNDLE (Don't change)" at bounding box center [159, 110] width 251 height 14
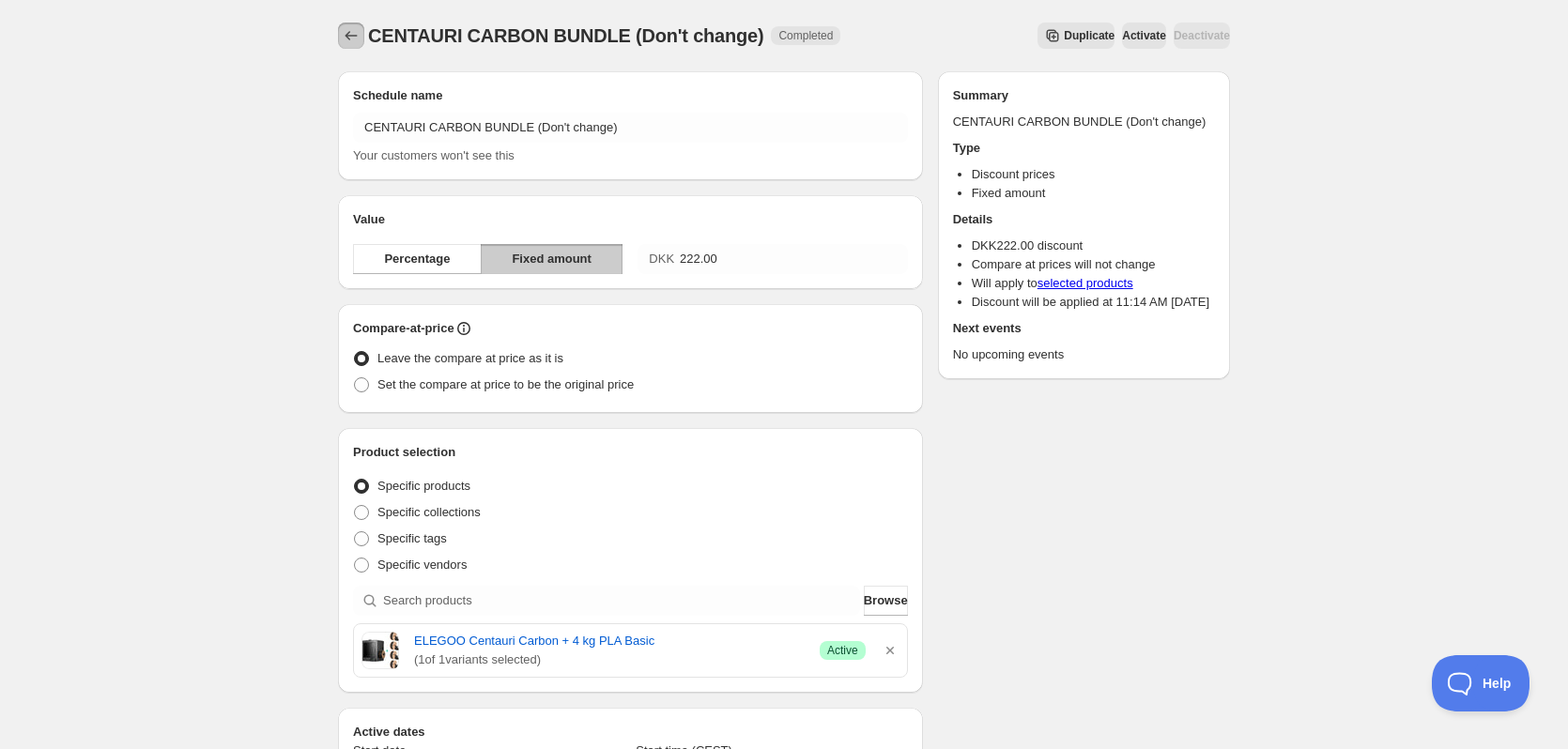
click at [350, 30] on icon "Schedules" at bounding box center [351, 35] width 19 height 19
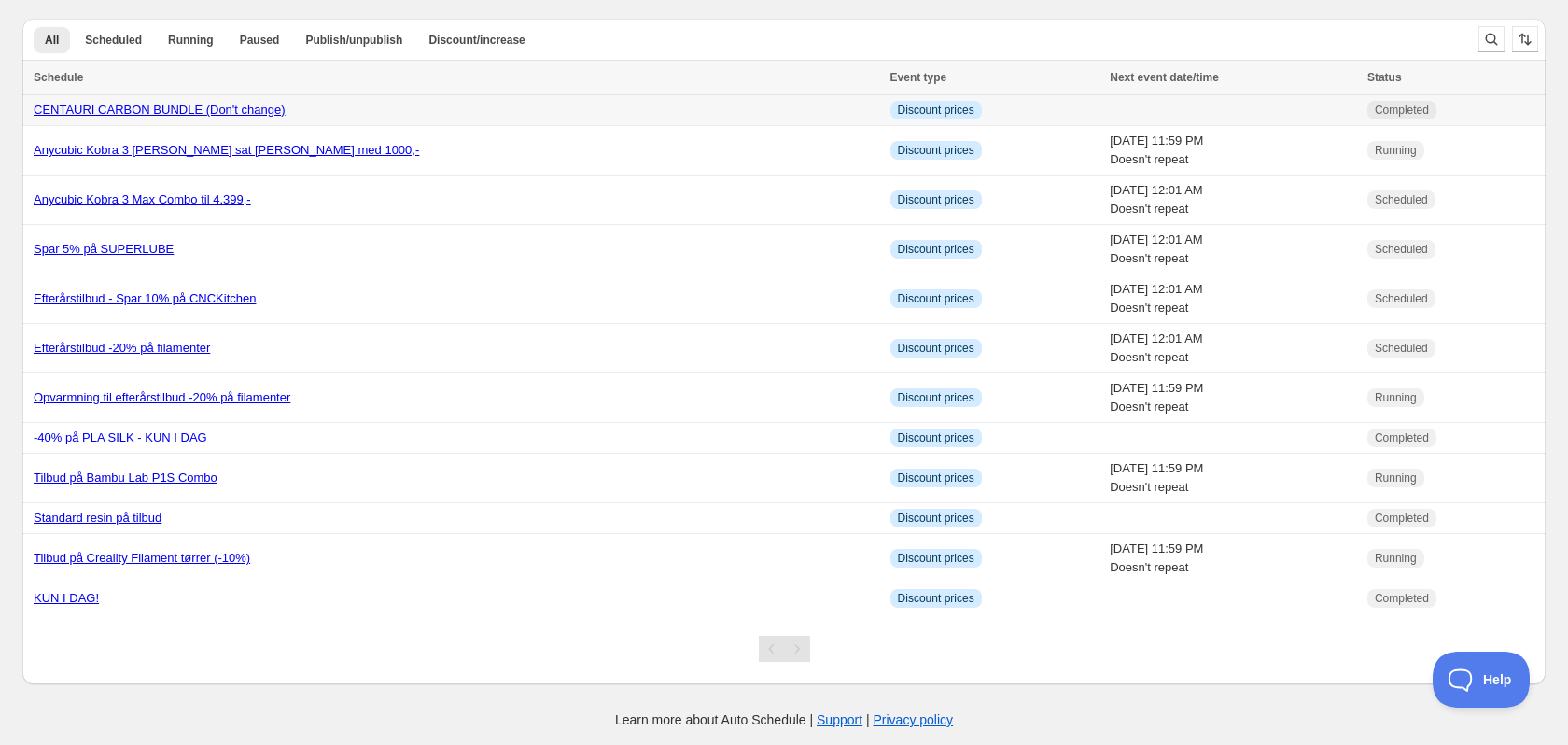
click at [884, 108] on td "Info Discount prices" at bounding box center [994, 111] width 220 height 31
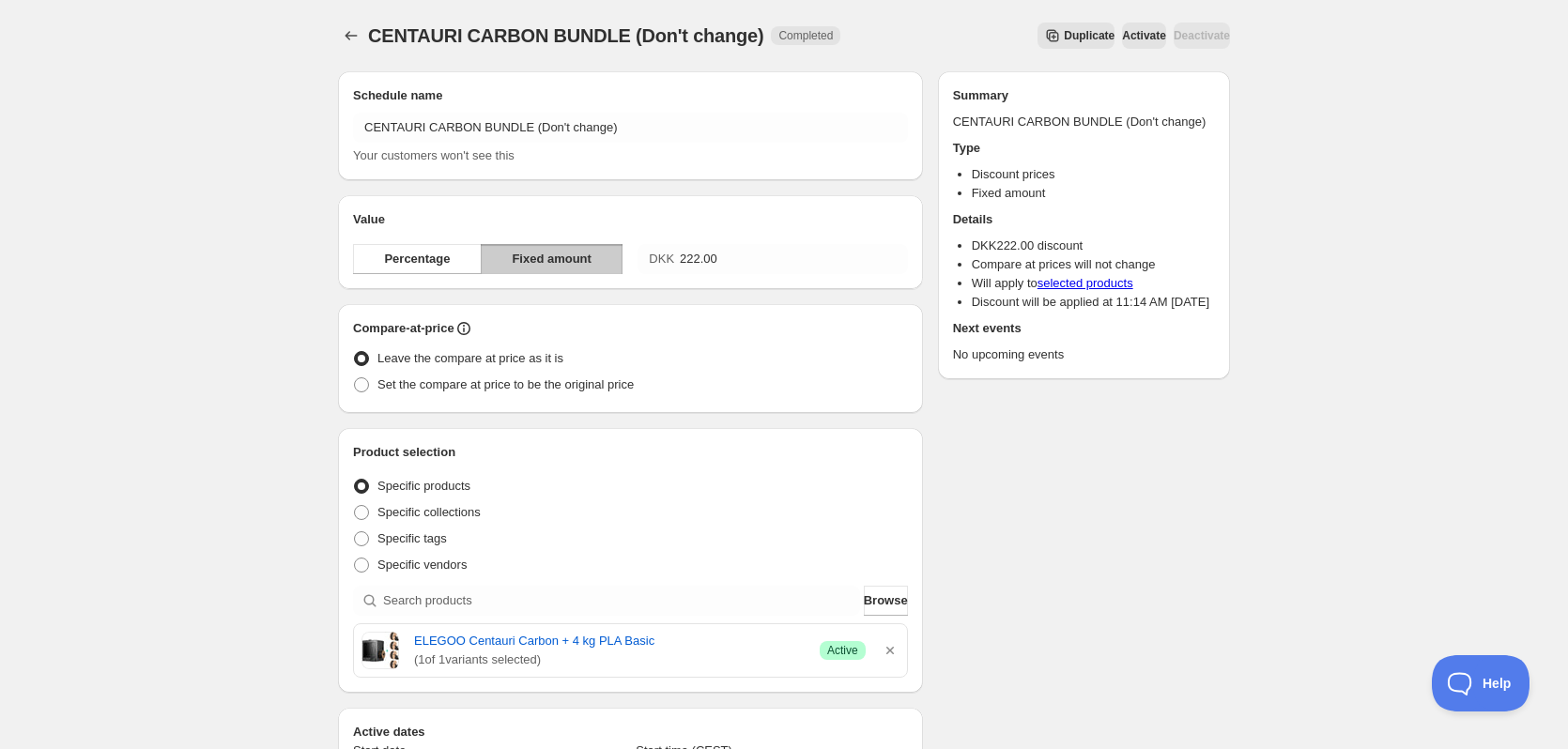
click at [1122, 34] on span "Activate" at bounding box center [1143, 35] width 44 height 15
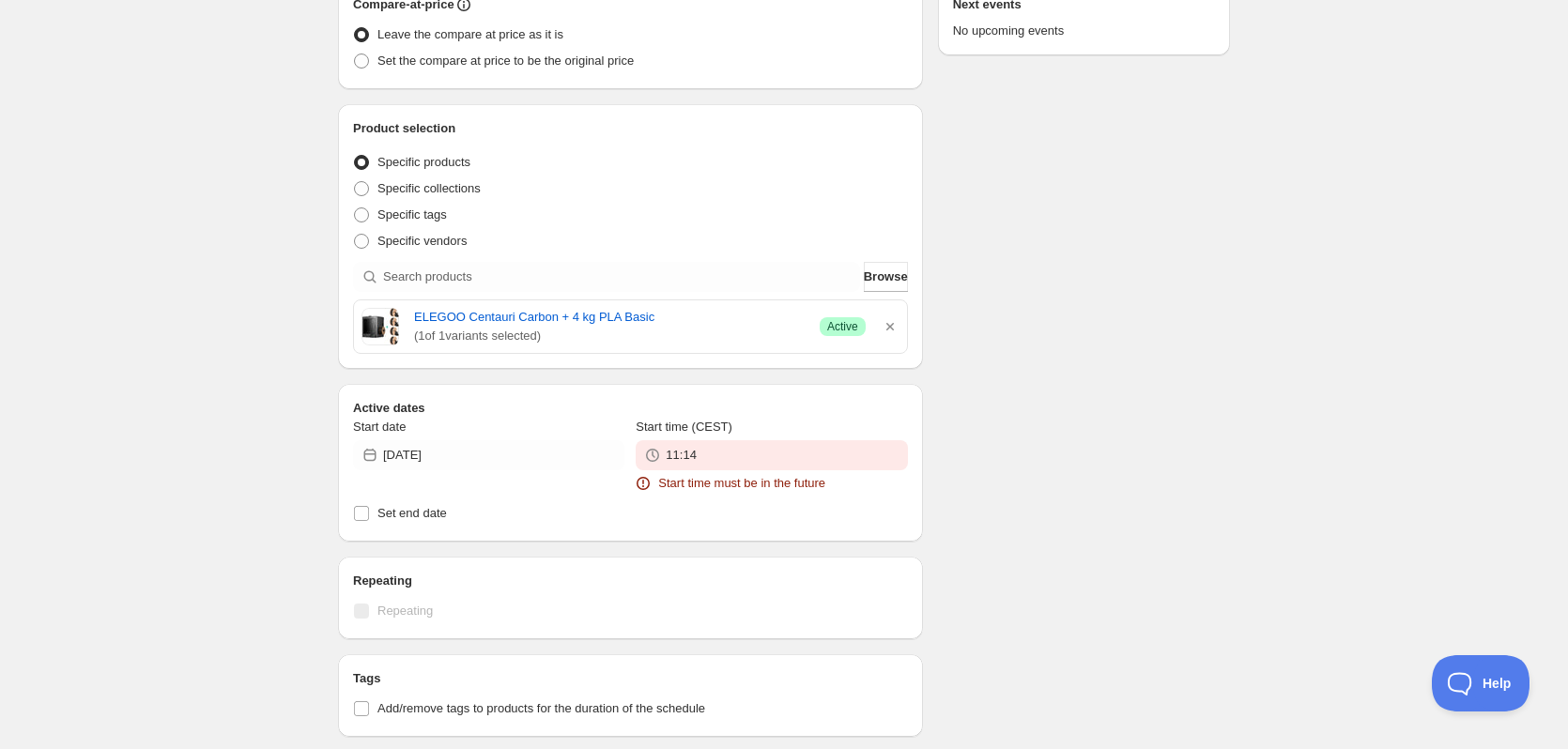
scroll to position [470, 0]
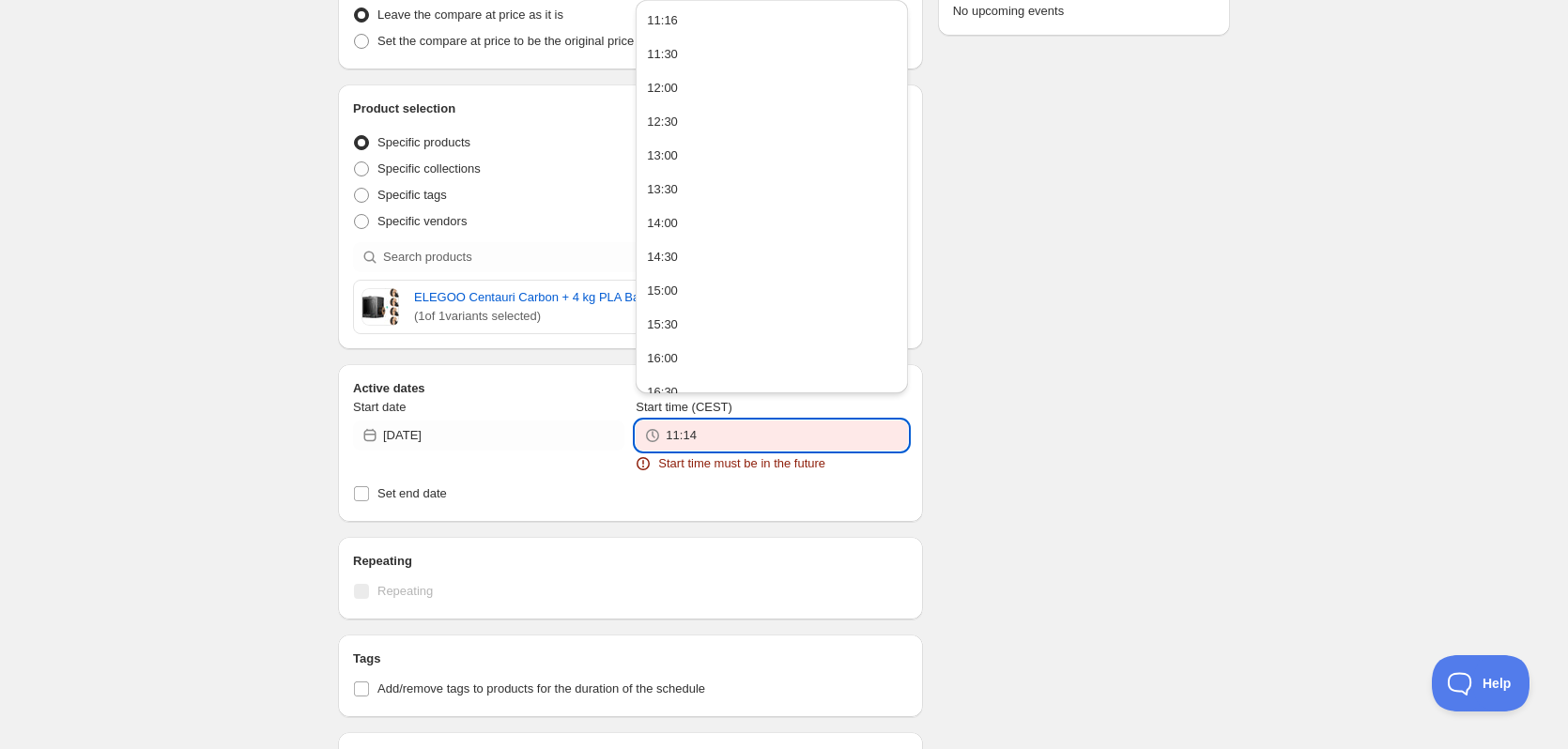
click at [756, 432] on input "11:14" at bounding box center [785, 436] width 241 height 30
drag, startPoint x: 729, startPoint y: 438, endPoint x: 688, endPoint y: 439, distance: 41.0
click at [688, 439] on input "11:14" at bounding box center [785, 436] width 241 height 30
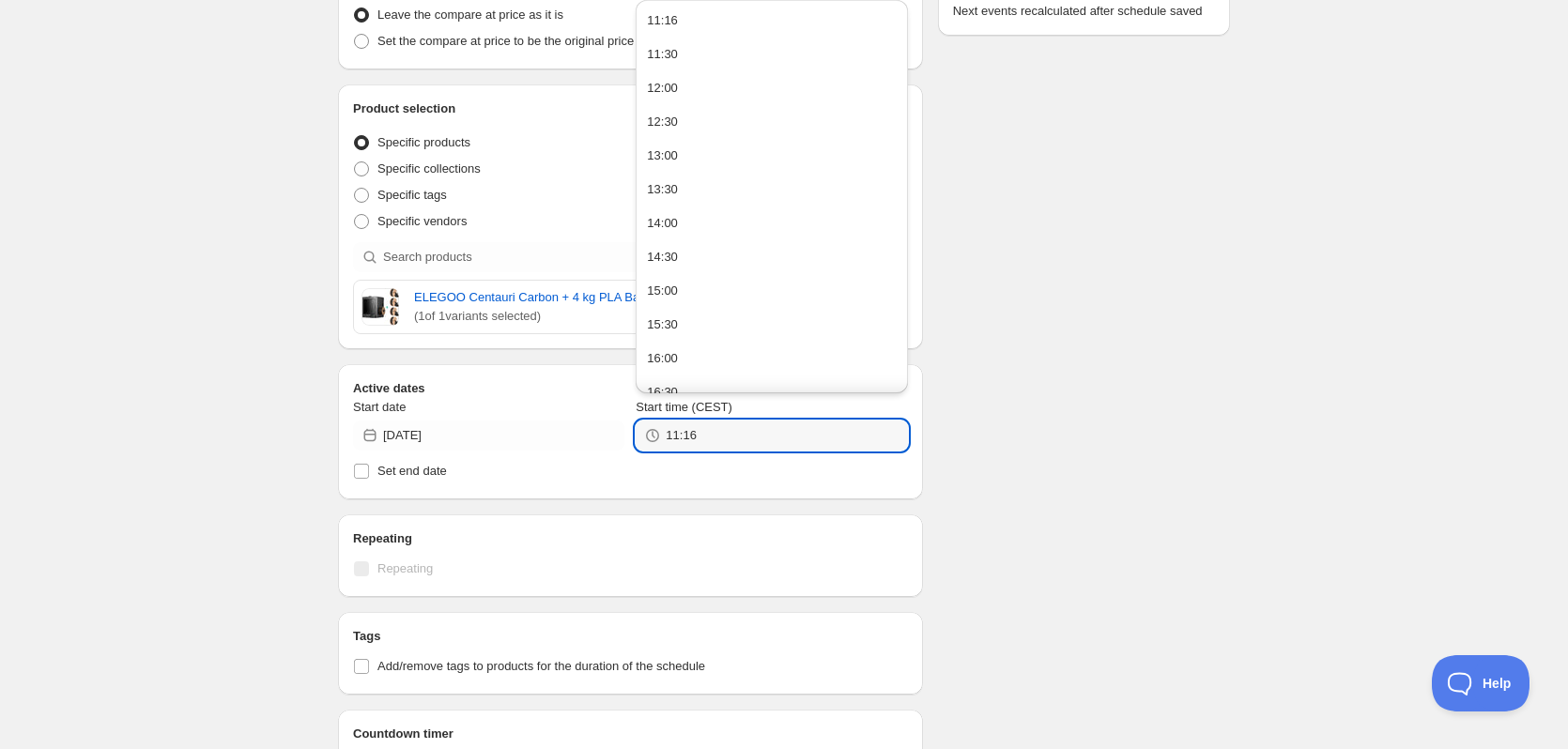
type input "11:16"
click at [1243, 266] on div "CENTAURI CARBON BUNDLE (Don't change). This page is ready CENTAURI CARBON BUNDL…" at bounding box center [784, 253] width 937 height 1445
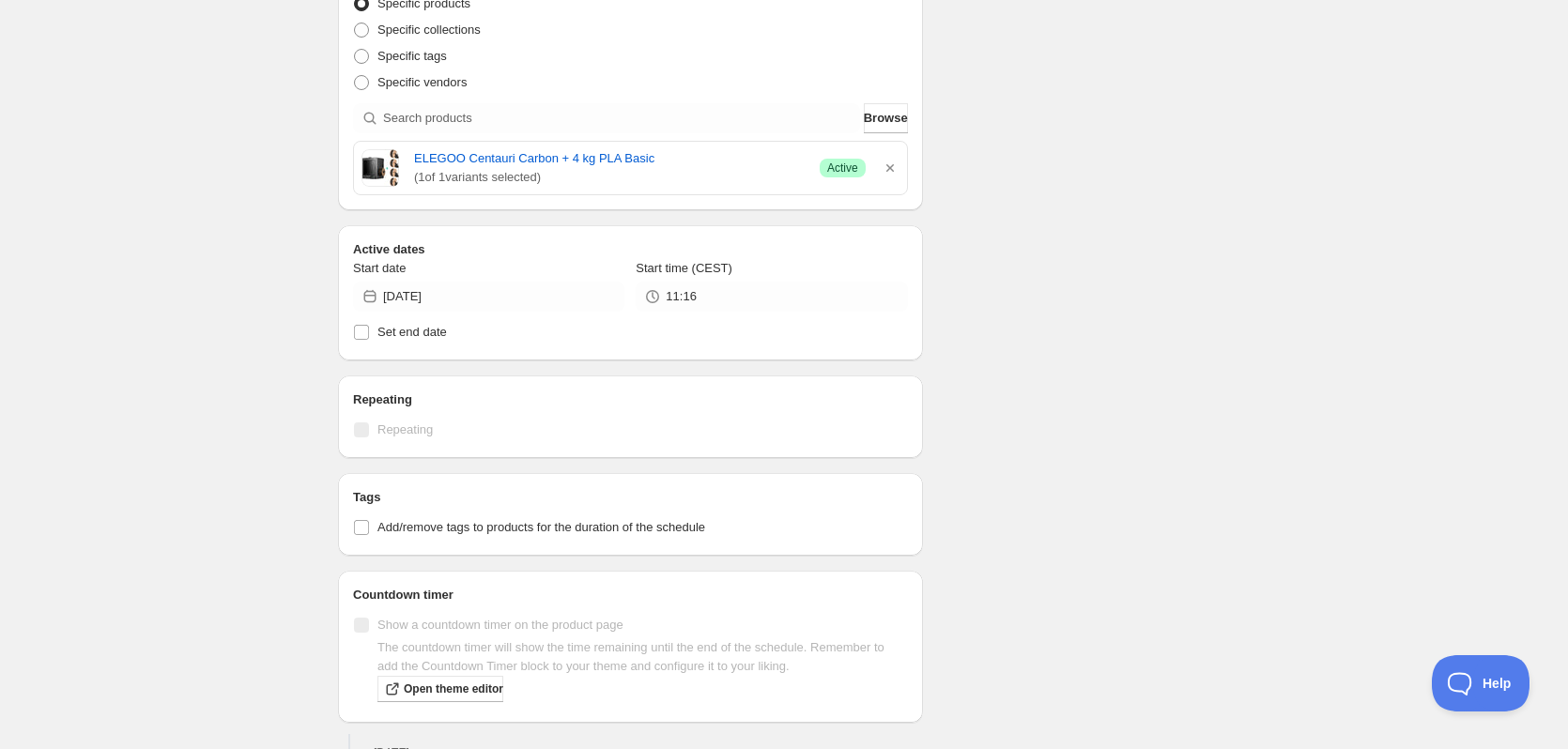
scroll to position [531, 0]
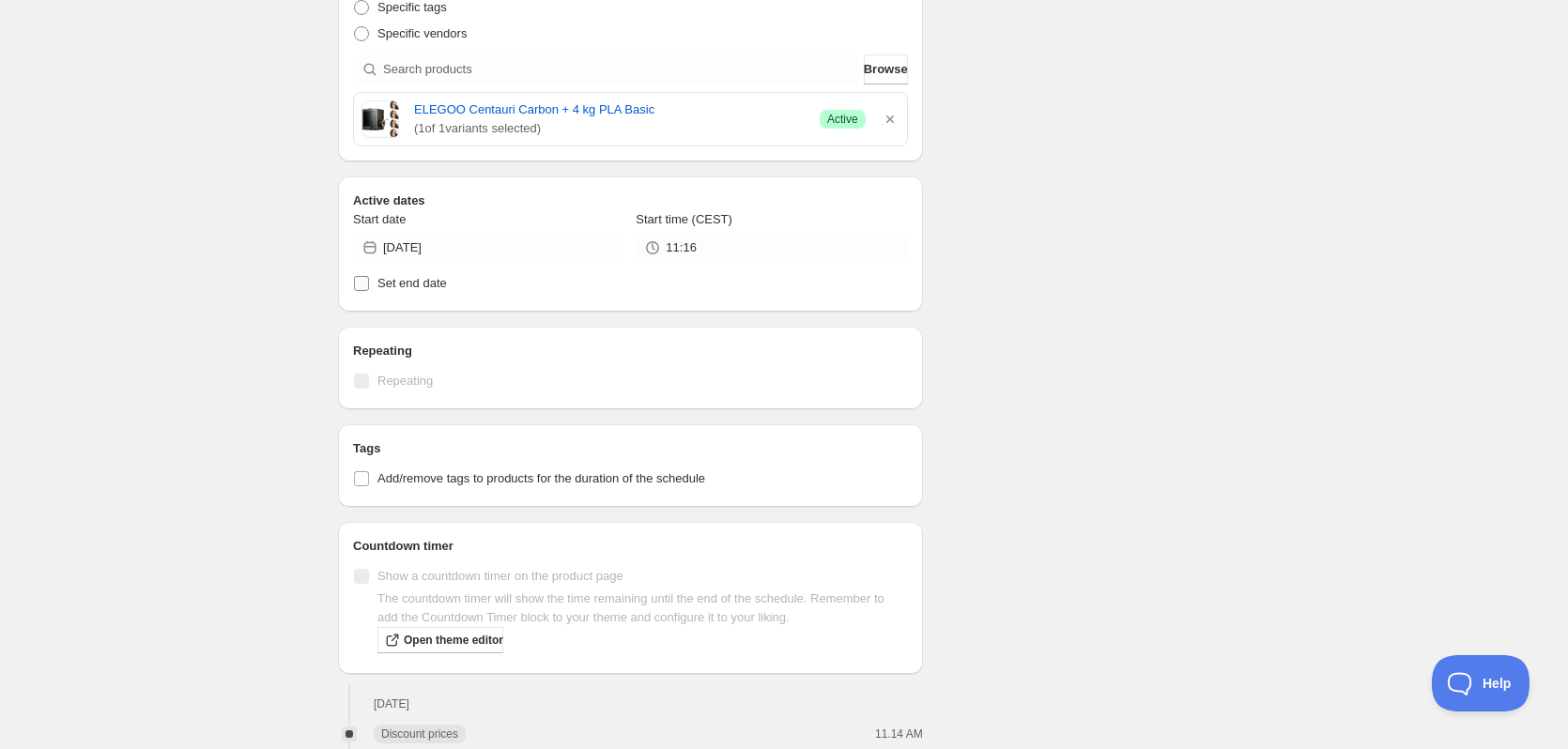
click at [375, 288] on label "Set end date" at bounding box center [630, 283] width 555 height 26
click at [369, 288] on input "Set end date" at bounding box center [360, 283] width 15 height 15
checkbox input "true"
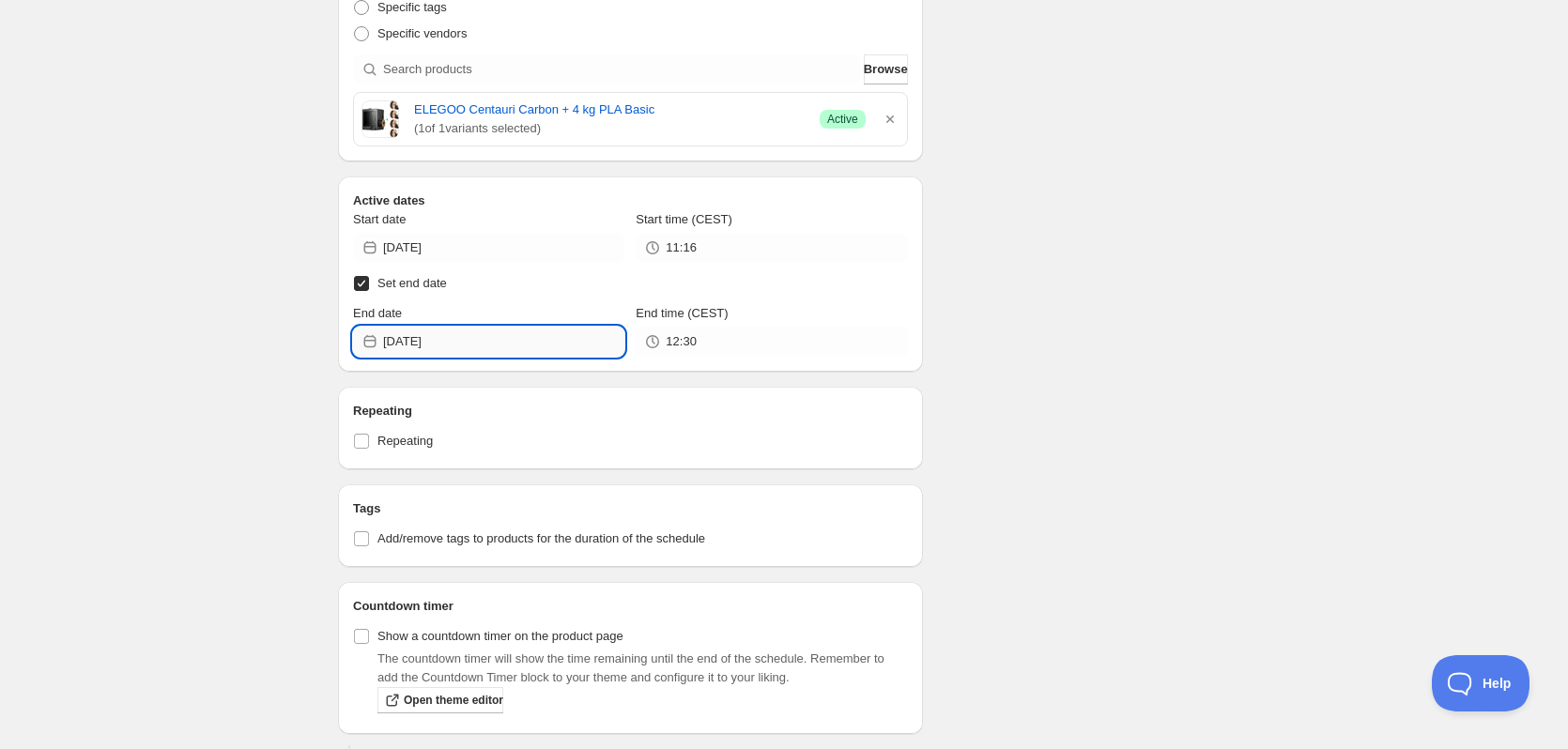
click at [457, 350] on input "2025-08-28" at bounding box center [503, 341] width 241 height 30
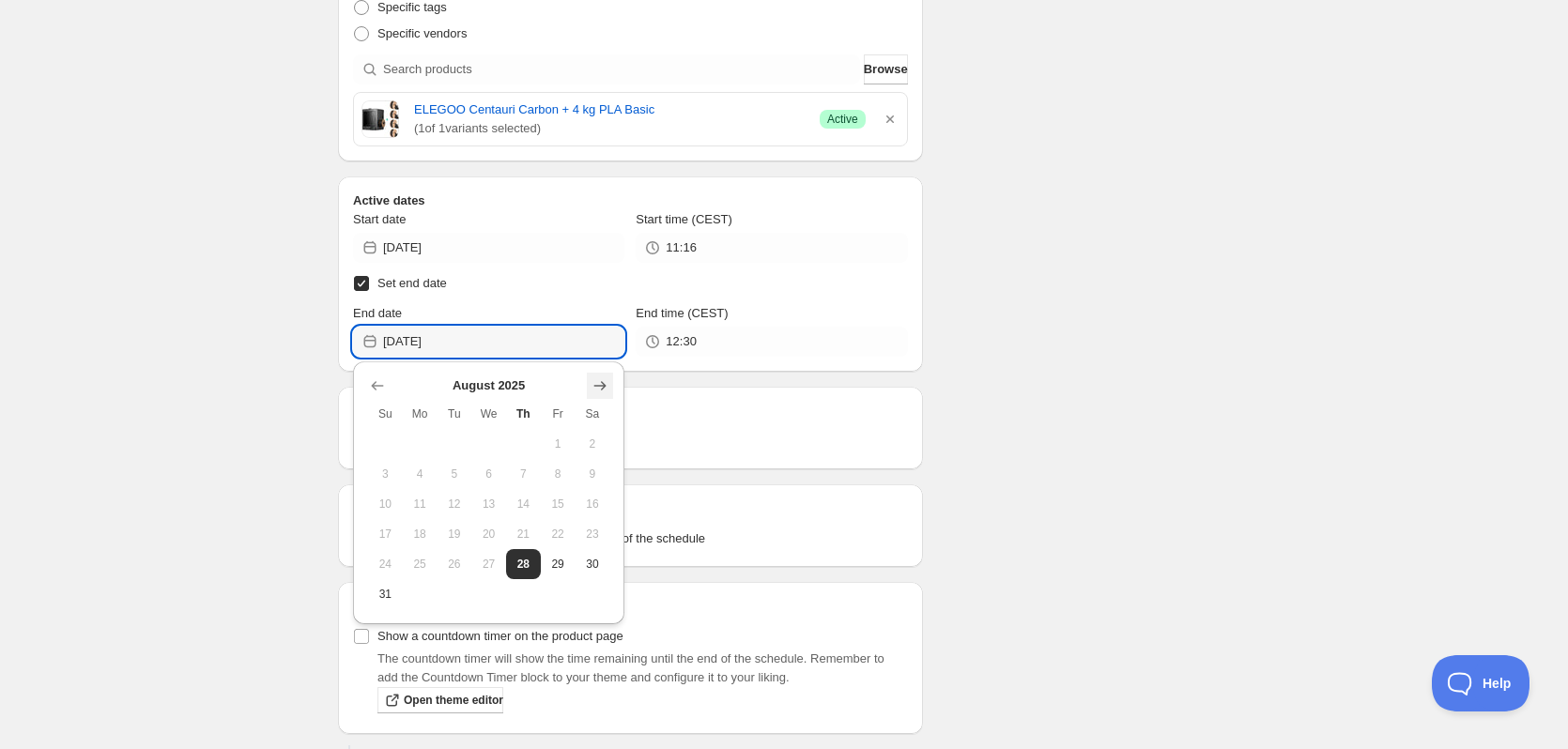
click at [591, 379] on icon "Show next month, September 2025" at bounding box center [600, 385] width 19 height 19
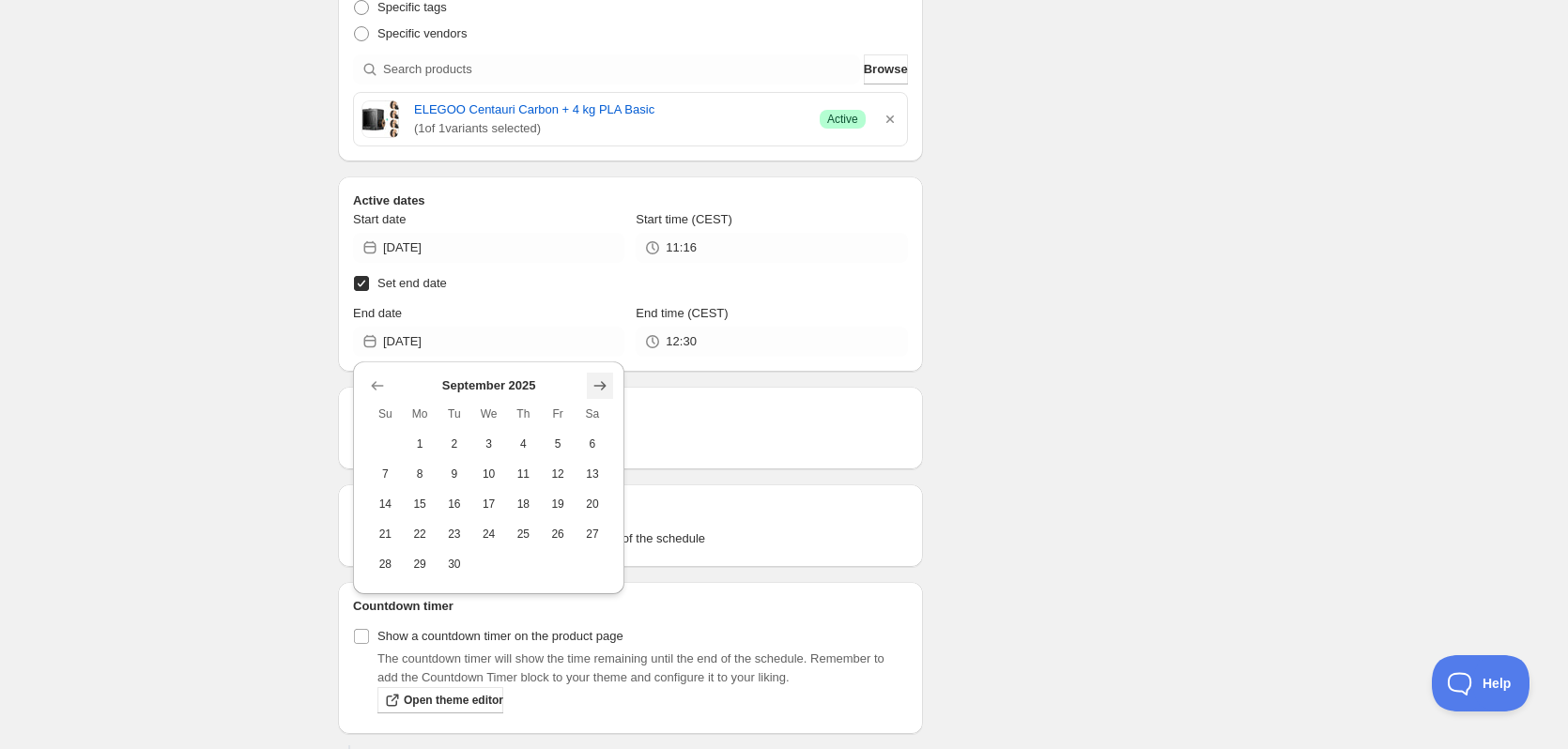
click at [591, 379] on icon "Show next month, October 2025" at bounding box center [600, 385] width 19 height 19
click at [591, 379] on icon "Show next month, November 2025" at bounding box center [600, 385] width 19 height 19
click at [591, 379] on icon "Show next month, December 2025" at bounding box center [600, 385] width 19 height 19
click at [602, 387] on icon "Show next month, January 2026" at bounding box center [600, 385] width 19 height 19
click at [588, 556] on button "31" at bounding box center [593, 563] width 35 height 30
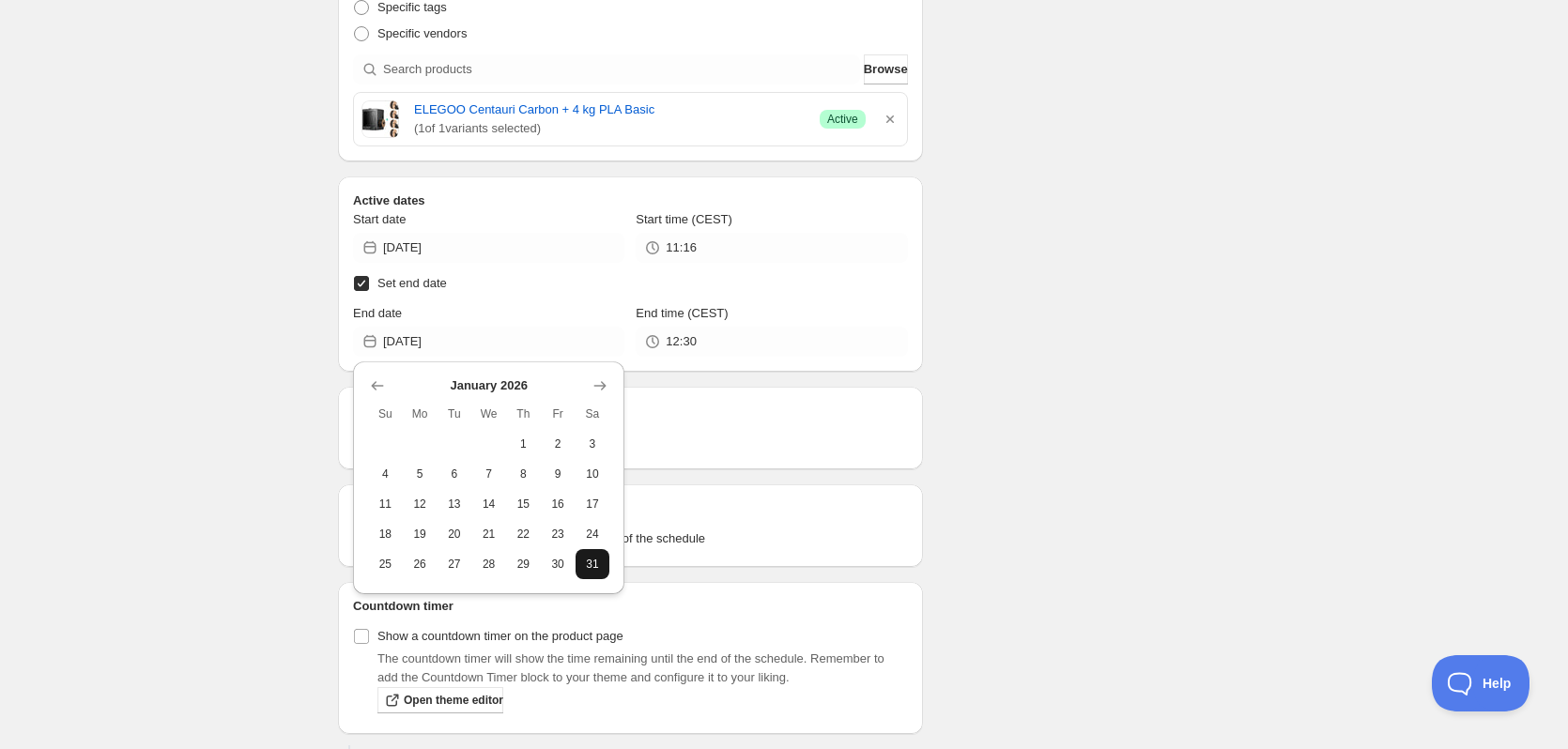
type input "2026-01-31"
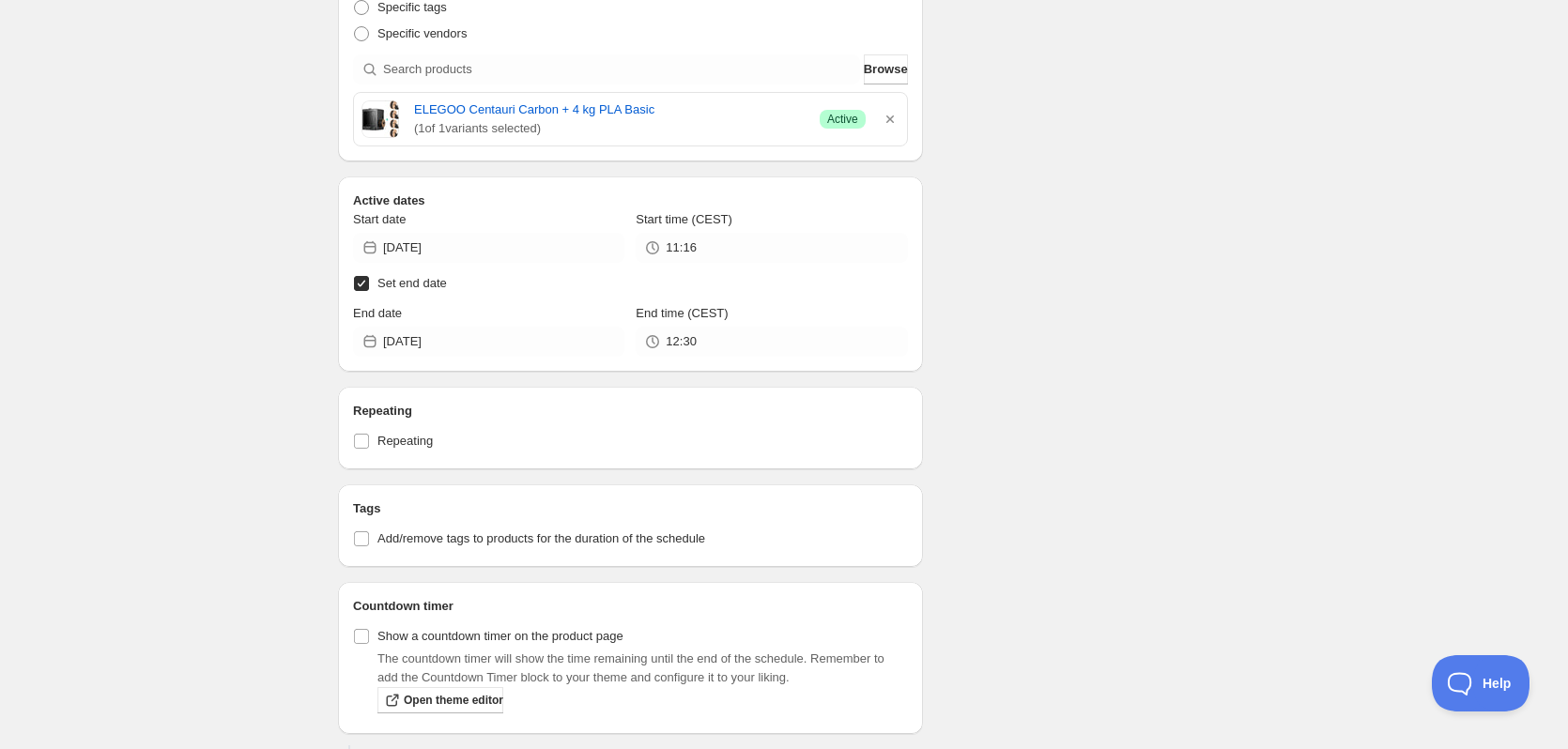
click at [1242, 297] on div "CENTAURI CARBON BUNDLE (Don't change). This page is ready CENTAURI CARBON BUNDL…" at bounding box center [784, 158] width 937 height 1380
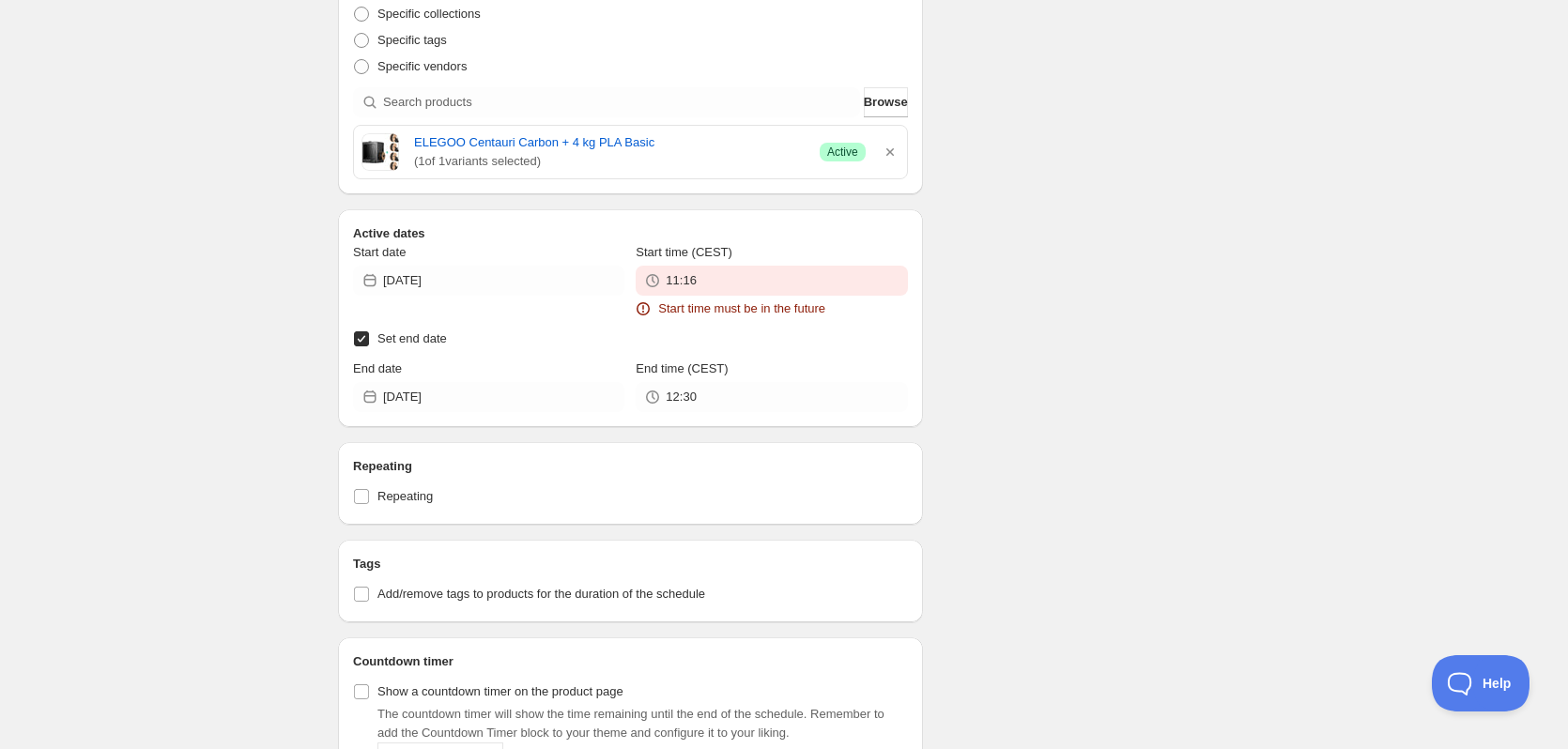
scroll to position [657, 0]
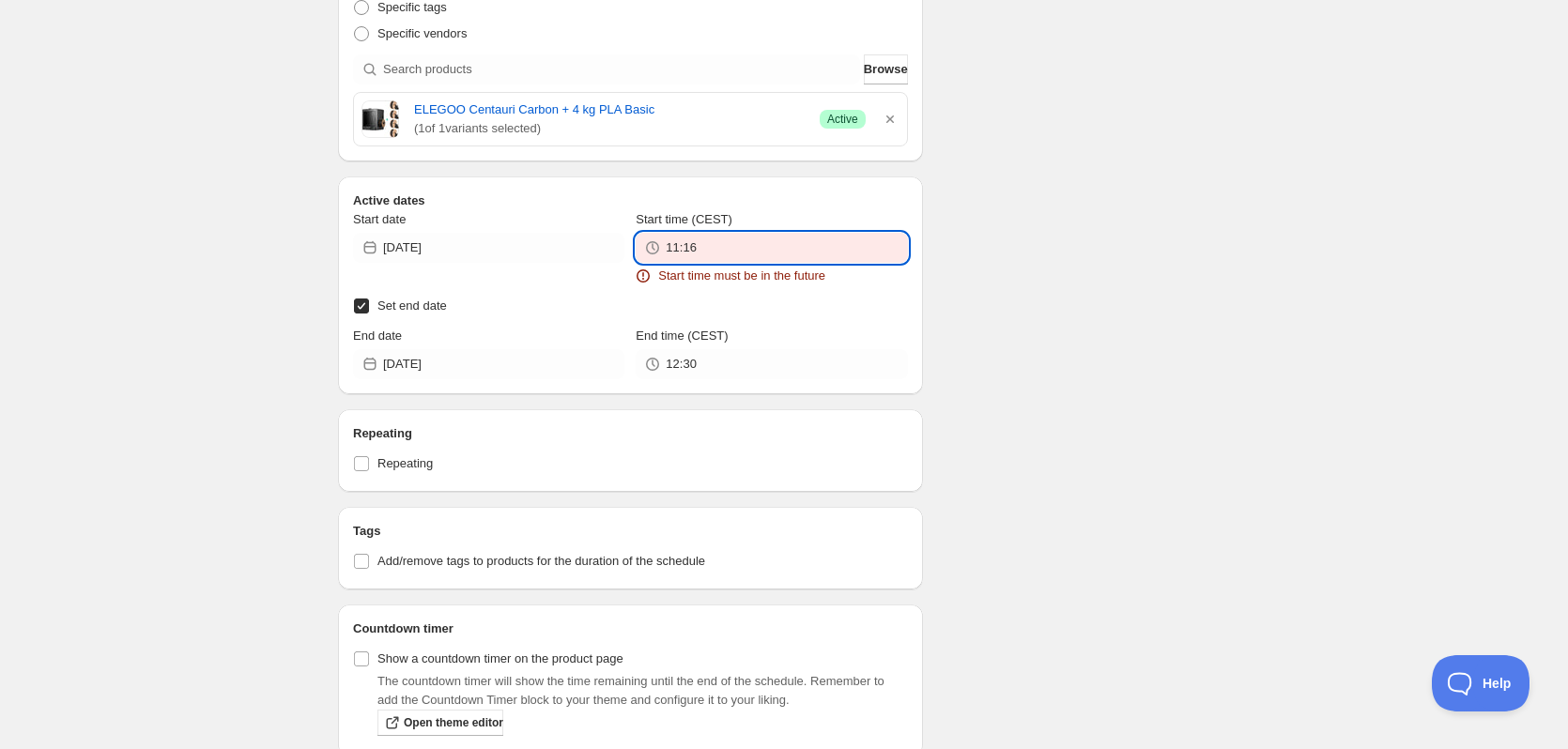
click at [728, 245] on input "11:16" at bounding box center [785, 247] width 241 height 30
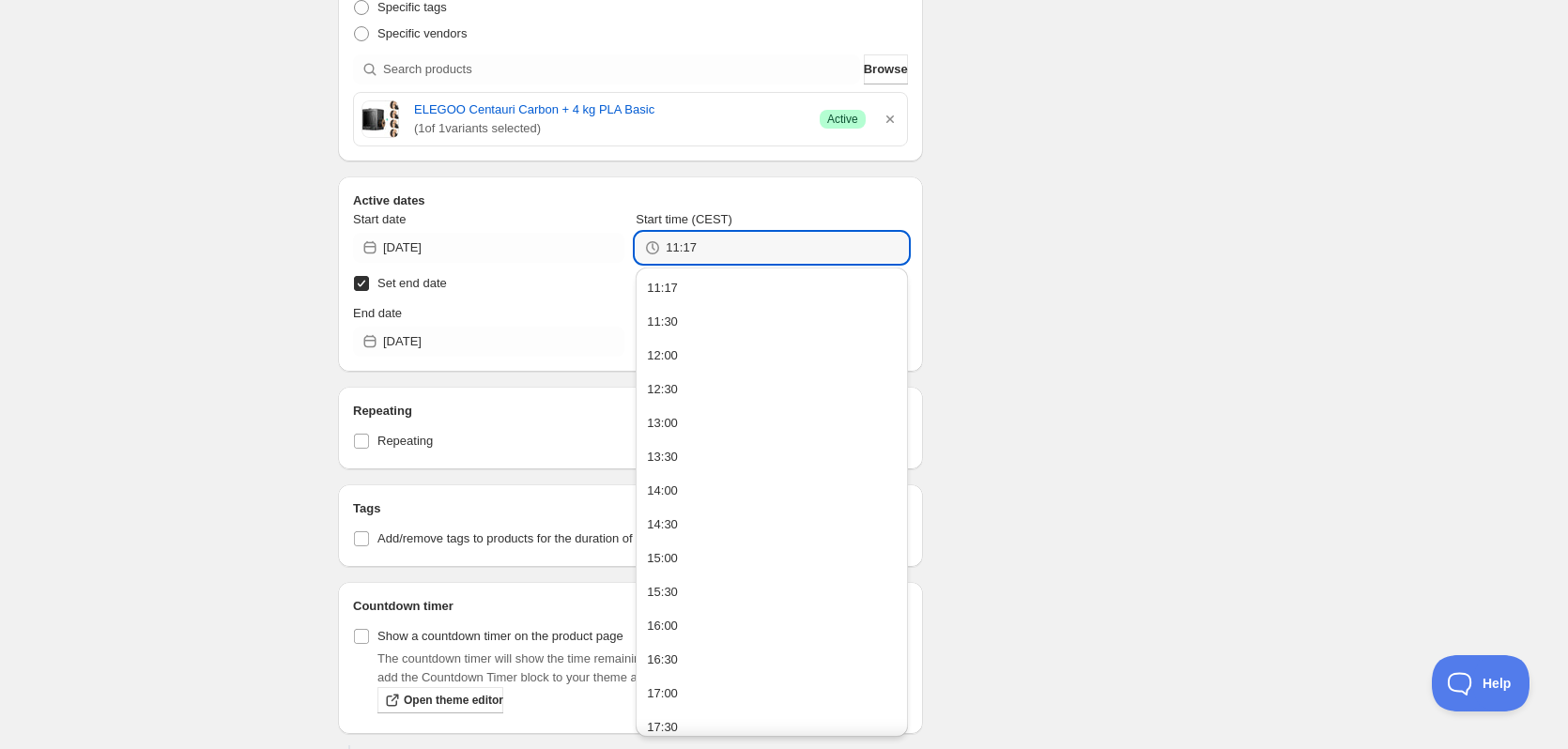
type input "11:17"
click at [1140, 168] on div "There were some issues with your form submission Start time must be in the futu…" at bounding box center [777, 124] width 907 height 1449
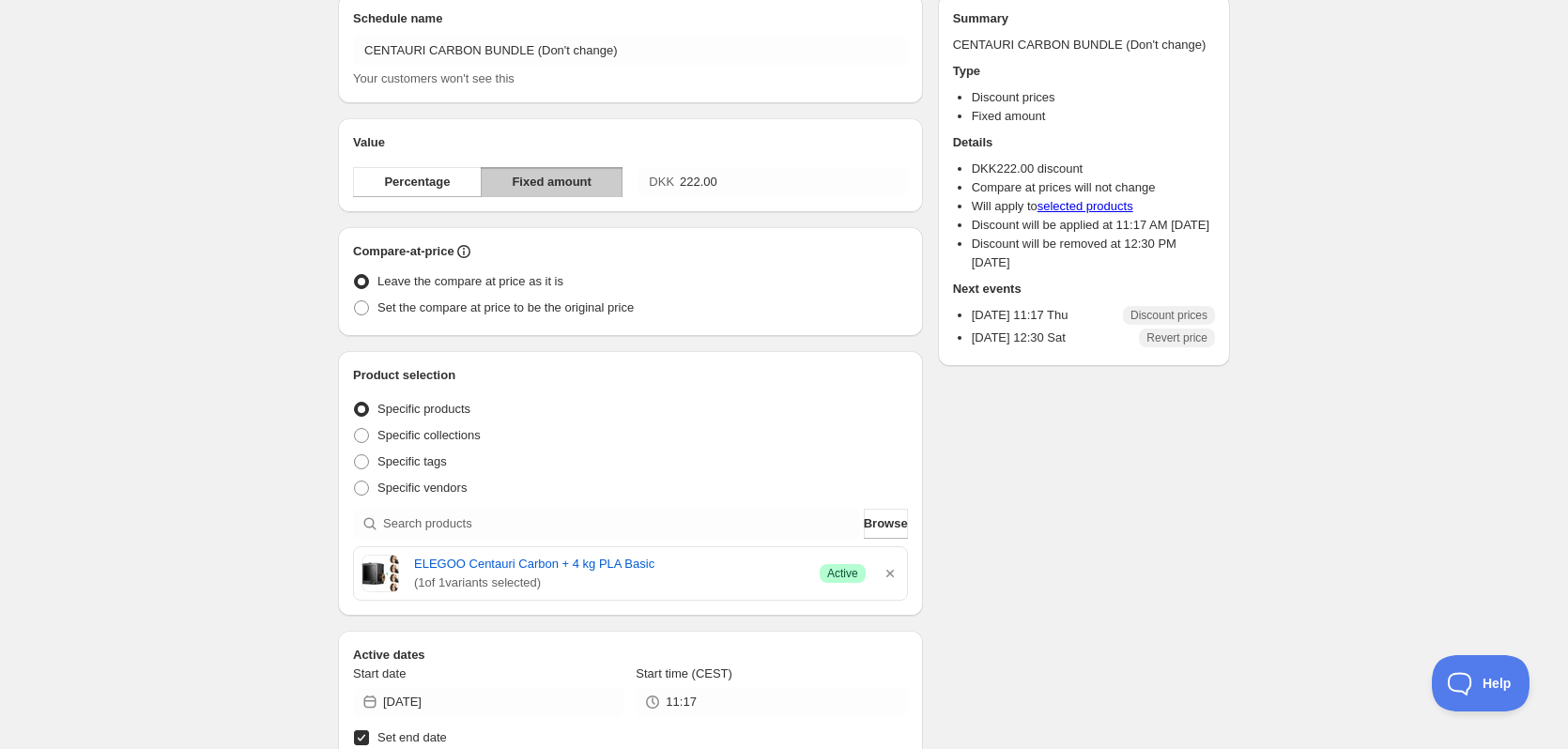
scroll to position [0, 0]
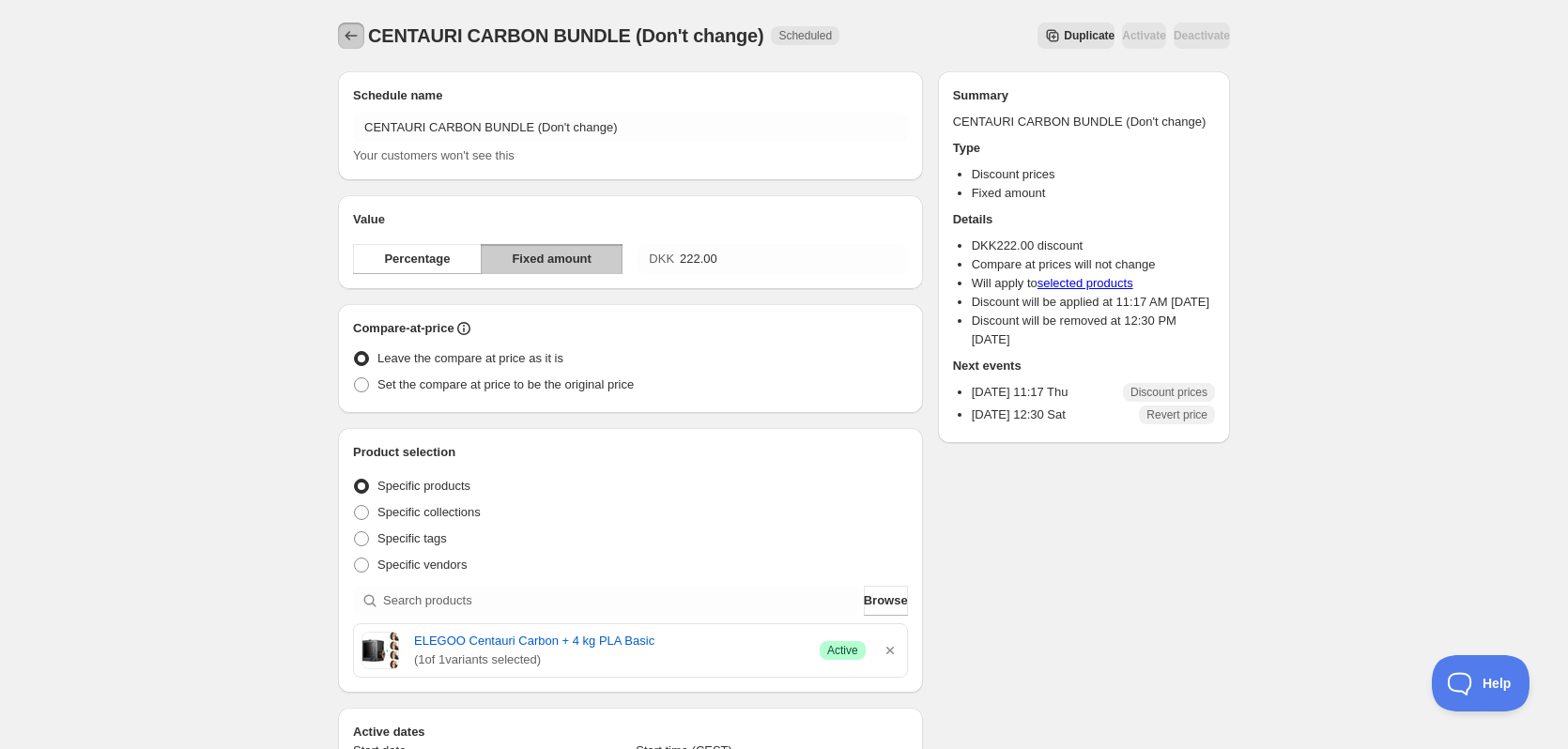
click at [348, 28] on icon "Schedules" at bounding box center [351, 35] width 19 height 19
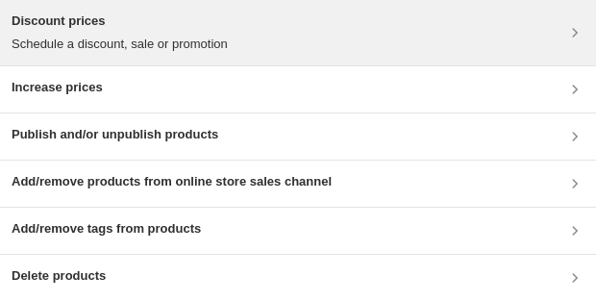
click at [127, 18] on h3 "Discount prices" at bounding box center [120, 21] width 216 height 19
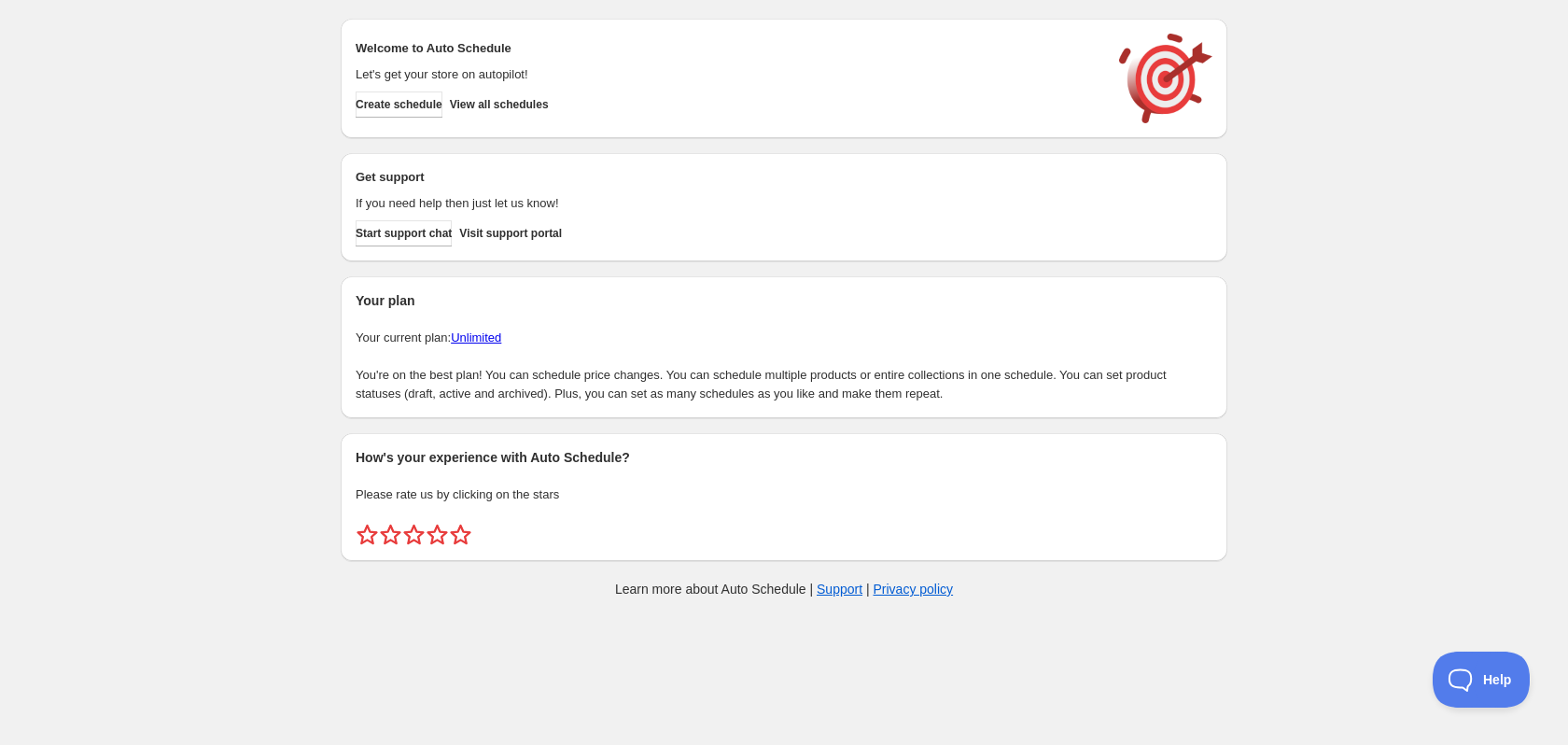
click at [263, 66] on div "Create schedule Help & support Cancel Discount prices Schedule a discount, sale…" at bounding box center [784, 312] width 1568 height 625
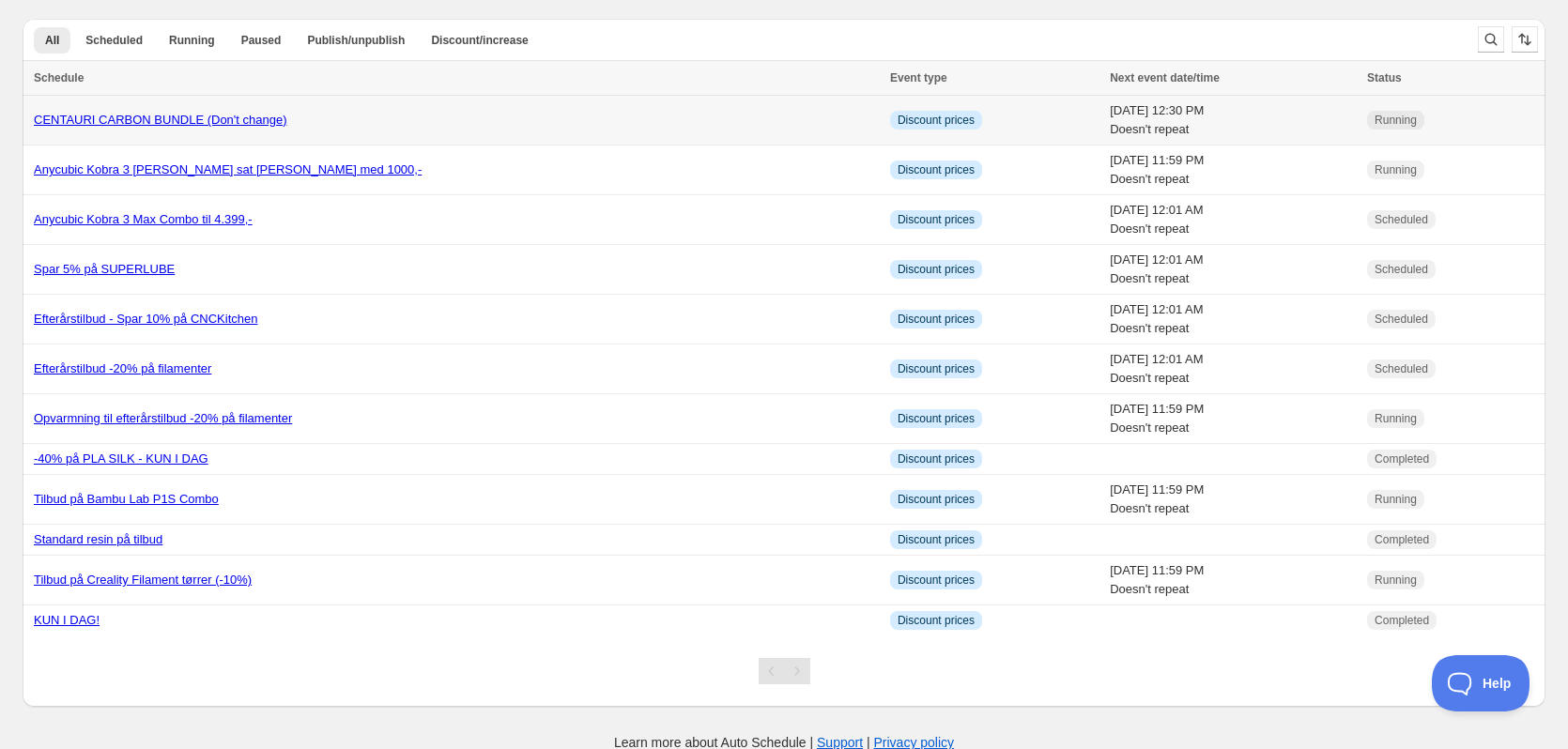
click at [426, 120] on div "CENTAURI CARBON BUNDLE (Don't change)" at bounding box center [456, 119] width 845 height 19
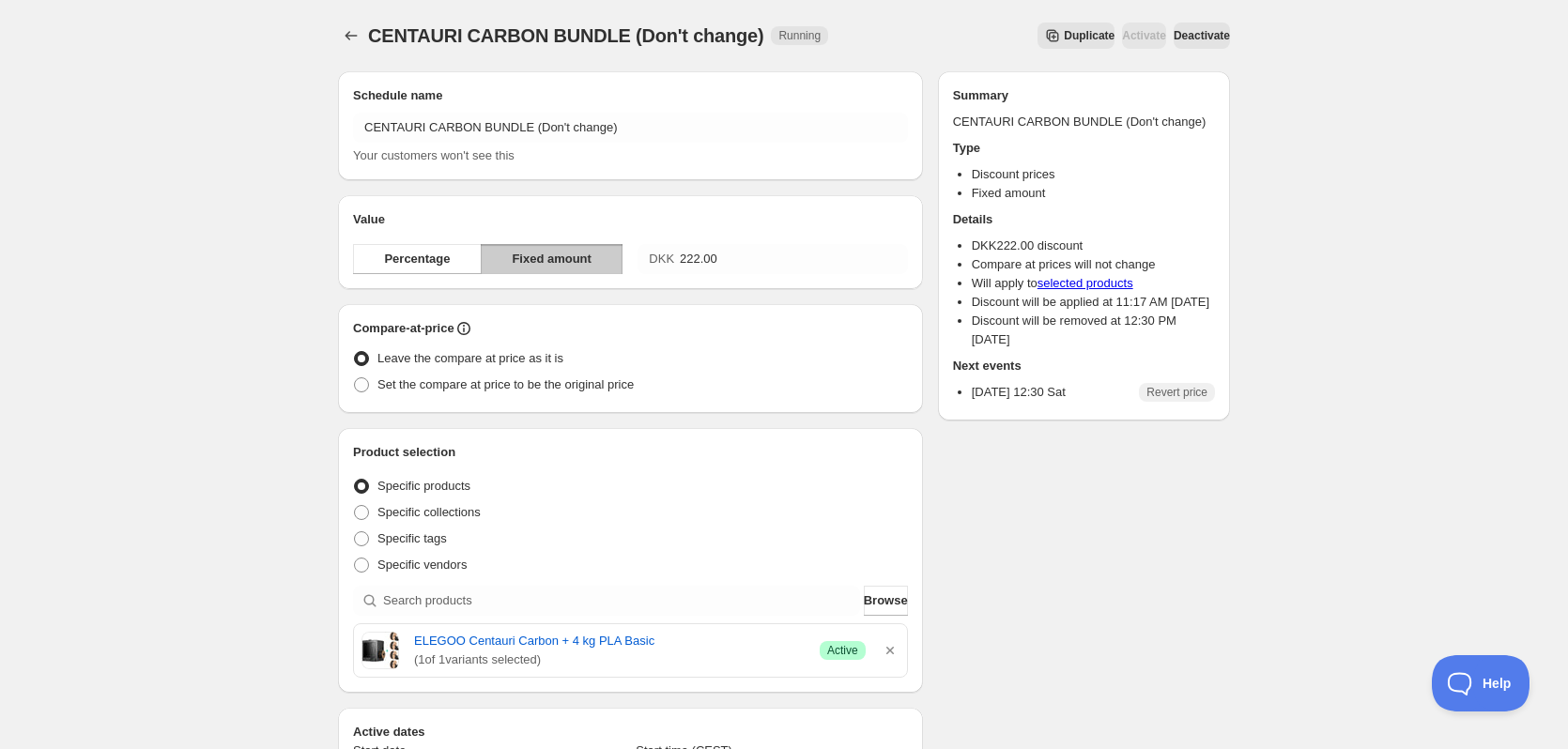
click at [1173, 37] on span "Deactivate" at bounding box center [1202, 35] width 57 height 15
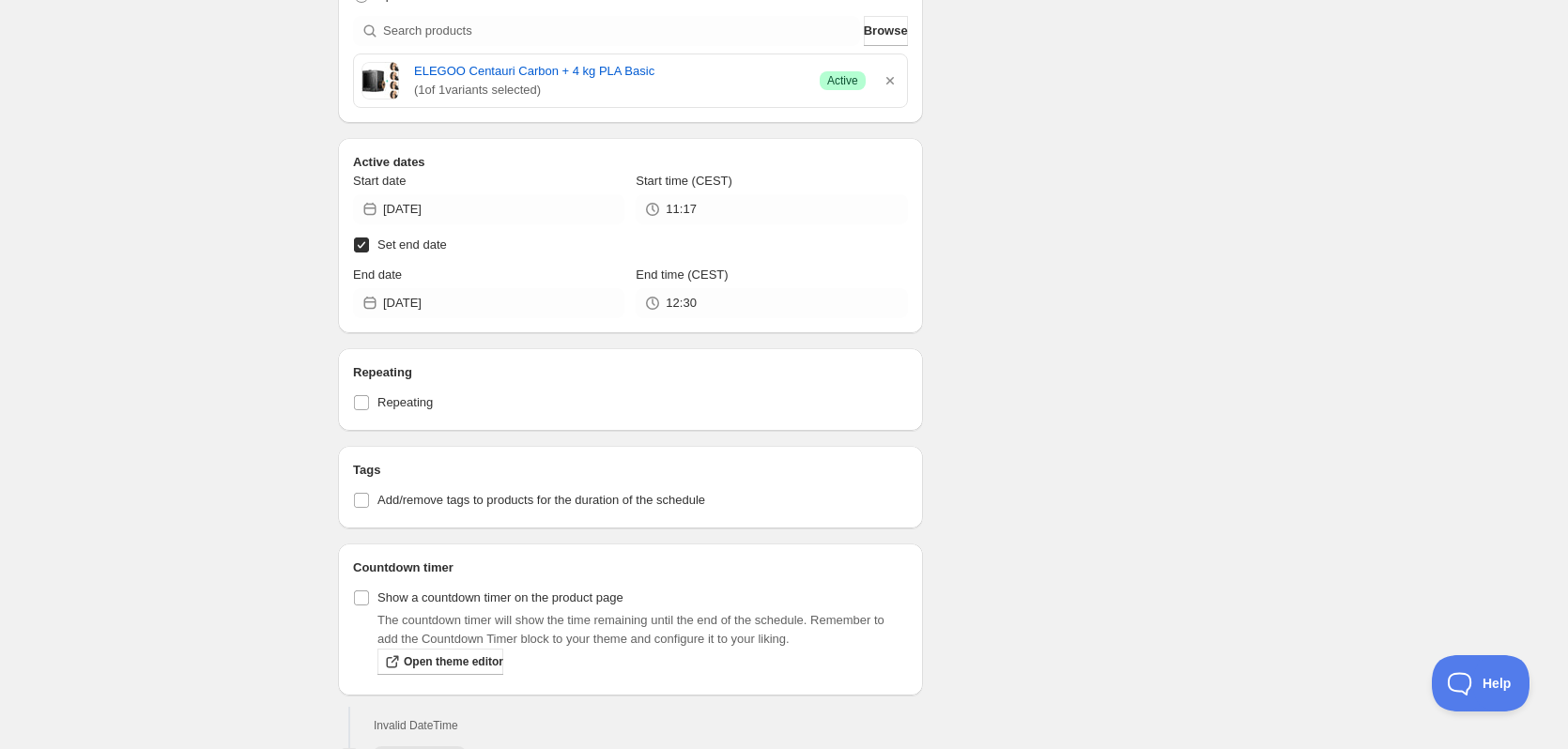
scroll to position [859, 0]
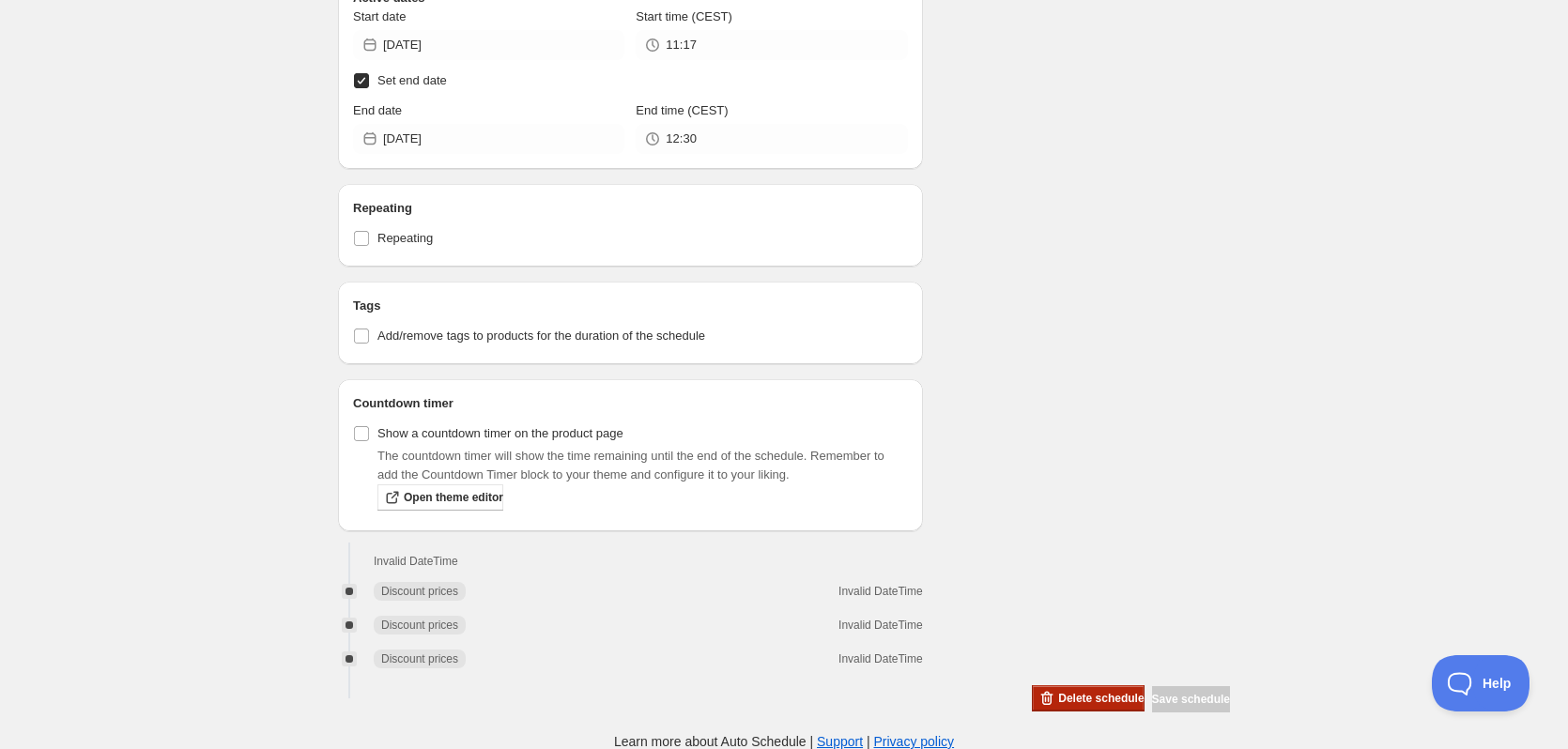
click at [1065, 696] on span "Delete schedule" at bounding box center [1100, 697] width 85 height 15
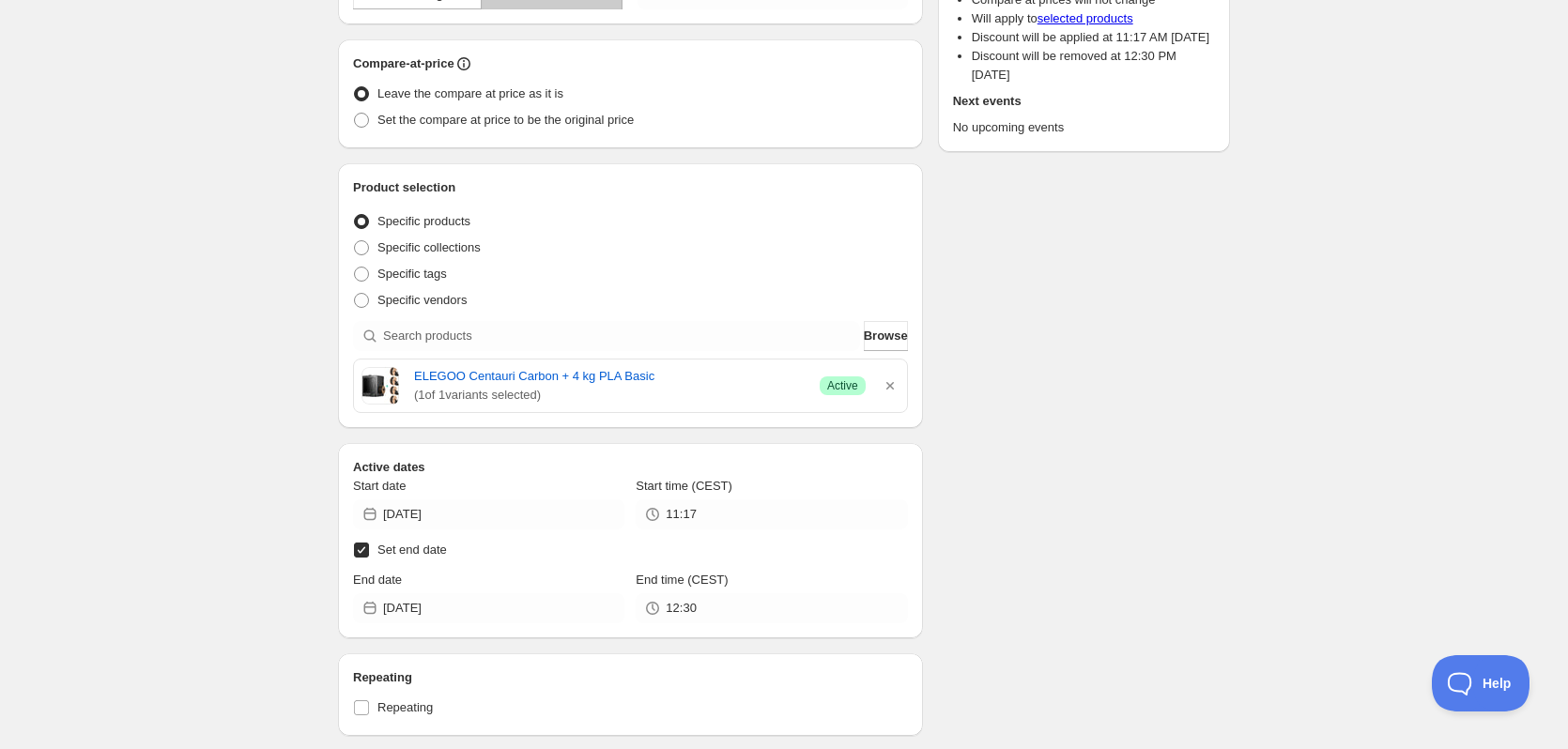
scroll to position [0, 0]
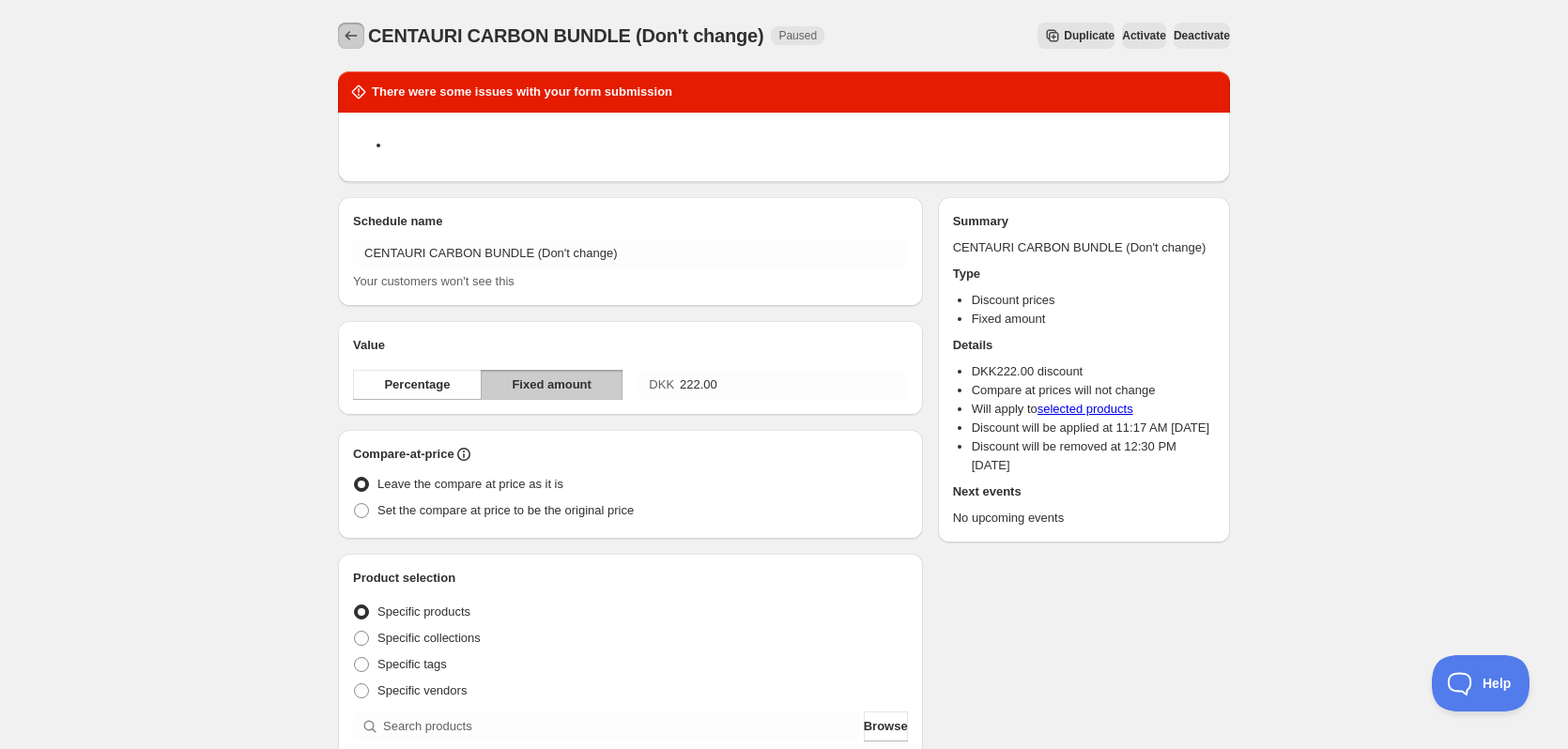
click at [346, 31] on icon "Schedules" at bounding box center [351, 35] width 19 height 19
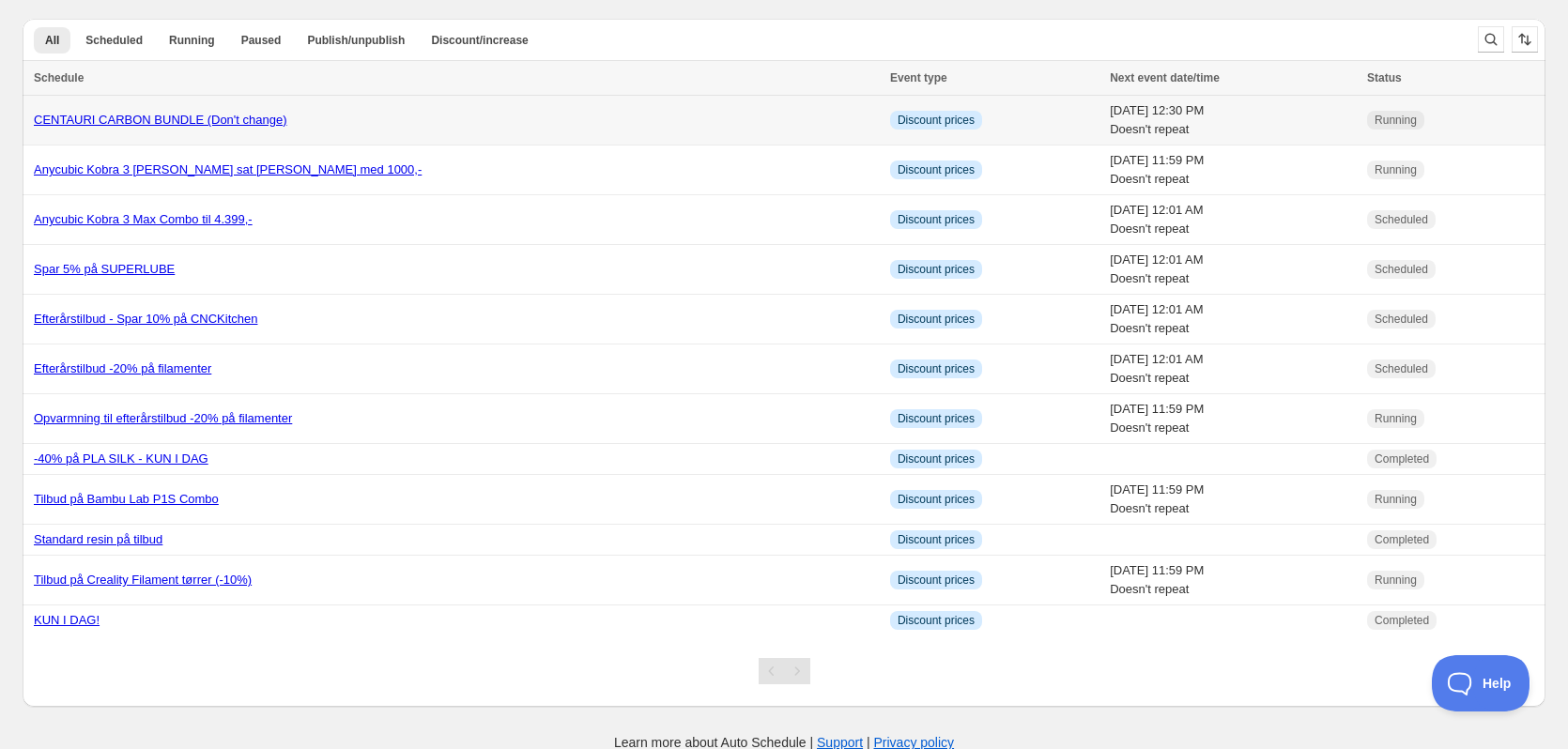
click at [480, 122] on div "CENTAURI CARBON BUNDLE (Don't change)" at bounding box center [456, 119] width 845 height 19
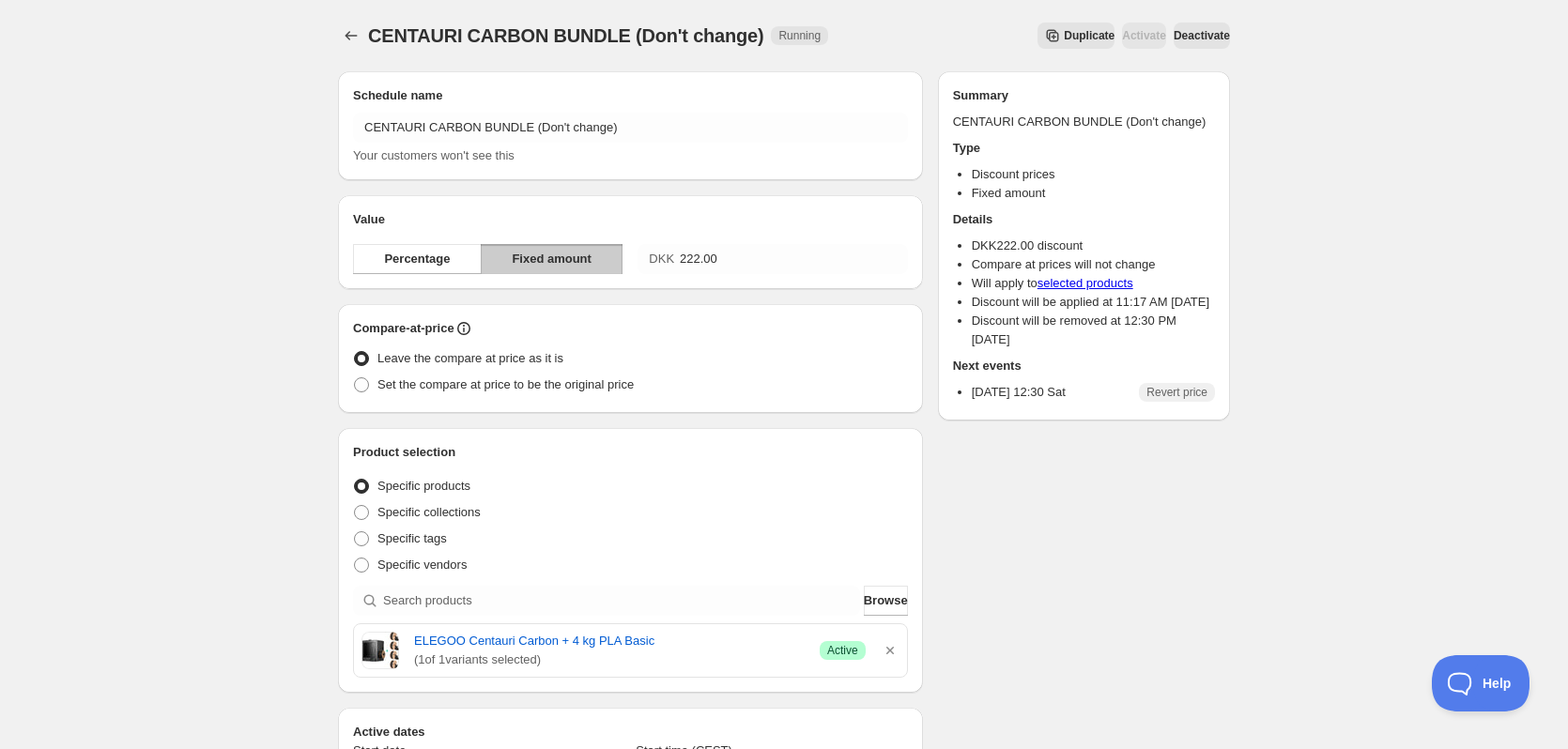
click at [1188, 30] on span "Deactivate" at bounding box center [1202, 35] width 57 height 15
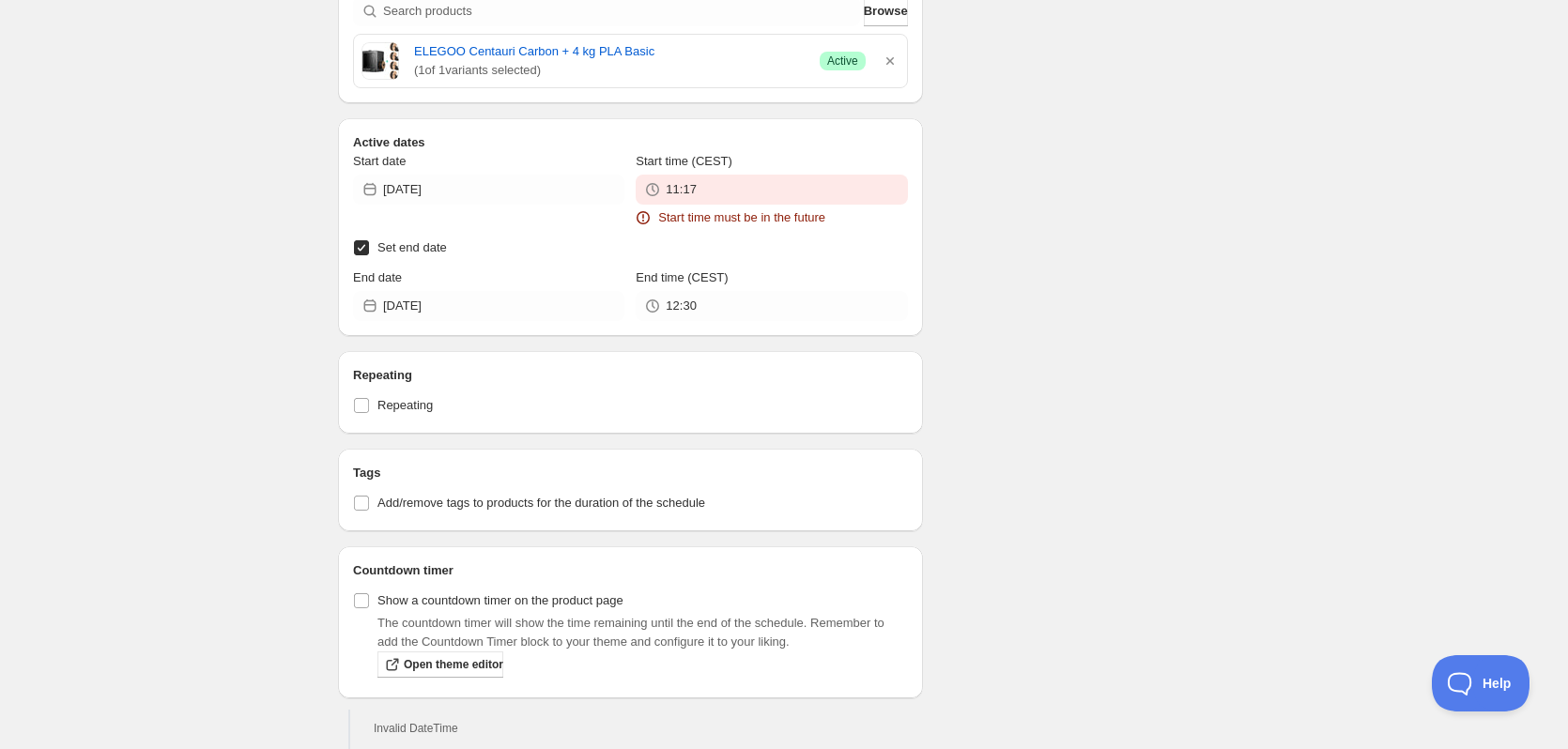
scroll to position [751, 0]
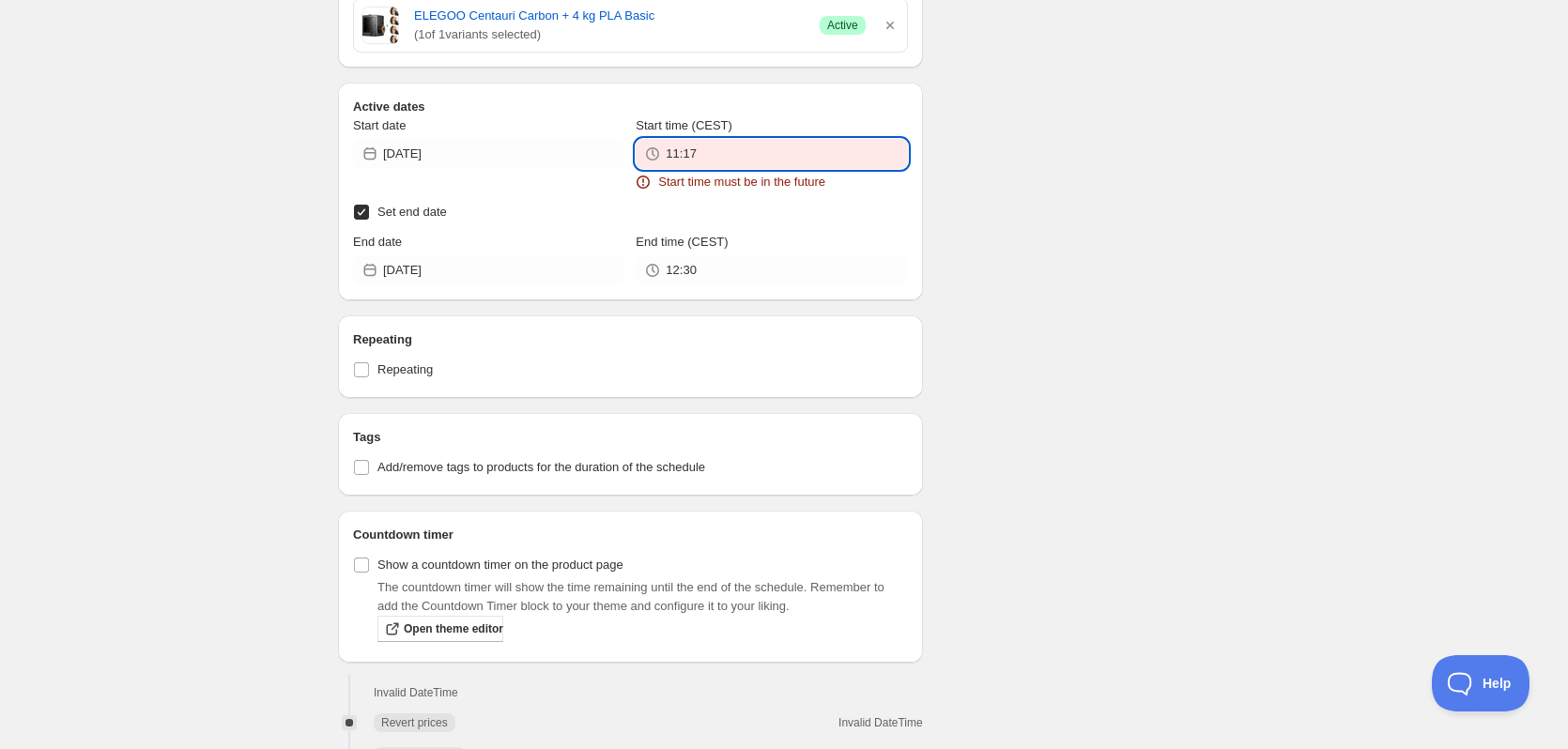
click at [824, 149] on input "11:17" at bounding box center [785, 153] width 241 height 30
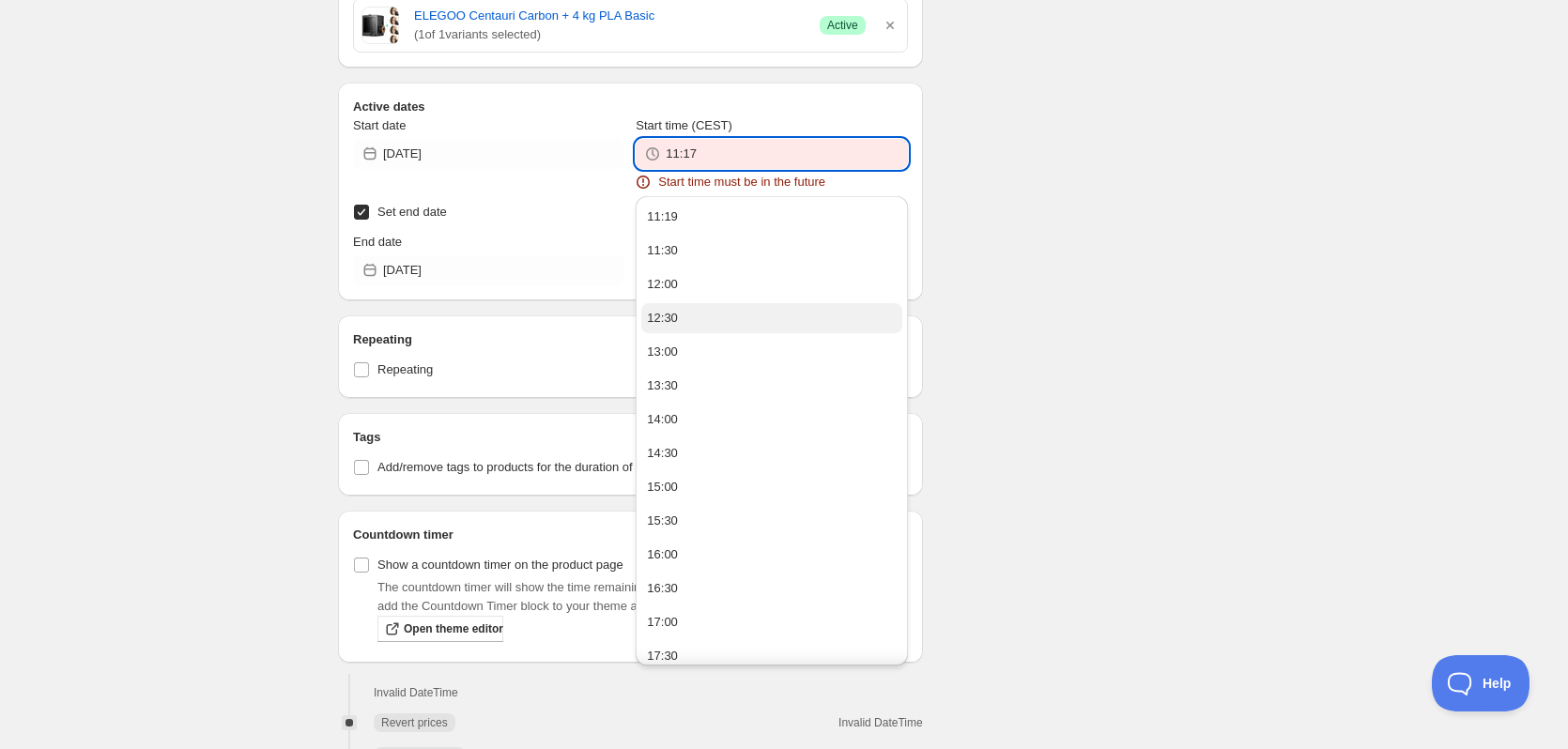
click at [731, 321] on button "12:30" at bounding box center [771, 317] width 260 height 30
type input "12:30"
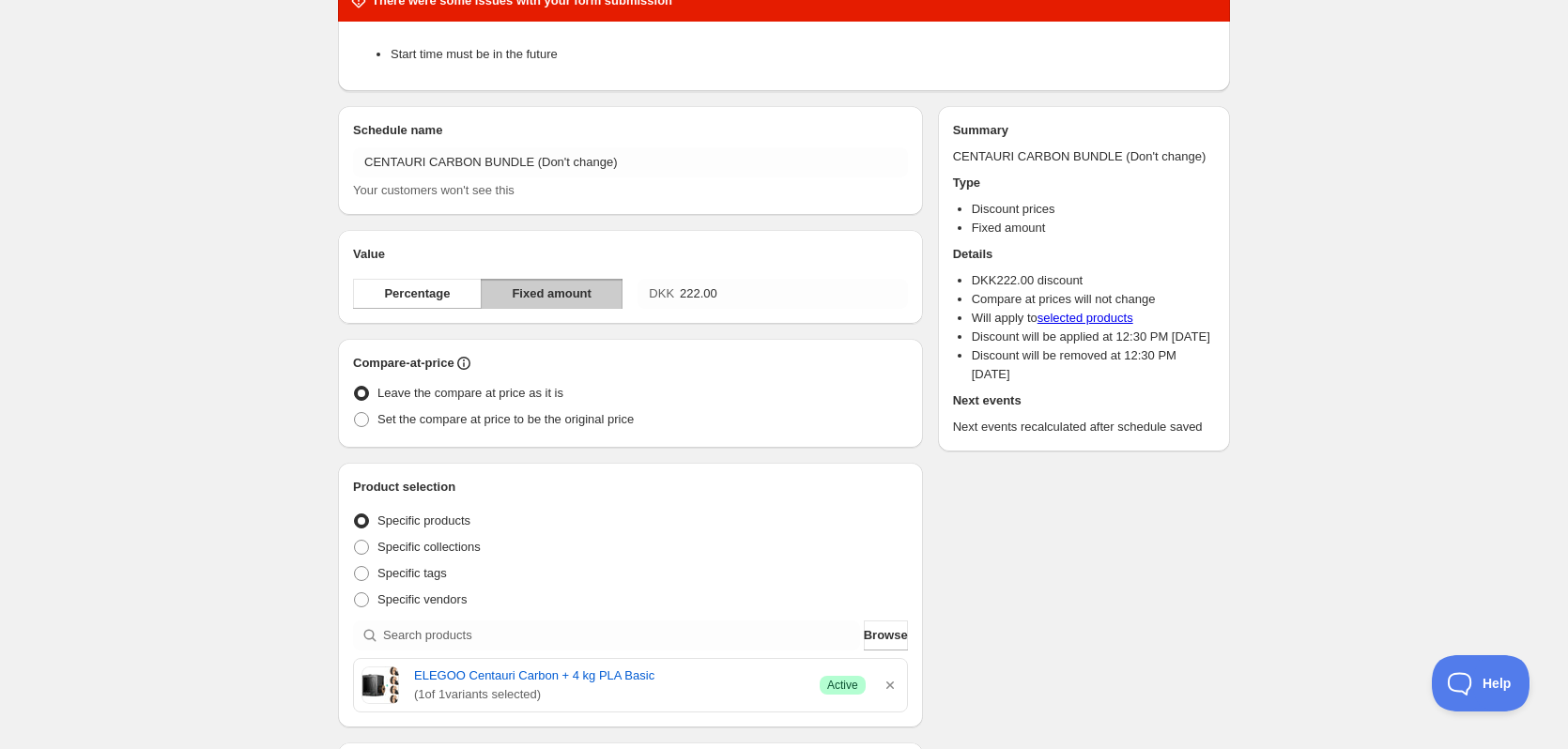
scroll to position [0, 0]
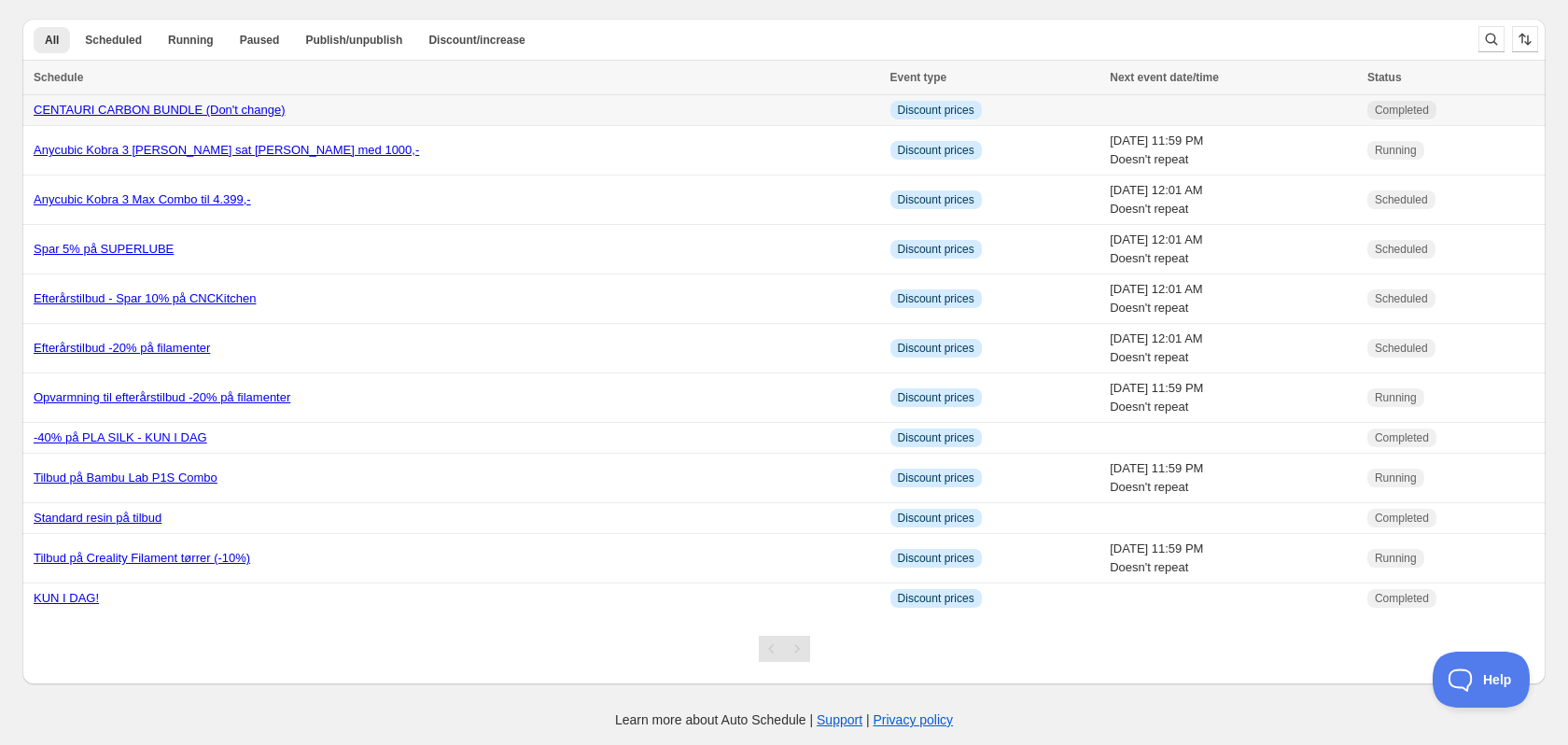
click at [567, 117] on div "CENTAURI CARBON BUNDLE (Don't change)" at bounding box center [456, 110] width 846 height 18
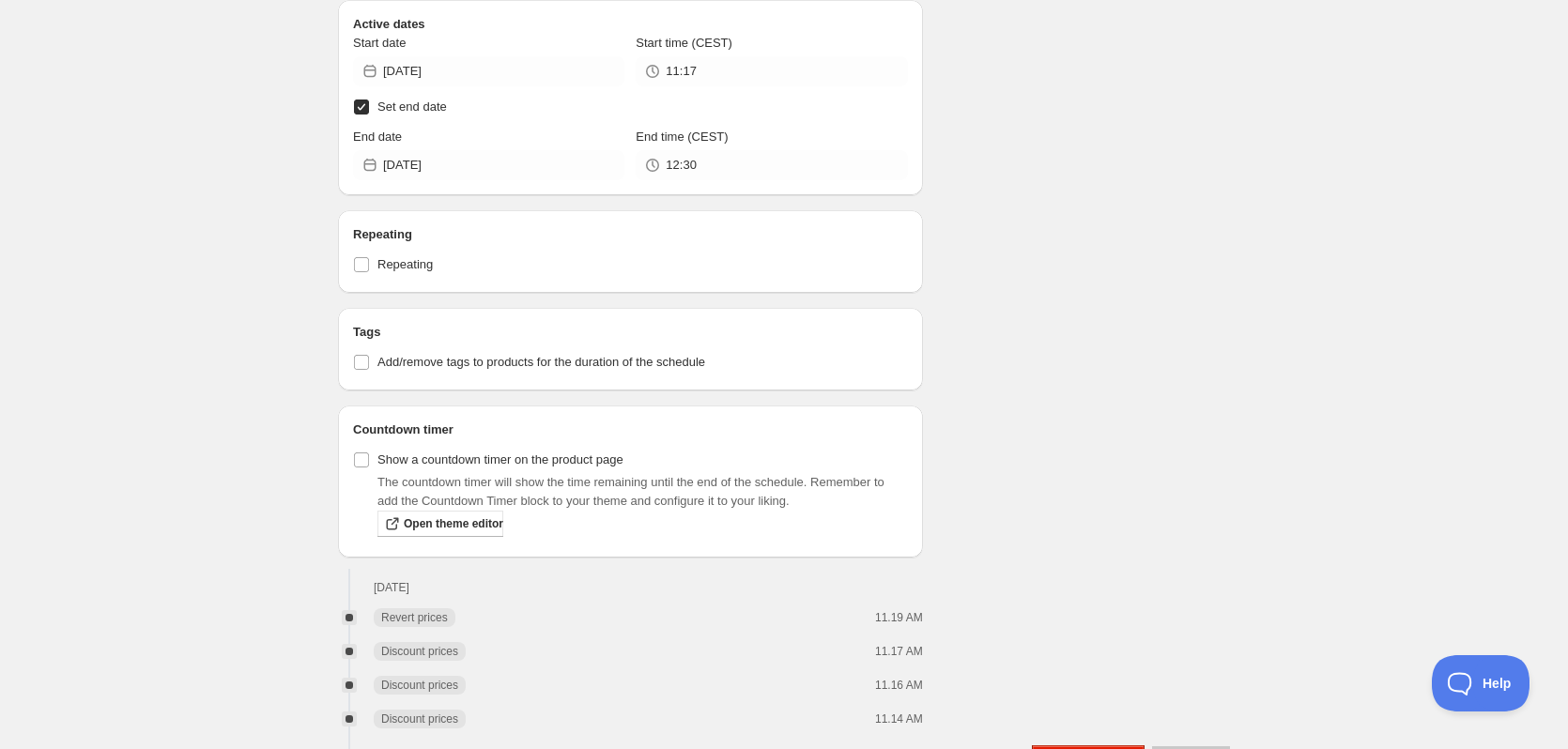
scroll to position [768, 0]
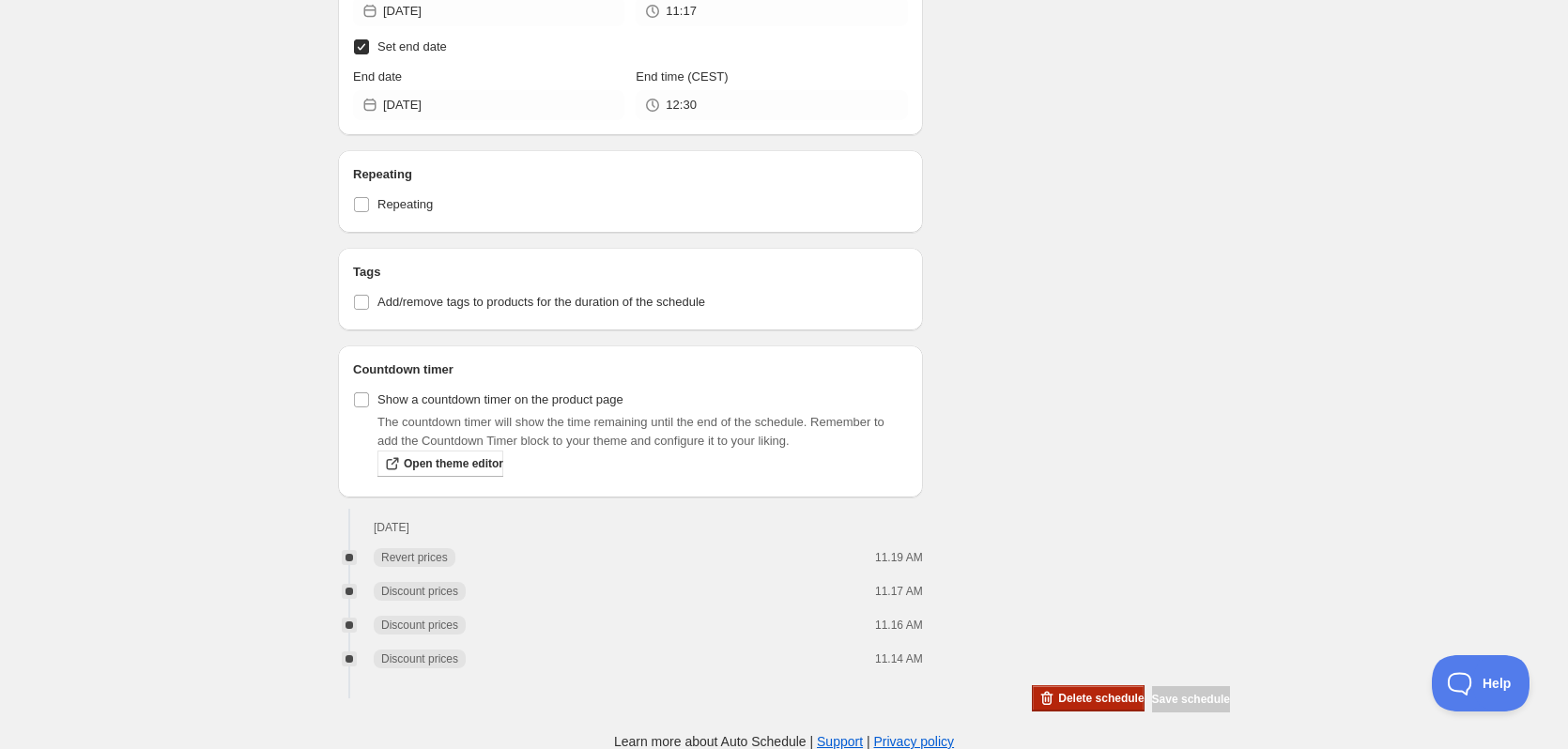
click at [1079, 707] on button "Delete schedule" at bounding box center [1087, 698] width 111 height 26
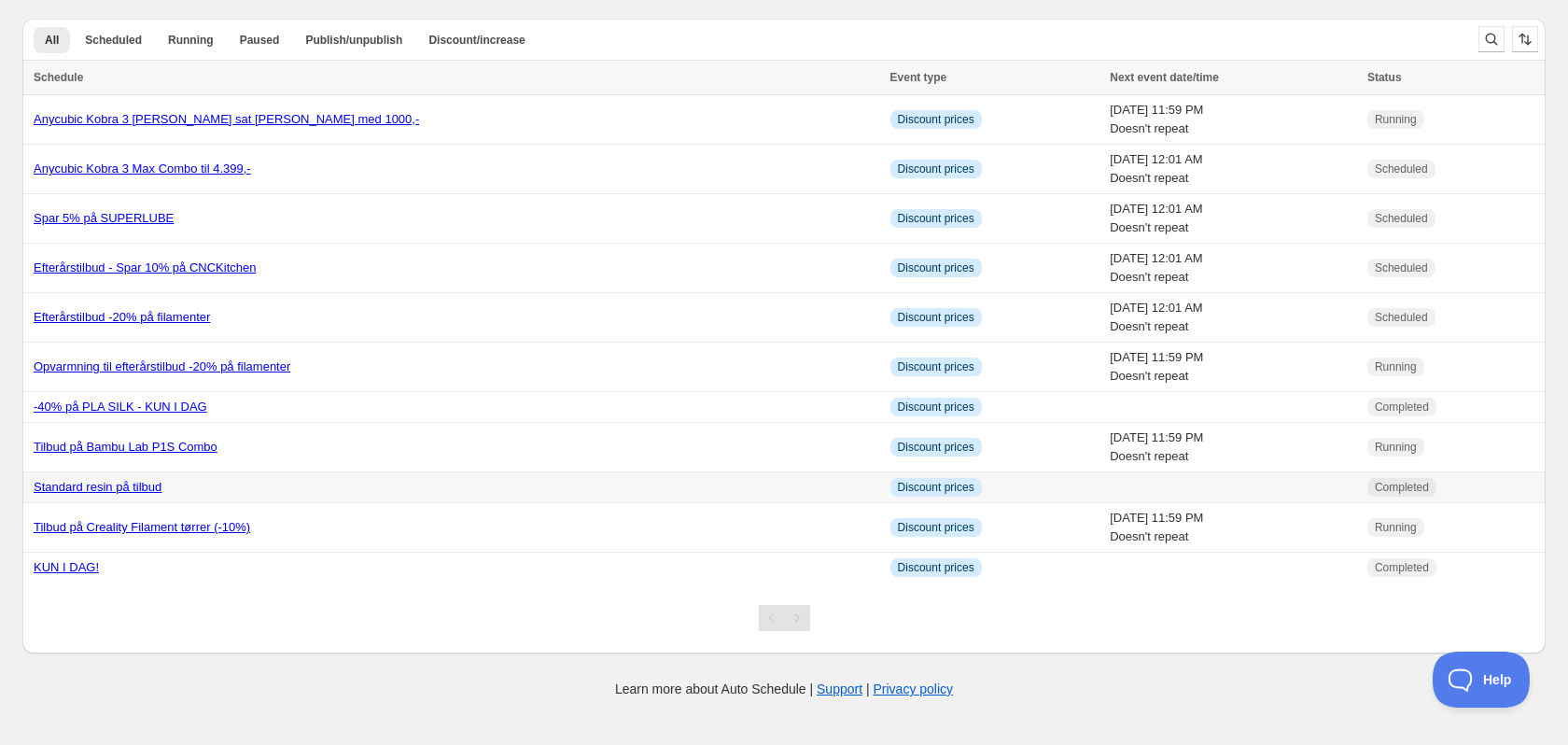
click at [251, 487] on div "Standard resin på tilbud" at bounding box center [456, 487] width 846 height 18
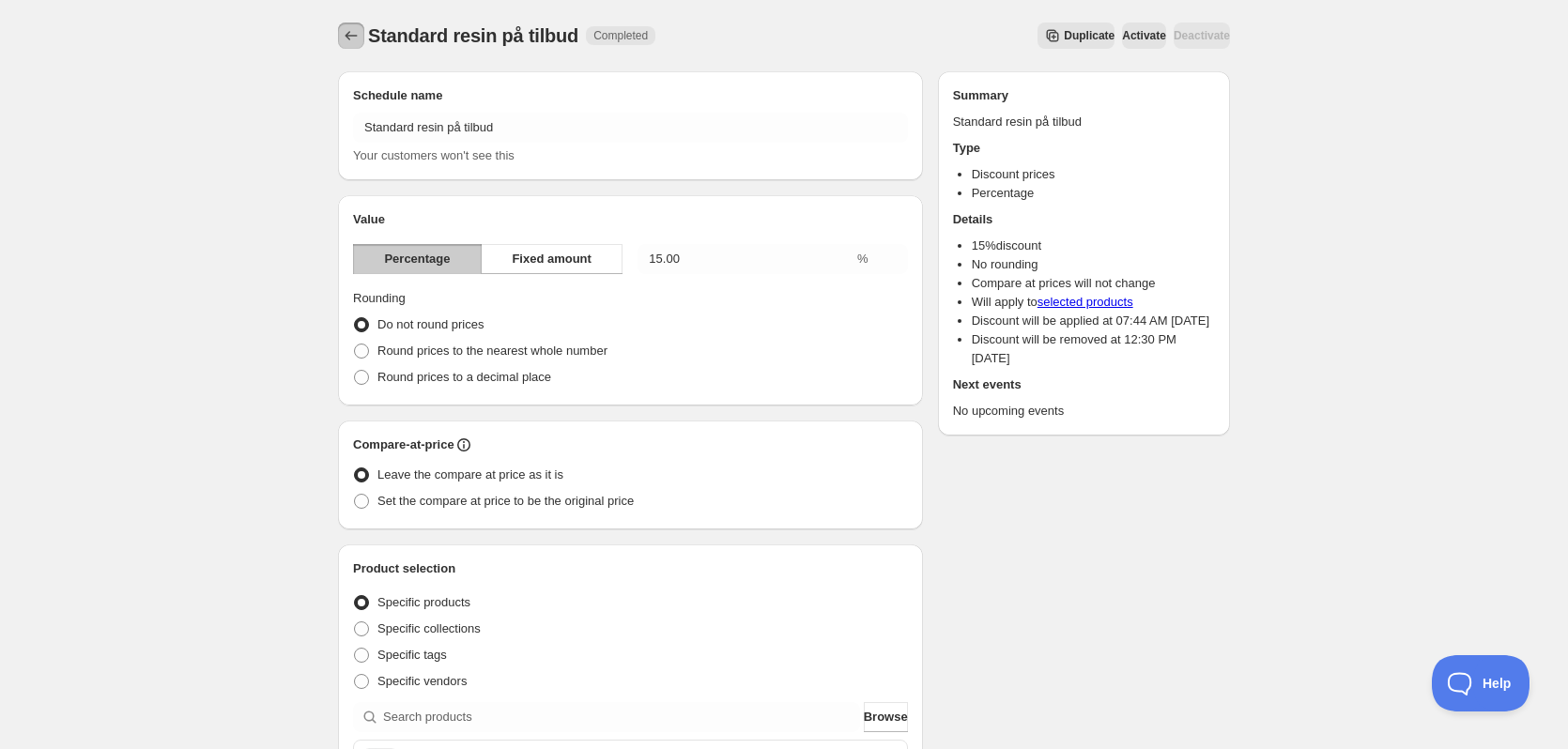
click at [356, 36] on icon "Schedules" at bounding box center [351, 35] width 19 height 19
